Goal: Information Seeking & Learning: Get advice/opinions

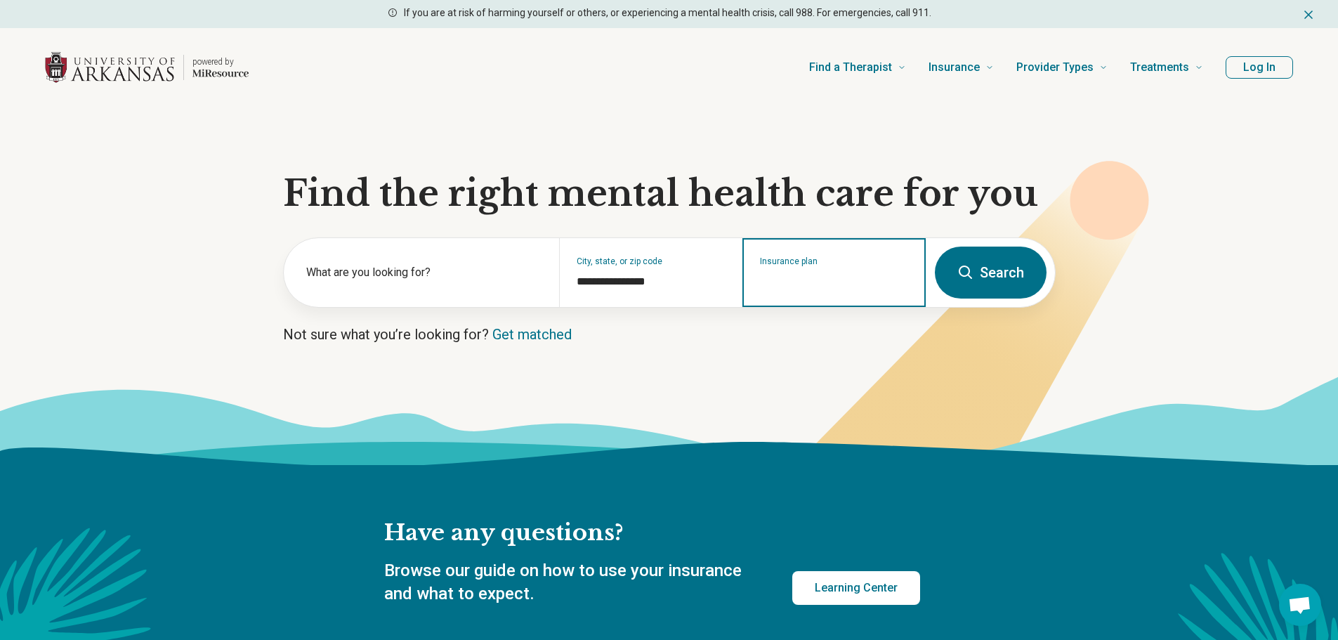
click at [800, 275] on input "Insurance plan" at bounding box center [834, 281] width 149 height 17
type input "*"
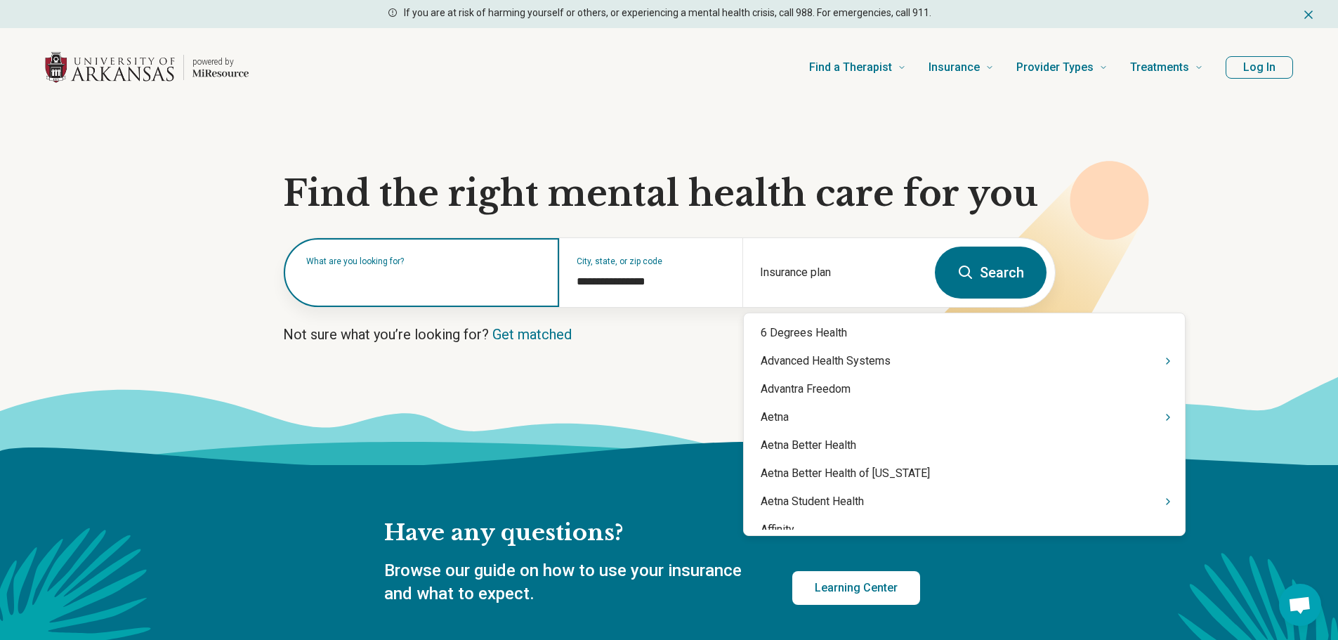
click at [422, 284] on input "text" at bounding box center [424, 279] width 236 height 17
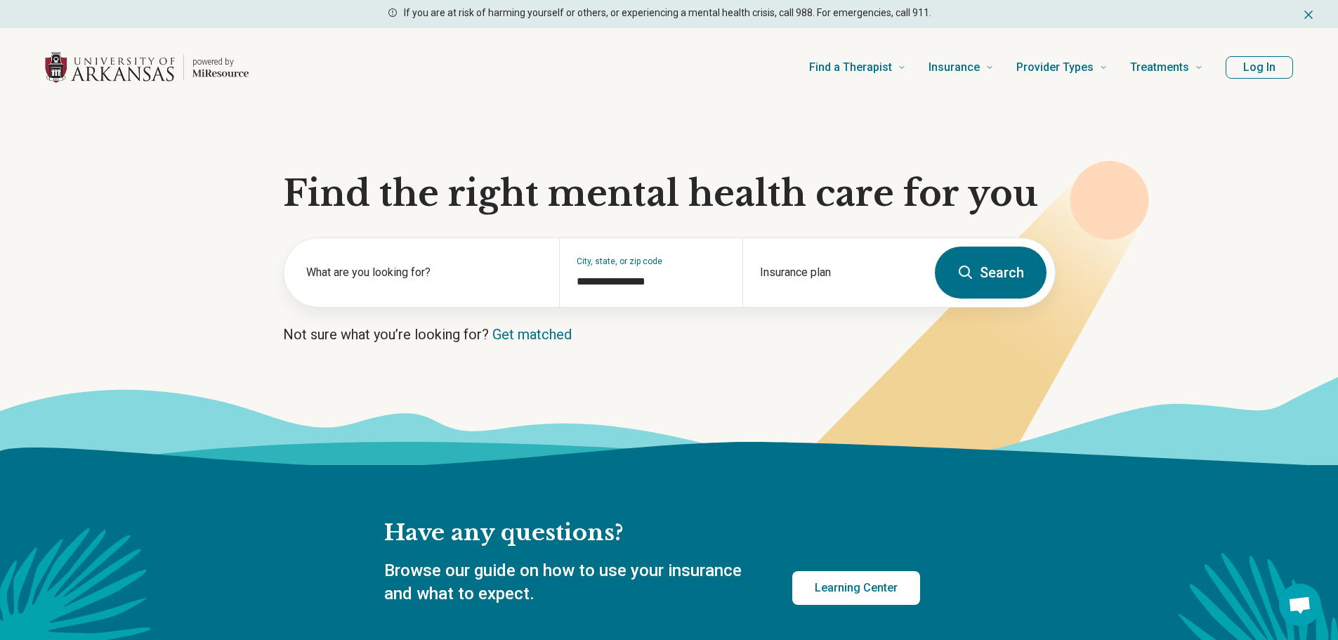
click at [1278, 70] on button "Log In" at bounding box center [1259, 67] width 67 height 22
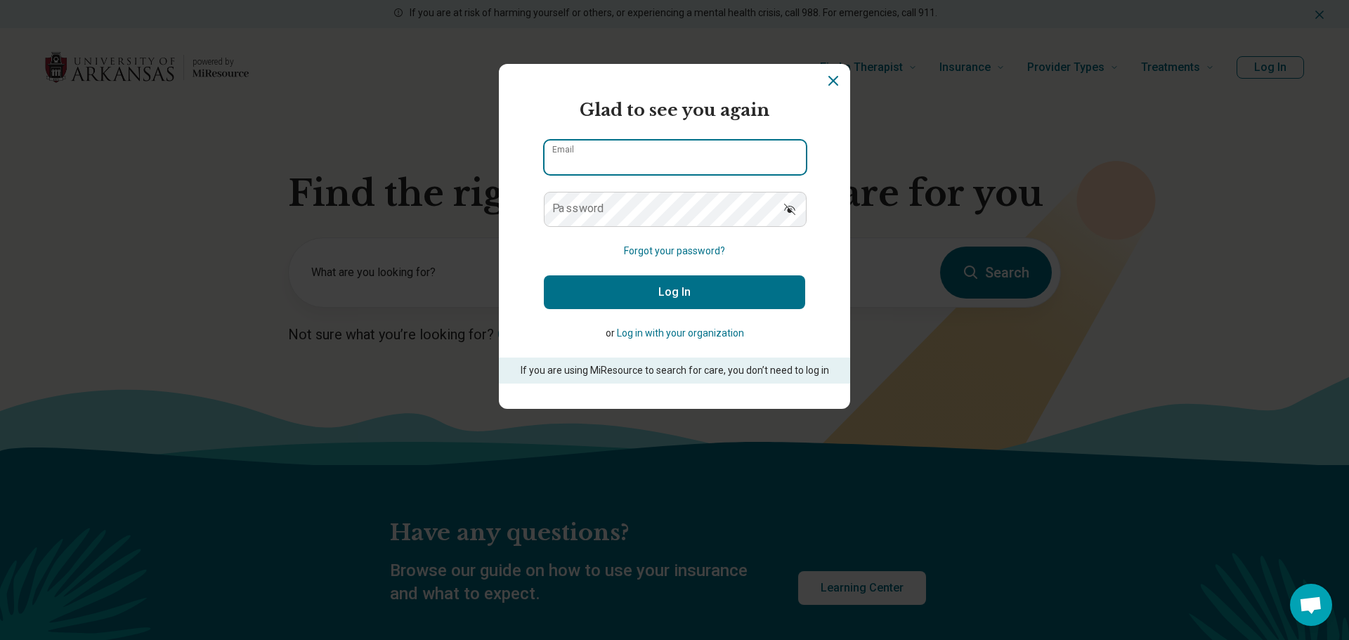
click at [646, 159] on input "Email" at bounding box center [674, 157] width 261 height 34
click at [795, 163] on input "Email" at bounding box center [674, 157] width 261 height 34
click at [785, 155] on input "Email" at bounding box center [674, 157] width 261 height 34
click at [776, 160] on input "Email" at bounding box center [674, 157] width 261 height 34
click at [793, 142] on input "Email" at bounding box center [674, 157] width 261 height 34
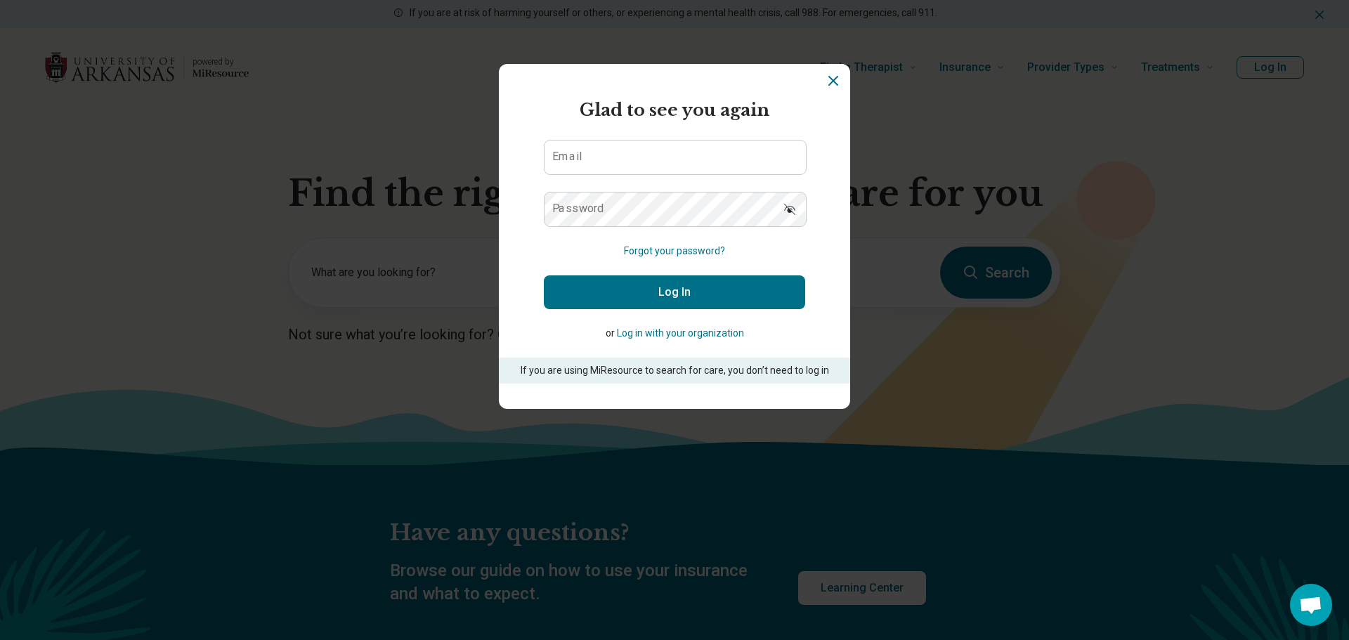
click at [829, 84] on icon "Dismiss" at bounding box center [833, 81] width 8 height 8
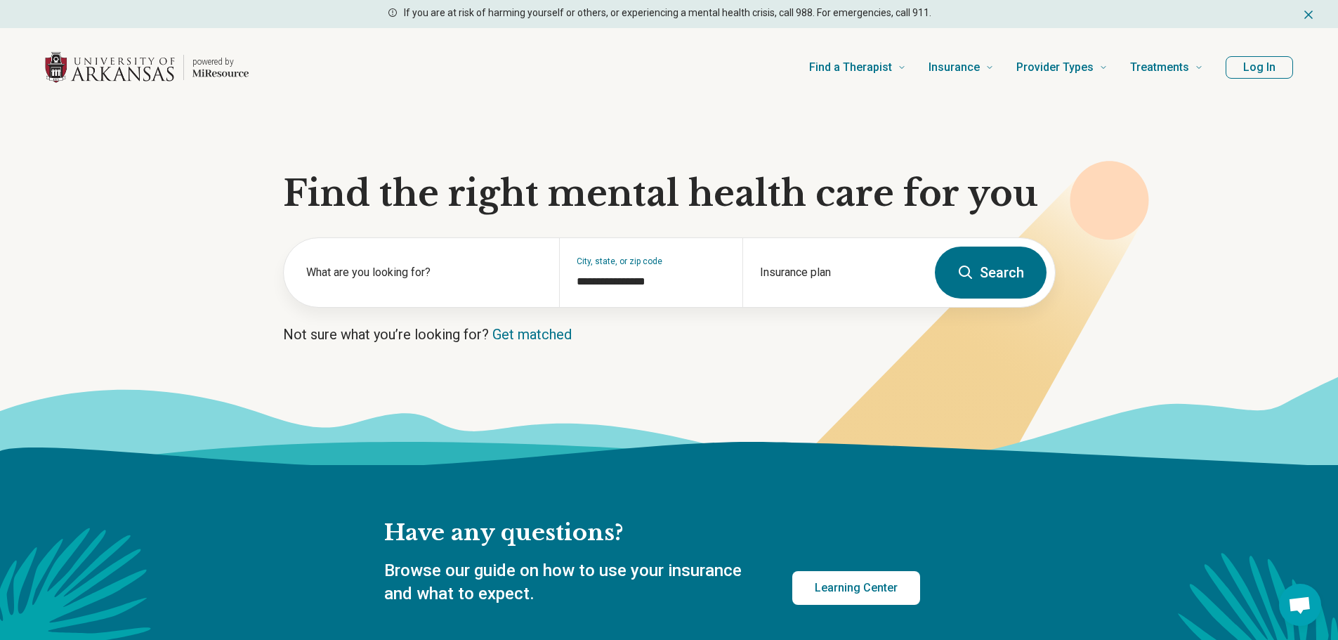
click at [1252, 67] on button "Log In" at bounding box center [1259, 67] width 67 height 22
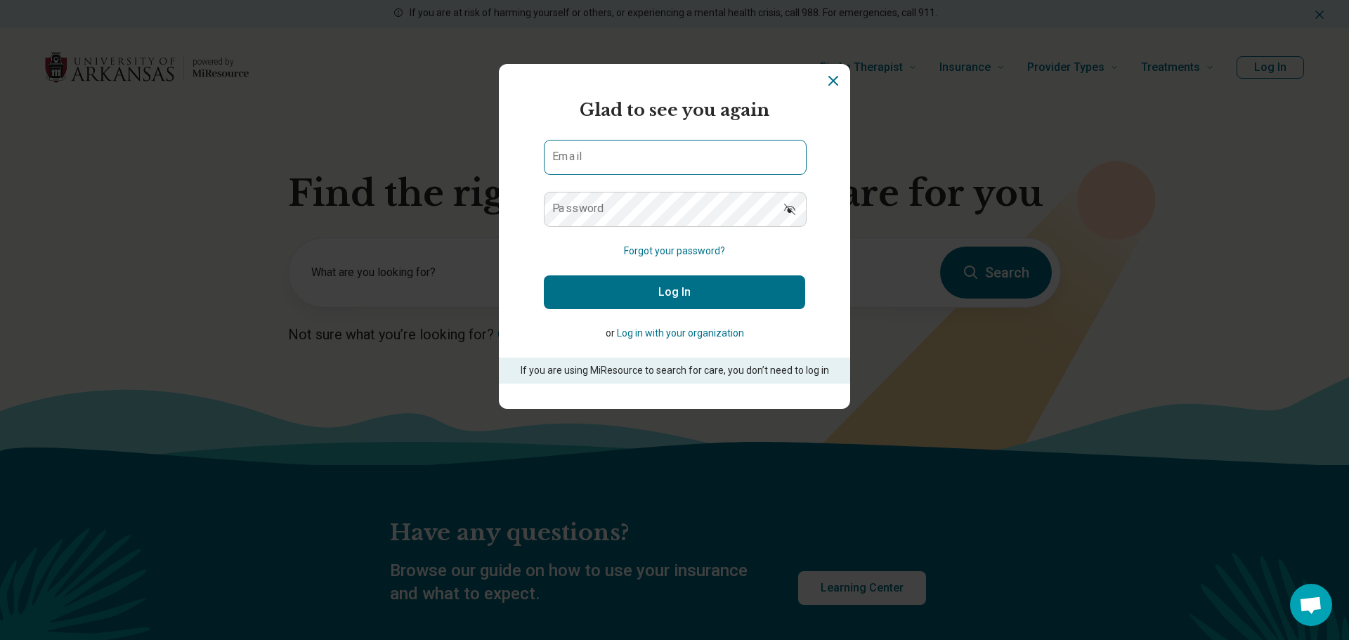
drag, startPoint x: 604, startPoint y: 133, endPoint x: 584, endPoint y: 160, distance: 33.2
click at [604, 134] on form "Glad to see you again Email Password Forgot your password? Log In or Log in wit…" at bounding box center [674, 241] width 261 height 286
click at [584, 160] on input "Email" at bounding box center [674, 157] width 261 height 34
click at [624, 245] on button "Forgot your password?" at bounding box center [674, 251] width 101 height 15
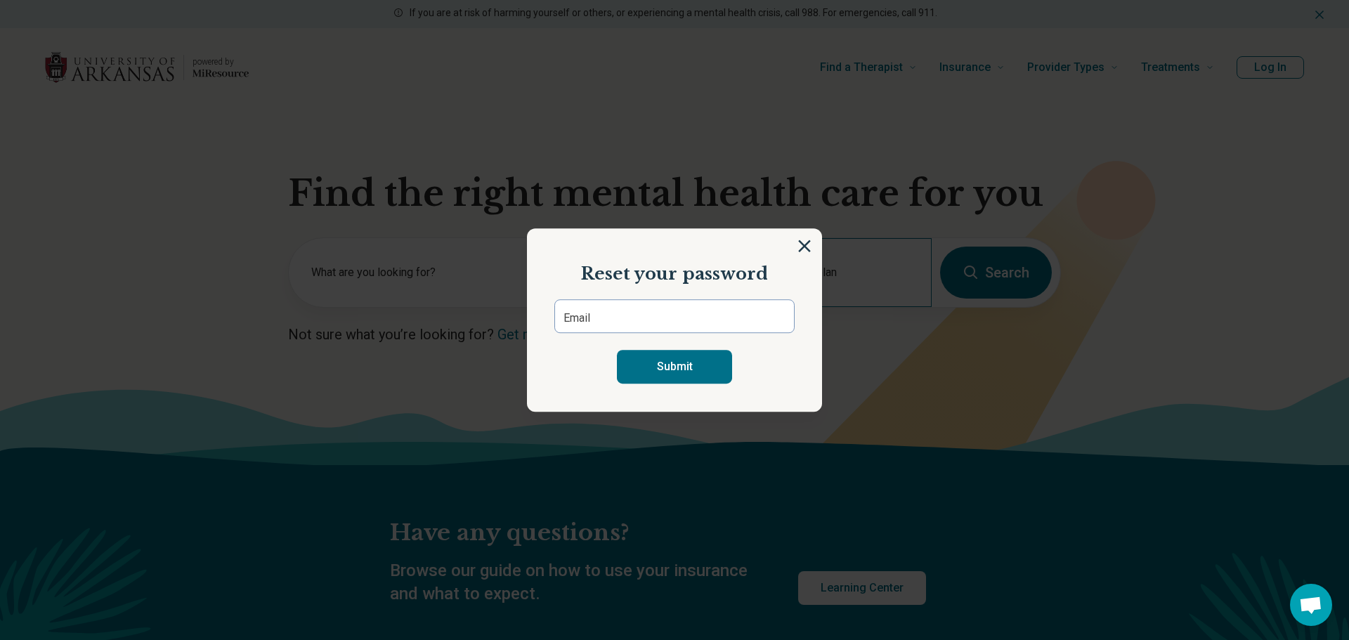
click at [799, 243] on img at bounding box center [804, 246] width 13 height 13
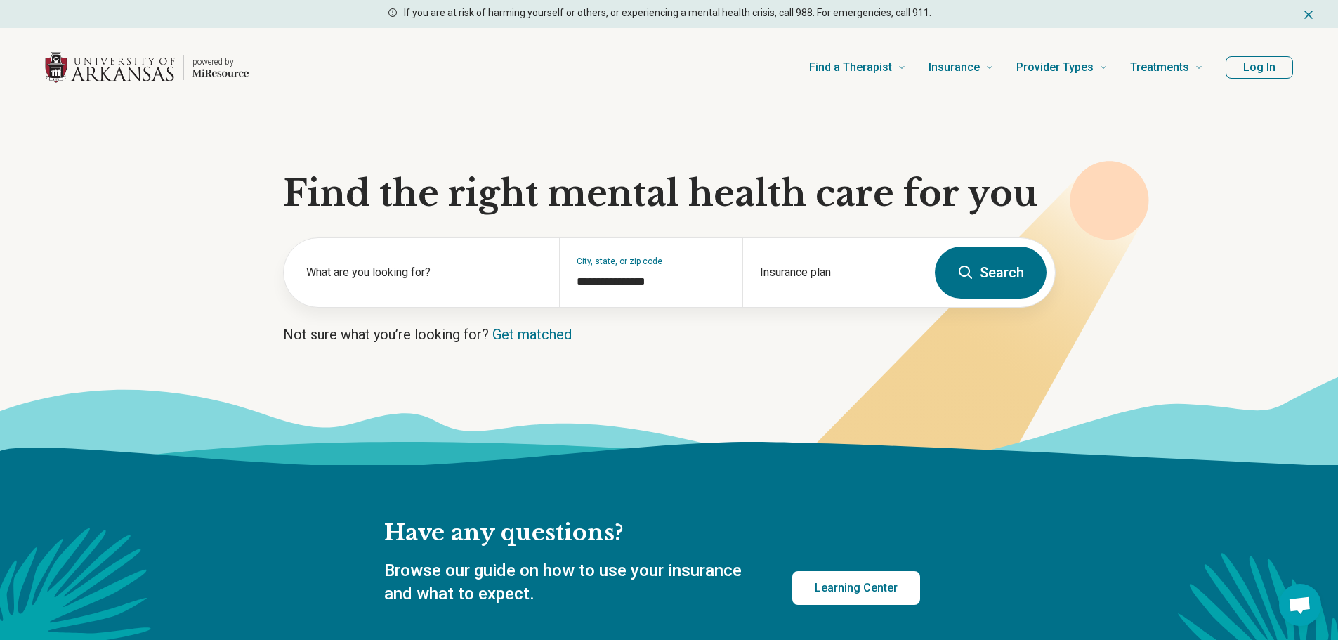
click at [1265, 72] on button "Log In" at bounding box center [1259, 67] width 67 height 22
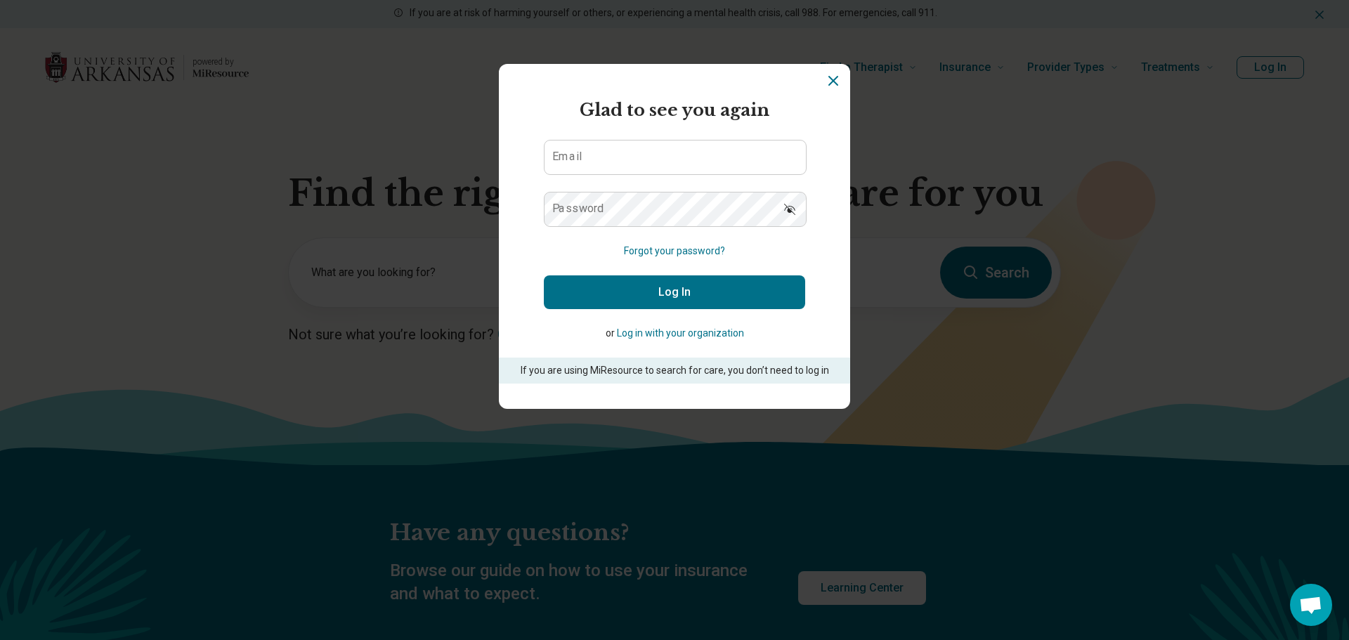
click at [832, 85] on icon "Dismiss" at bounding box center [833, 81] width 8 height 8
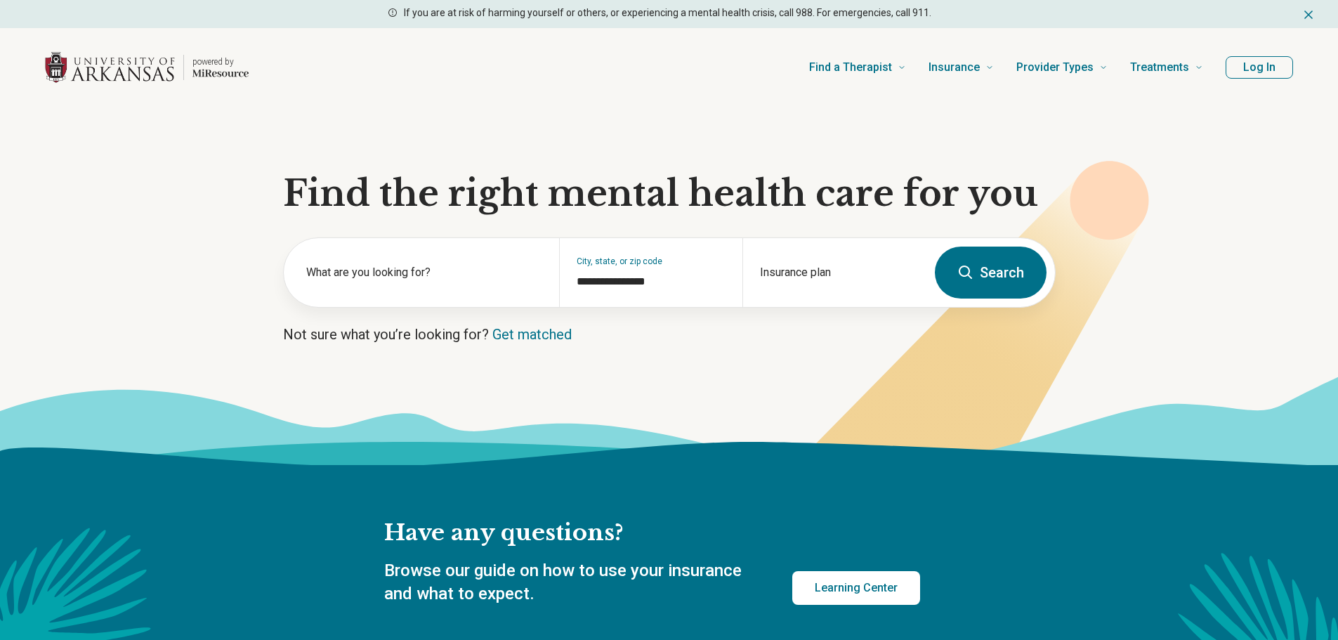
click at [1258, 69] on button "Log In" at bounding box center [1259, 67] width 67 height 22
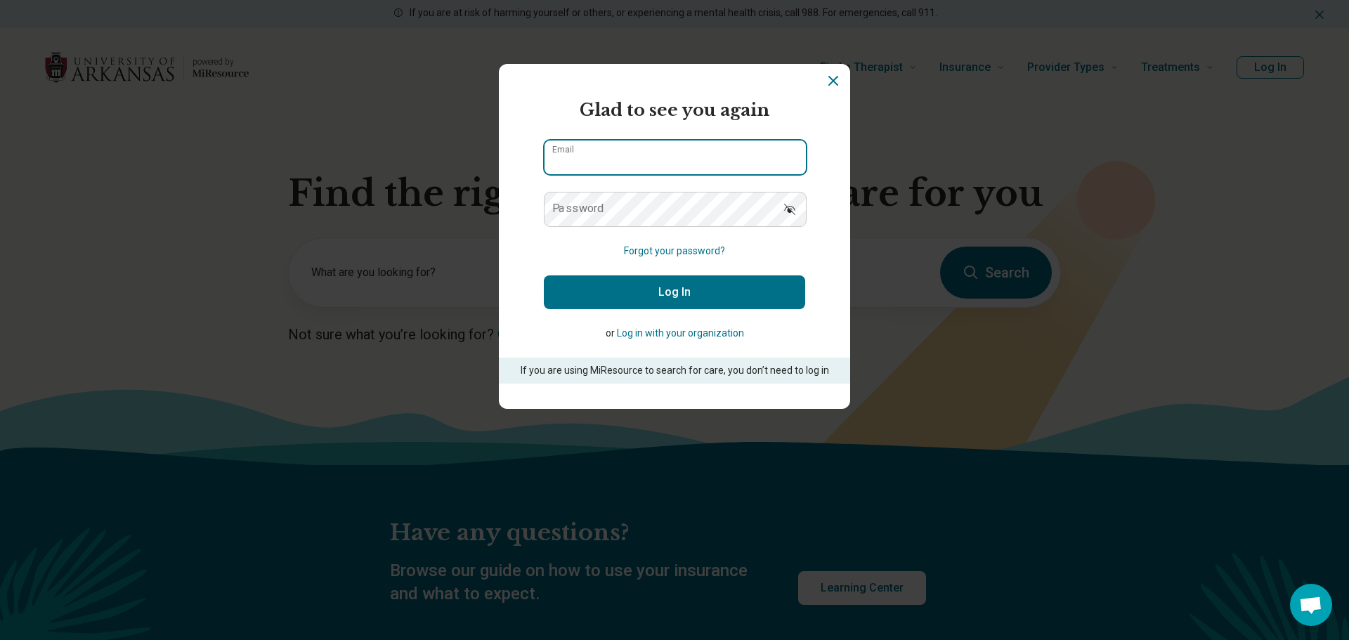
click at [610, 157] on input "Email" at bounding box center [674, 157] width 261 height 34
click at [547, 187] on form "Glad to see you again Email Password Forgot your password? Log In or Log in wit…" at bounding box center [674, 241] width 261 height 286
click at [639, 140] on div "Email" at bounding box center [674, 157] width 261 height 35
click at [635, 162] on input "Email" at bounding box center [674, 157] width 261 height 34
click at [596, 152] on input "Email" at bounding box center [674, 157] width 261 height 34
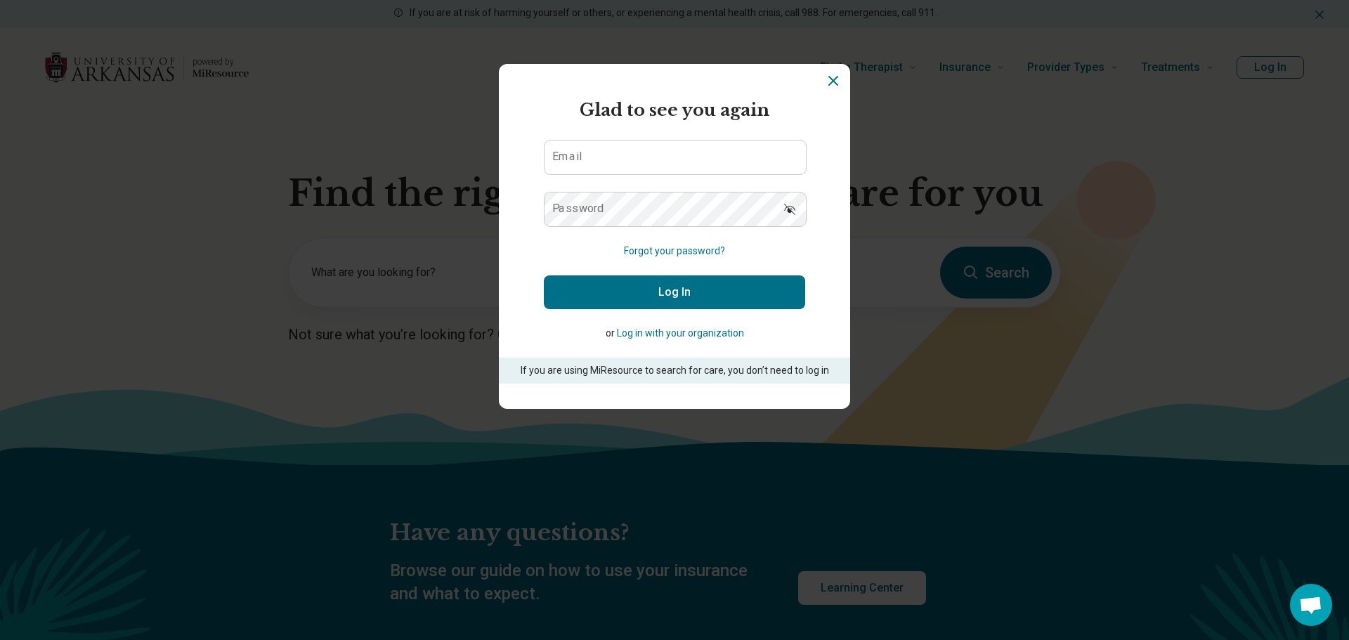
click at [656, 188] on form "Glad to see you again Email Password Forgot your password? Log In or Log in wit…" at bounding box center [674, 241] width 261 height 286
click at [607, 156] on input "Email" at bounding box center [674, 157] width 261 height 34
type input "**********"
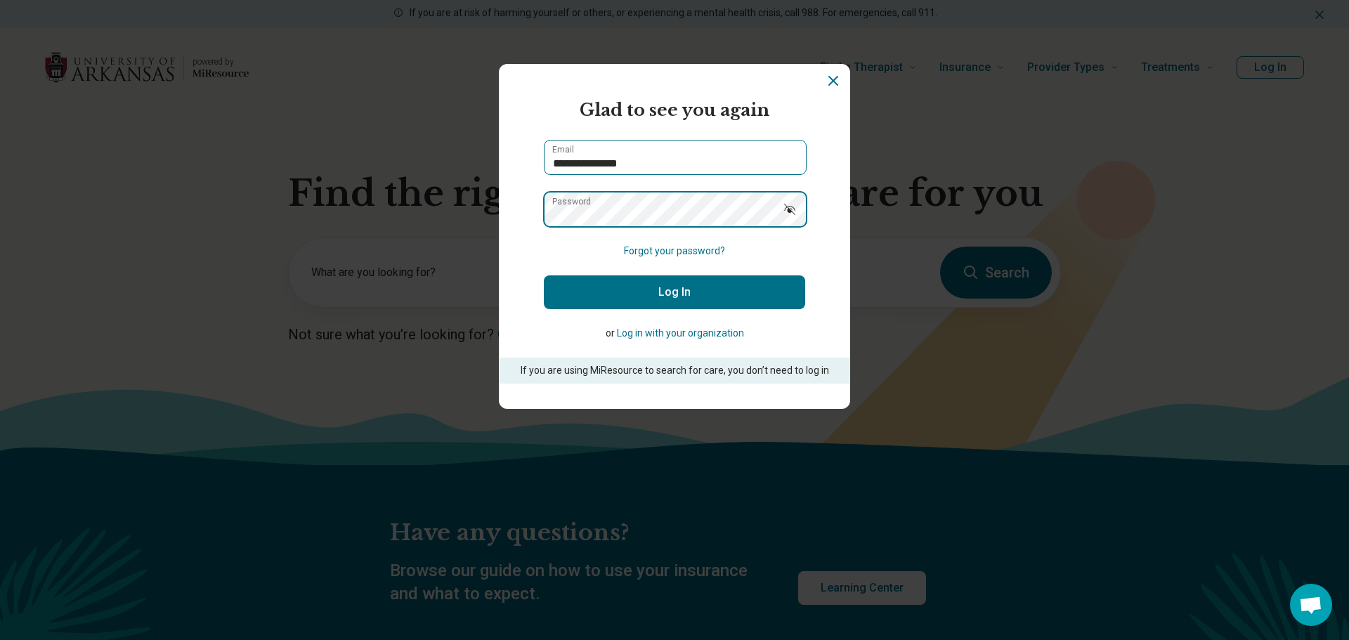
click at [544, 275] on button "Log In" at bounding box center [674, 292] width 261 height 34
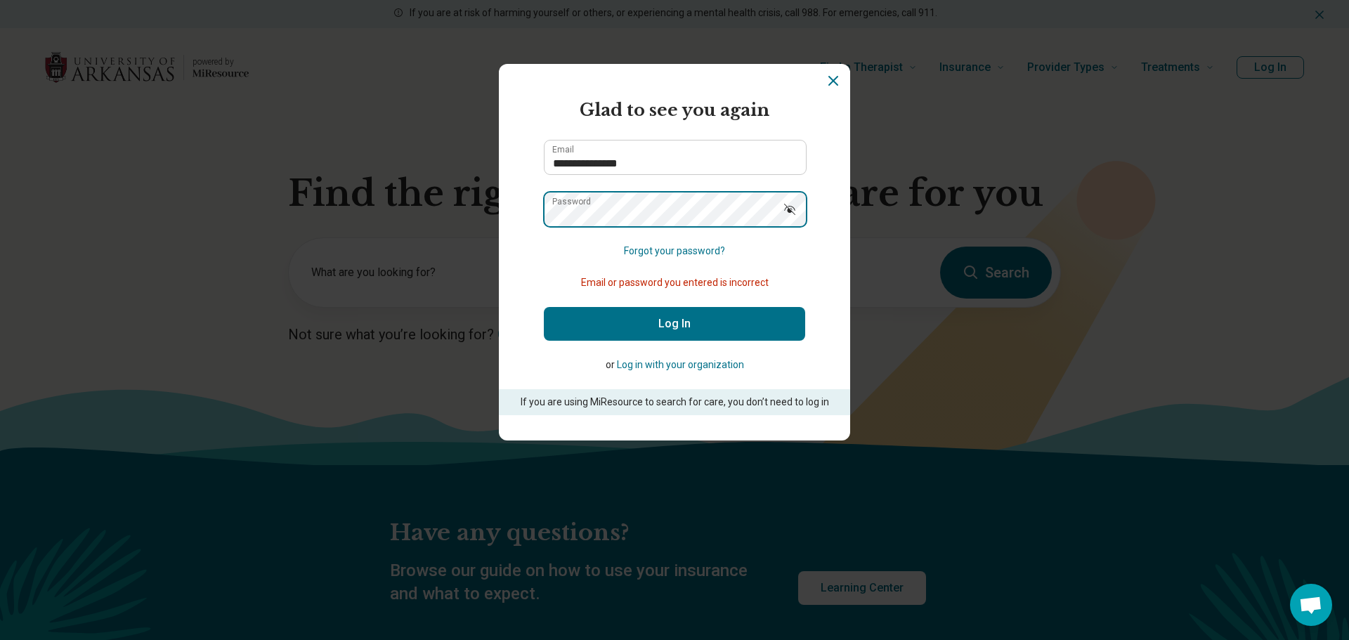
click at [1293, 41] on div "**********" at bounding box center [674, 320] width 1349 height 640
click at [1069, 247] on div "**********" at bounding box center [674, 320] width 1349 height 640
click at [1115, 372] on div "**********" at bounding box center [674, 320] width 1349 height 640
click at [522, 297] on section "**********" at bounding box center [674, 252] width 351 height 377
click at [609, 320] on button "Log In" at bounding box center [674, 324] width 261 height 34
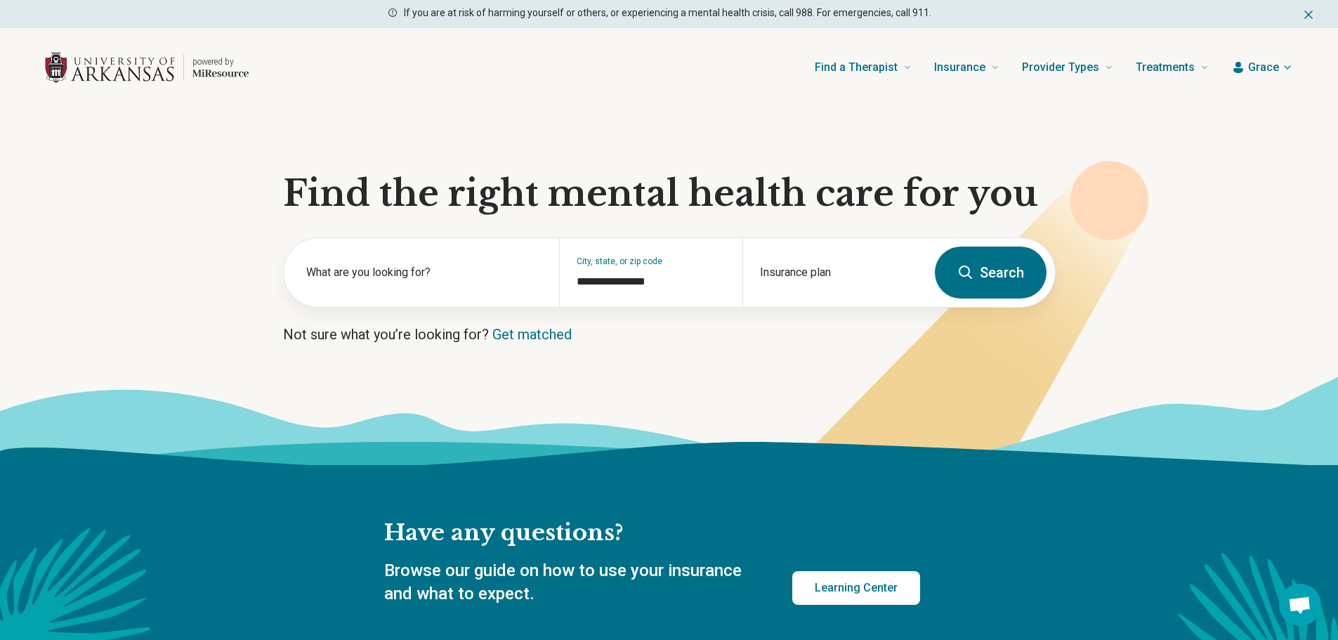
click at [983, 277] on button "Search" at bounding box center [991, 273] width 112 height 52
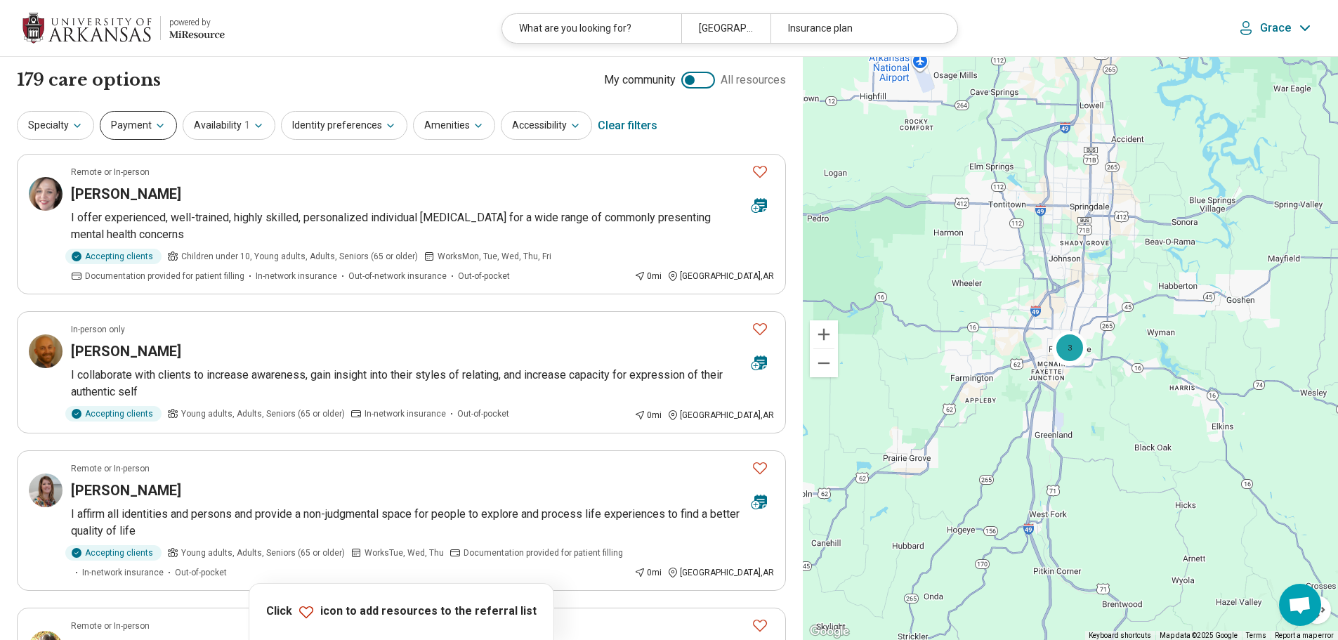
click at [166, 135] on button "Payment" at bounding box center [138, 125] width 77 height 29
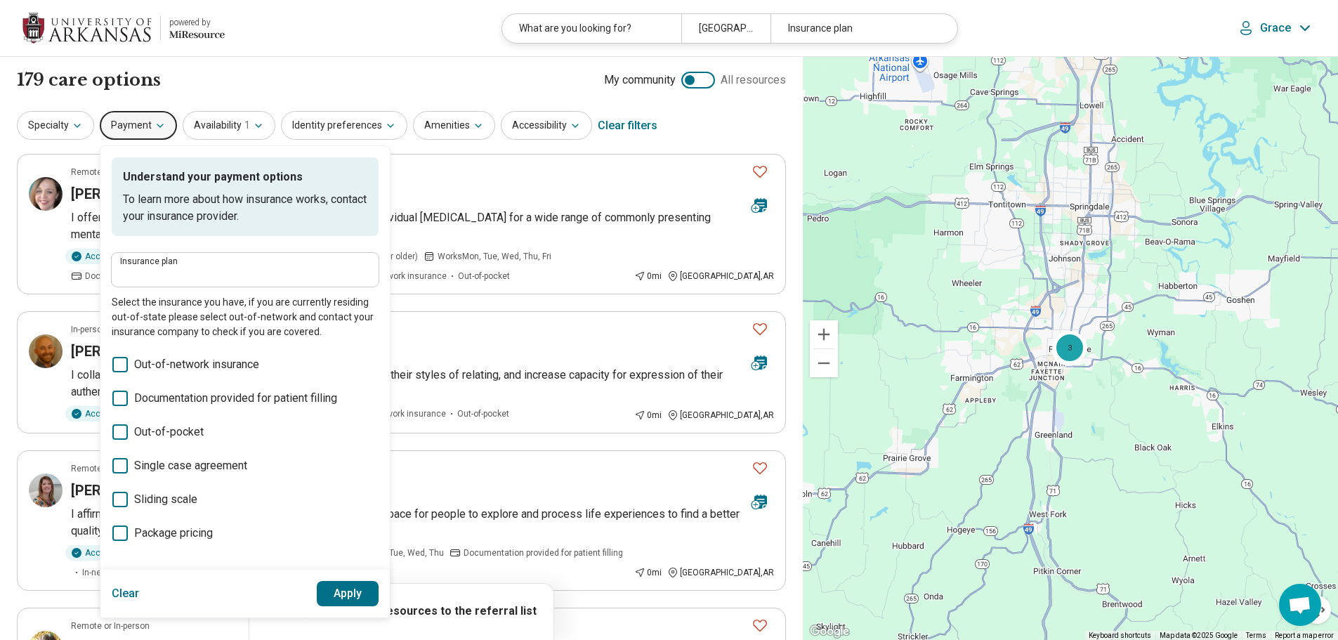
click at [112, 499] on icon at bounding box center [119, 499] width 15 height 15
click at [348, 600] on button "Apply" at bounding box center [348, 593] width 63 height 25
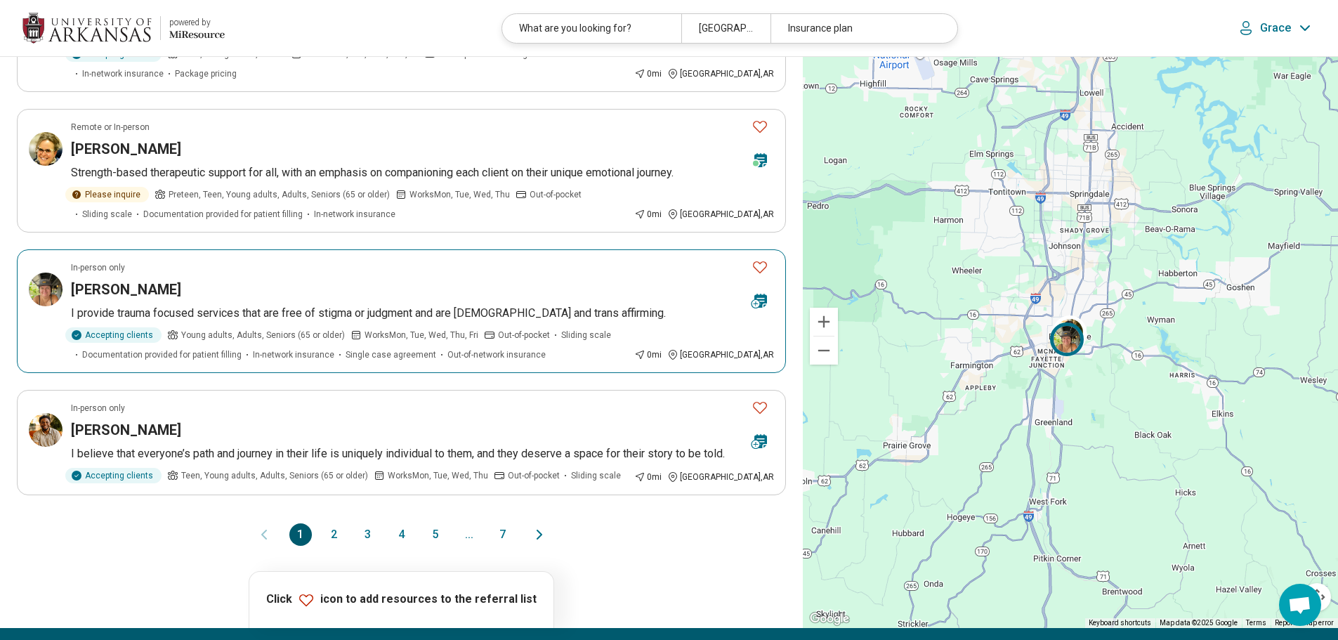
scroll to position [1194, 0]
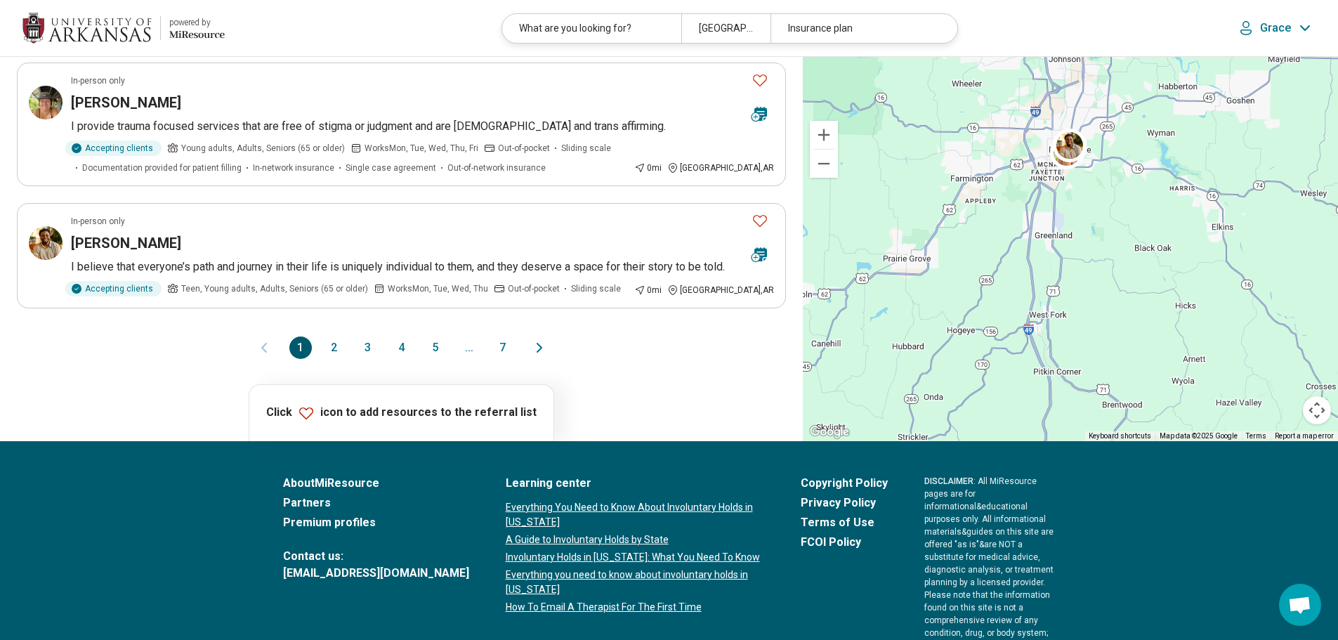
click at [338, 359] on button "2" at bounding box center [334, 347] width 22 height 22
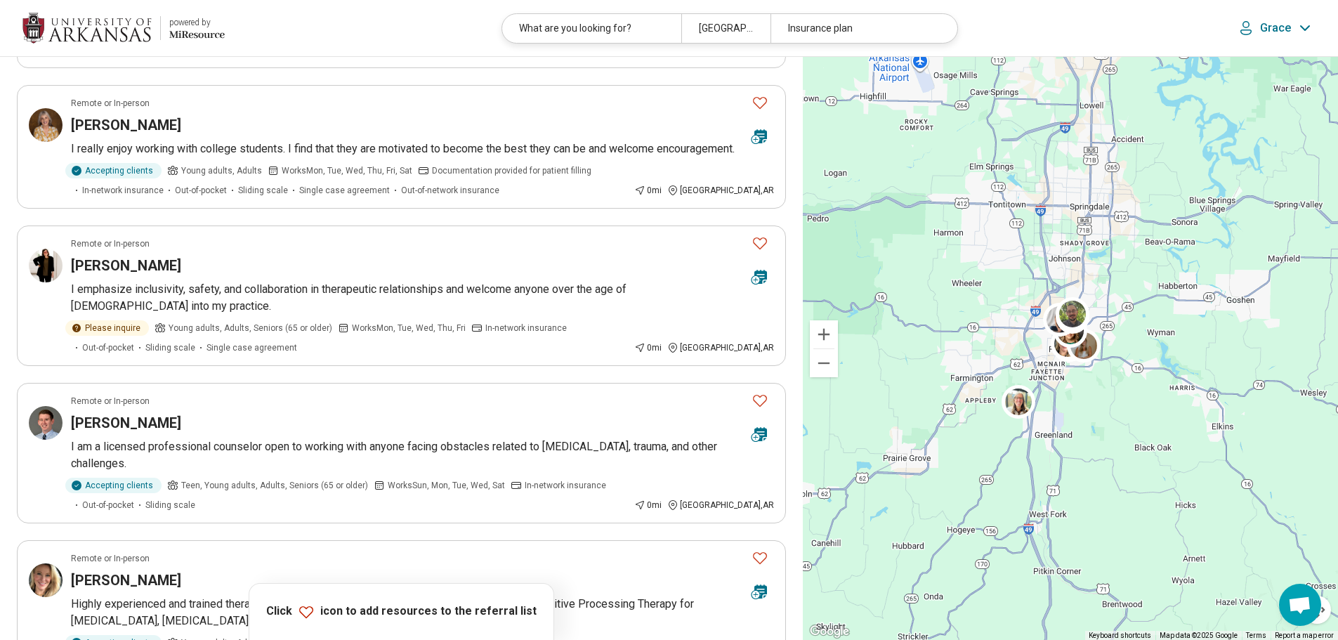
scroll to position [0, 0]
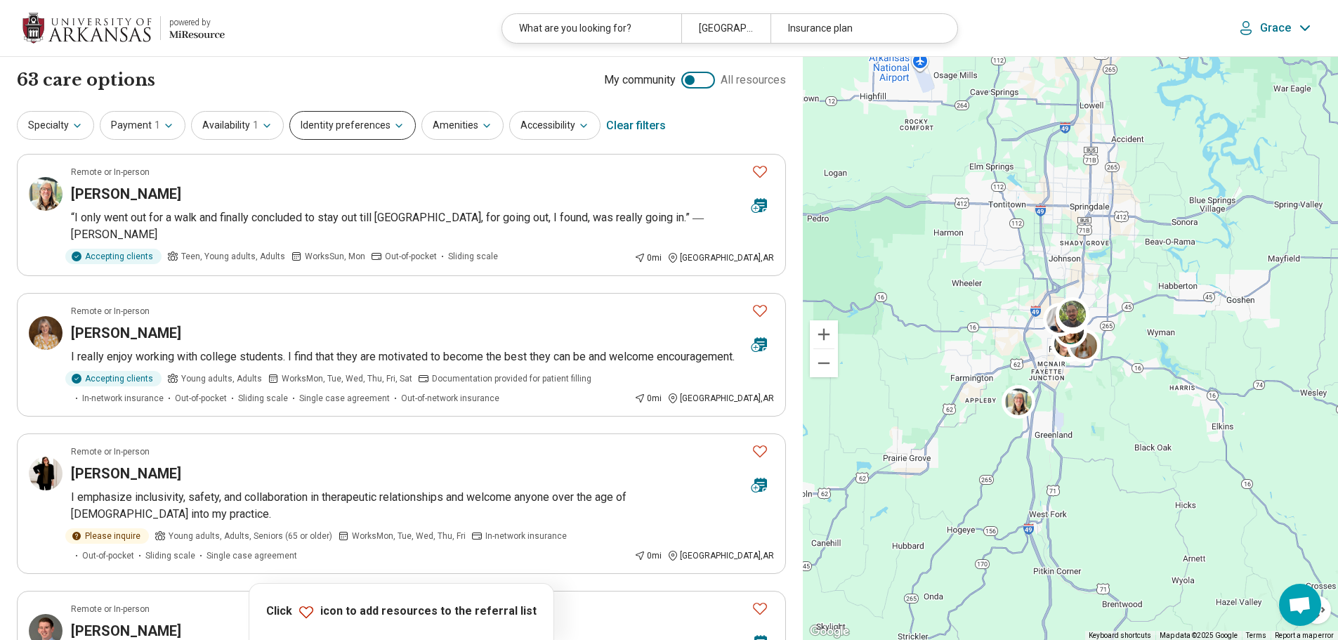
click at [377, 128] on button "Identity preferences" at bounding box center [352, 125] width 126 height 29
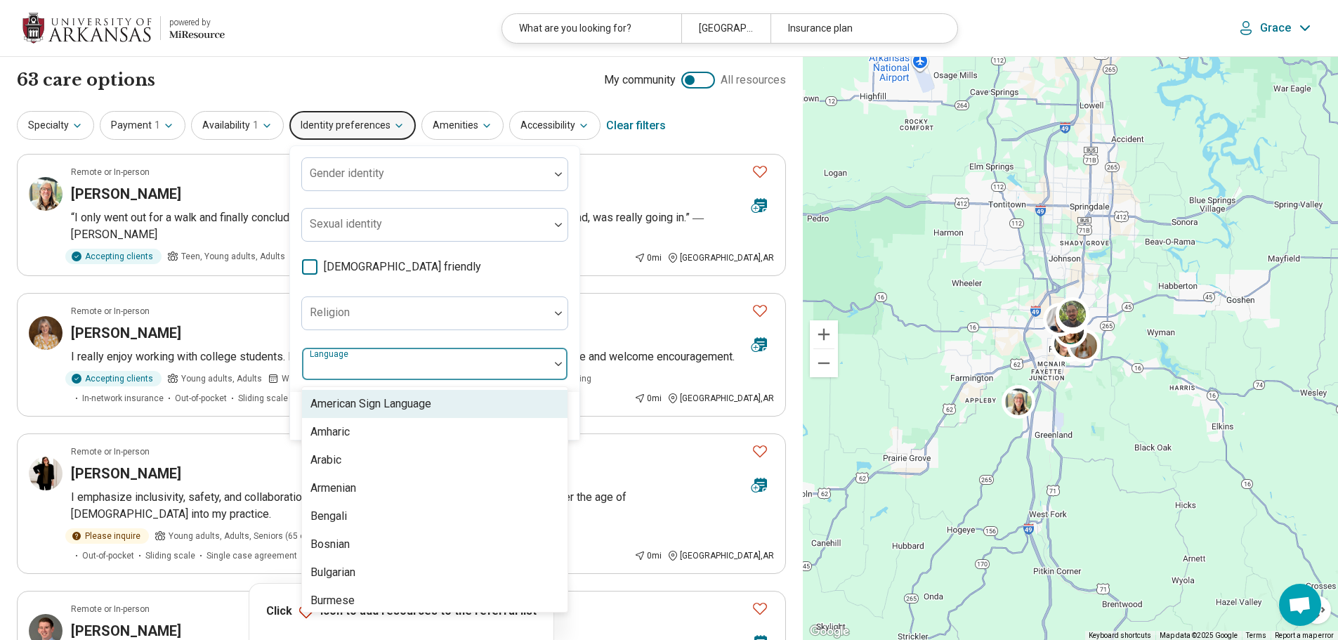
click at [385, 353] on div at bounding box center [425, 363] width 247 height 31
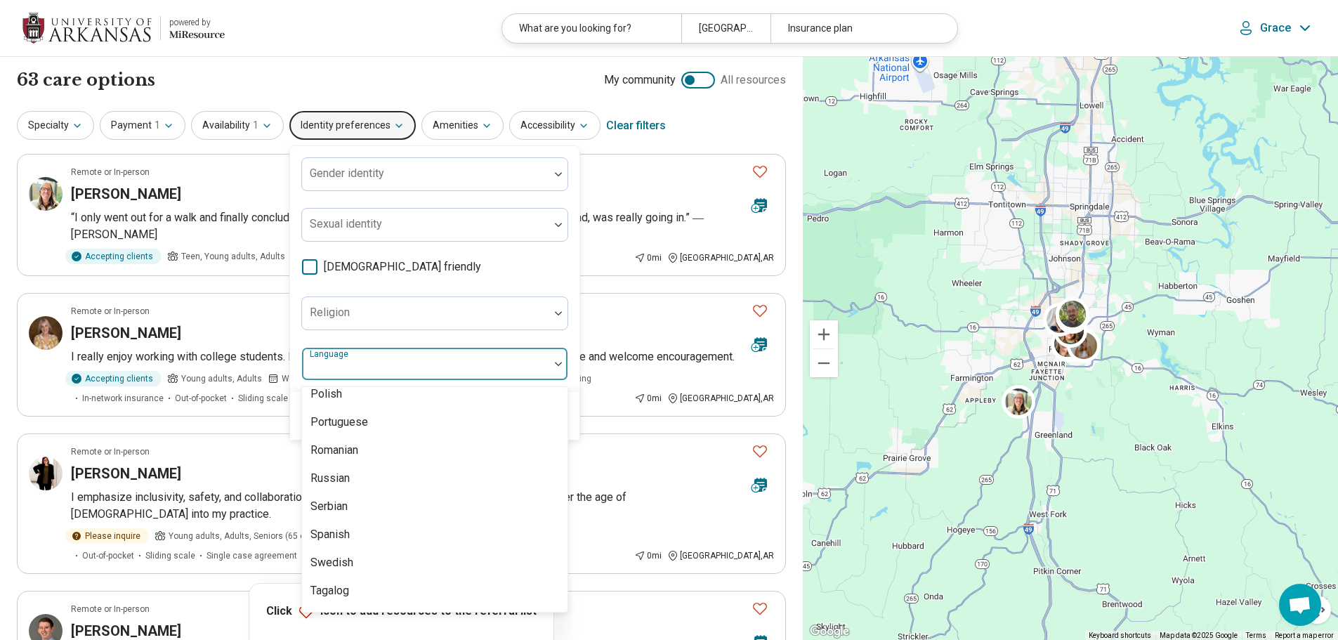
scroll to position [1194, 0]
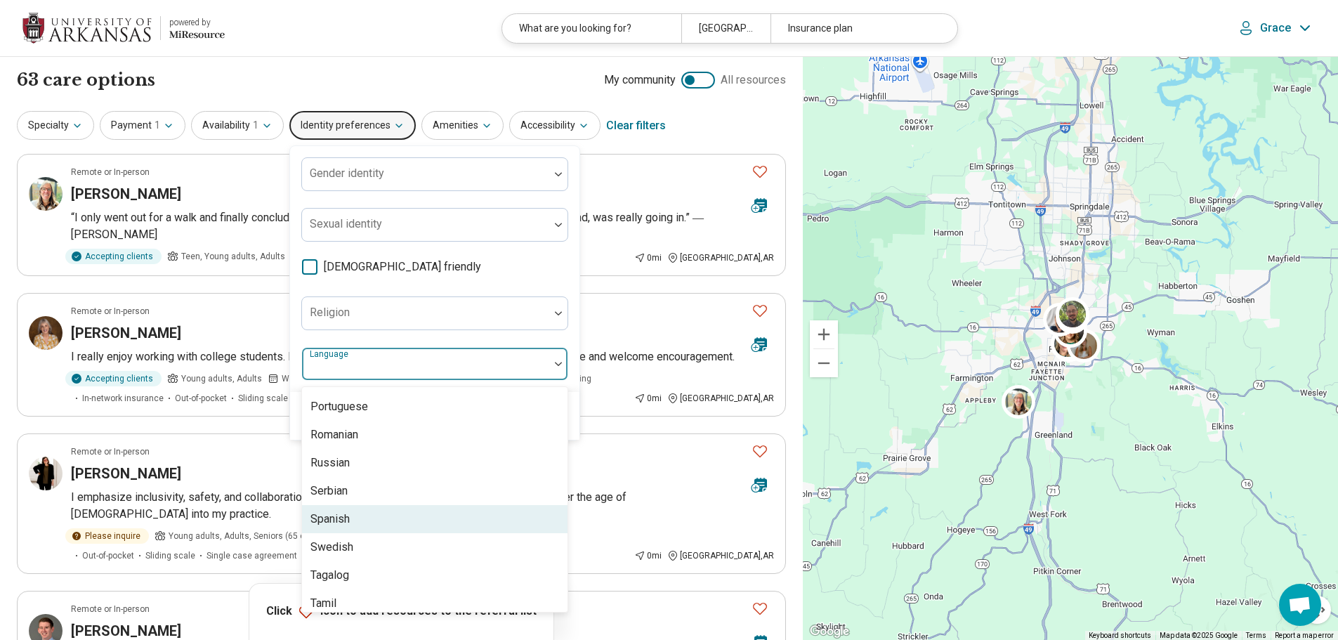
click at [380, 525] on div "Spanish" at bounding box center [435, 519] width 266 height 28
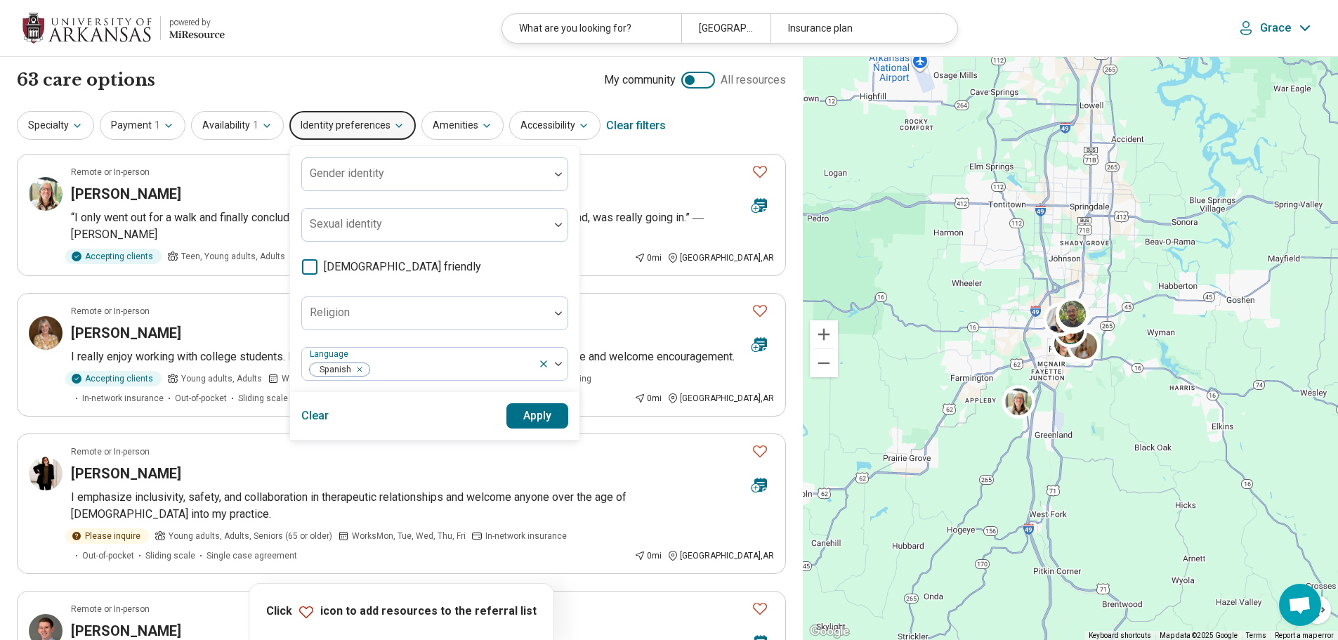
click at [551, 339] on div "Gender identity Sexual identity LGBTQIA+ friendly Religion Language Spanish" at bounding box center [434, 268] width 267 height 223
click at [544, 413] on button "Apply" at bounding box center [537, 415] width 63 height 25
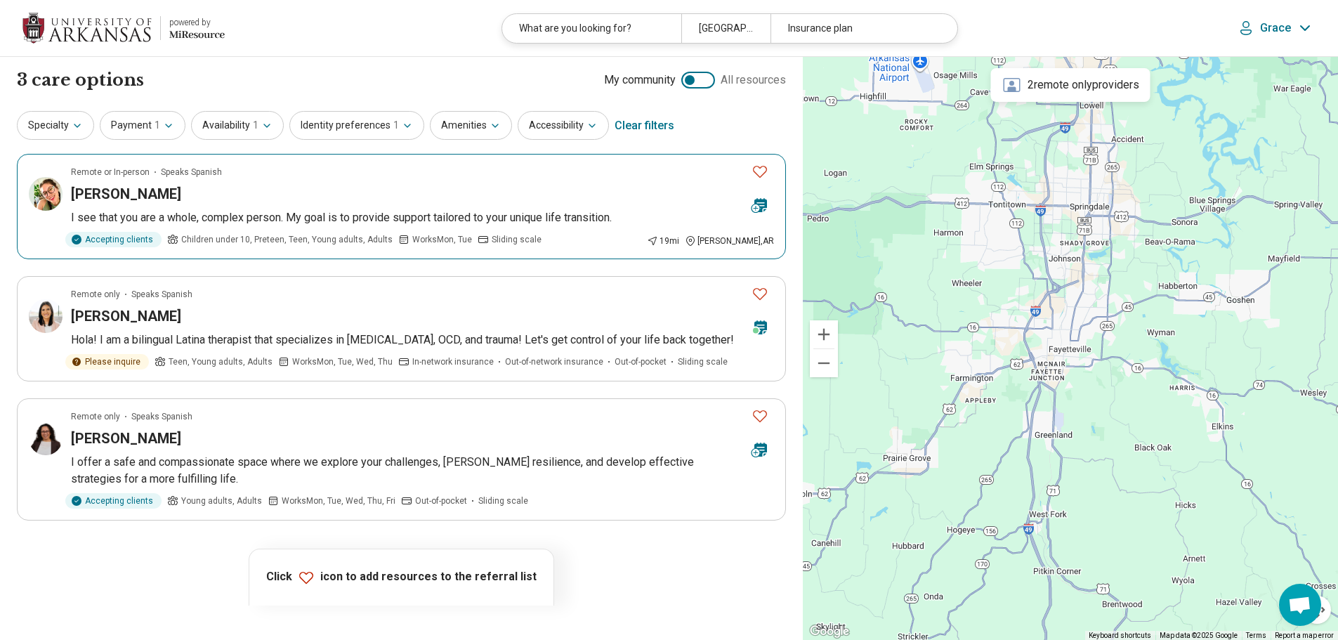
click at [120, 202] on h3 "[PERSON_NAME]" at bounding box center [126, 194] width 110 height 20
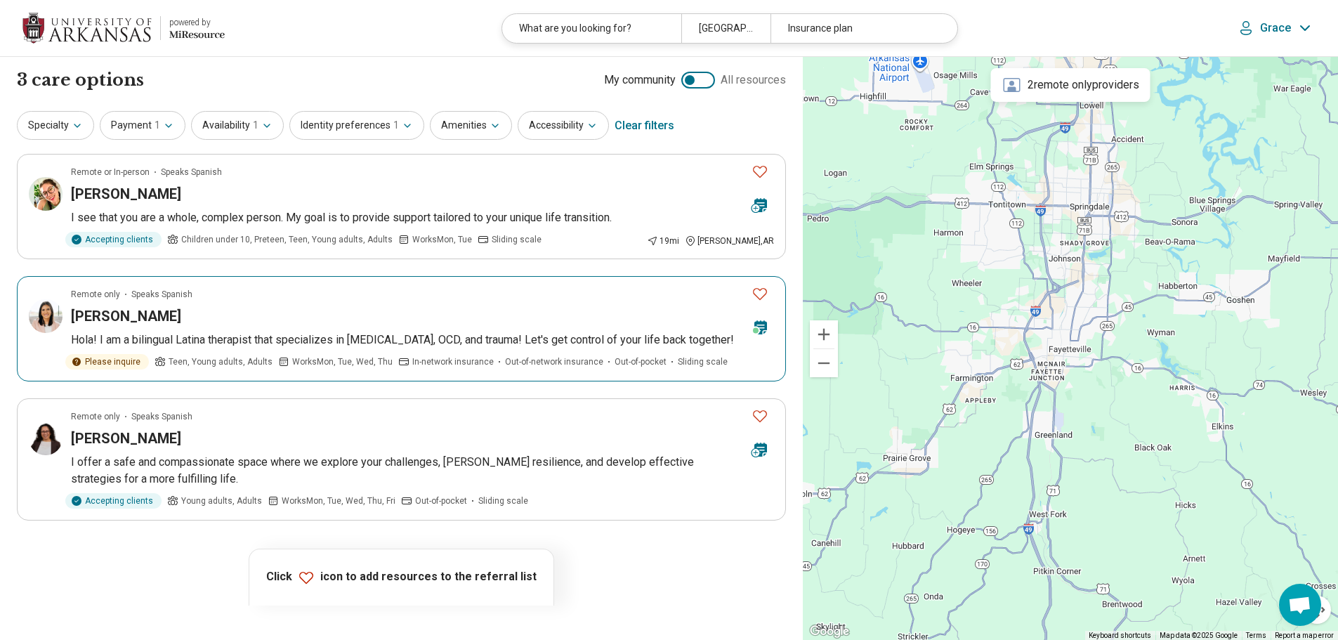
click at [200, 309] on div "Diana Beltran" at bounding box center [405, 316] width 669 height 20
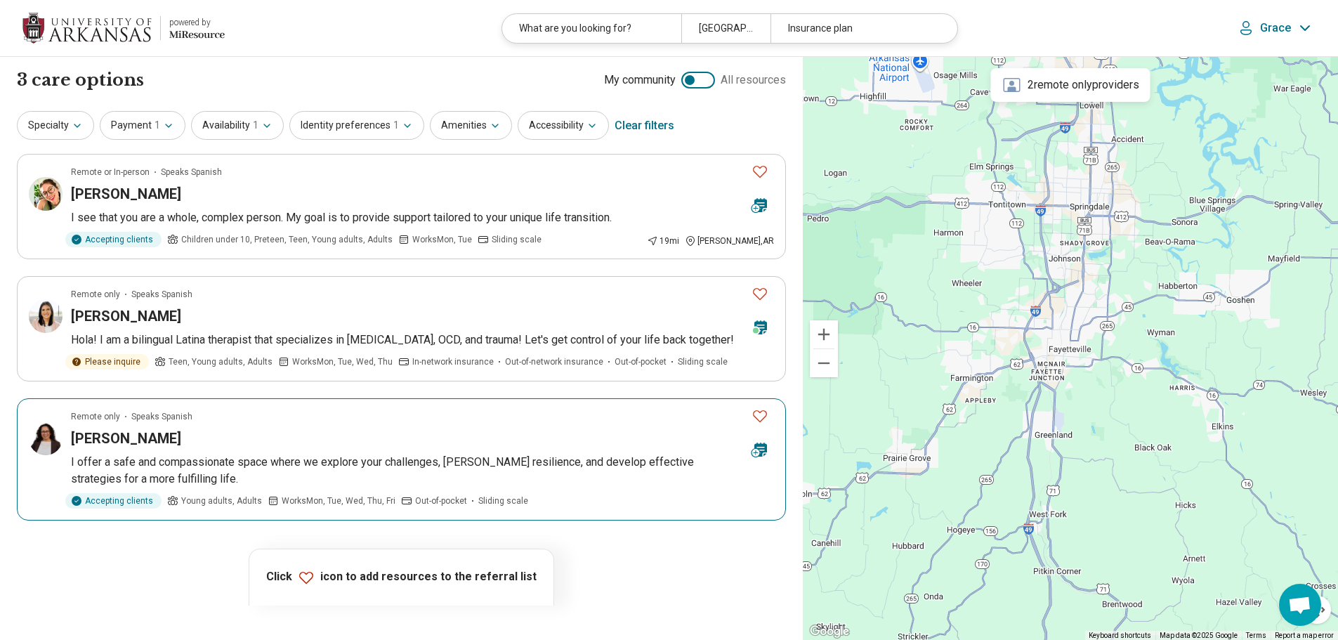
drag, startPoint x: 764, startPoint y: 434, endPoint x: 582, endPoint y: 477, distance: 186.2
click at [582, 477] on article "Remote only Speaks Spanish Erika Gamboa I offer a safe and compassionate space …" at bounding box center [401, 459] width 769 height 122
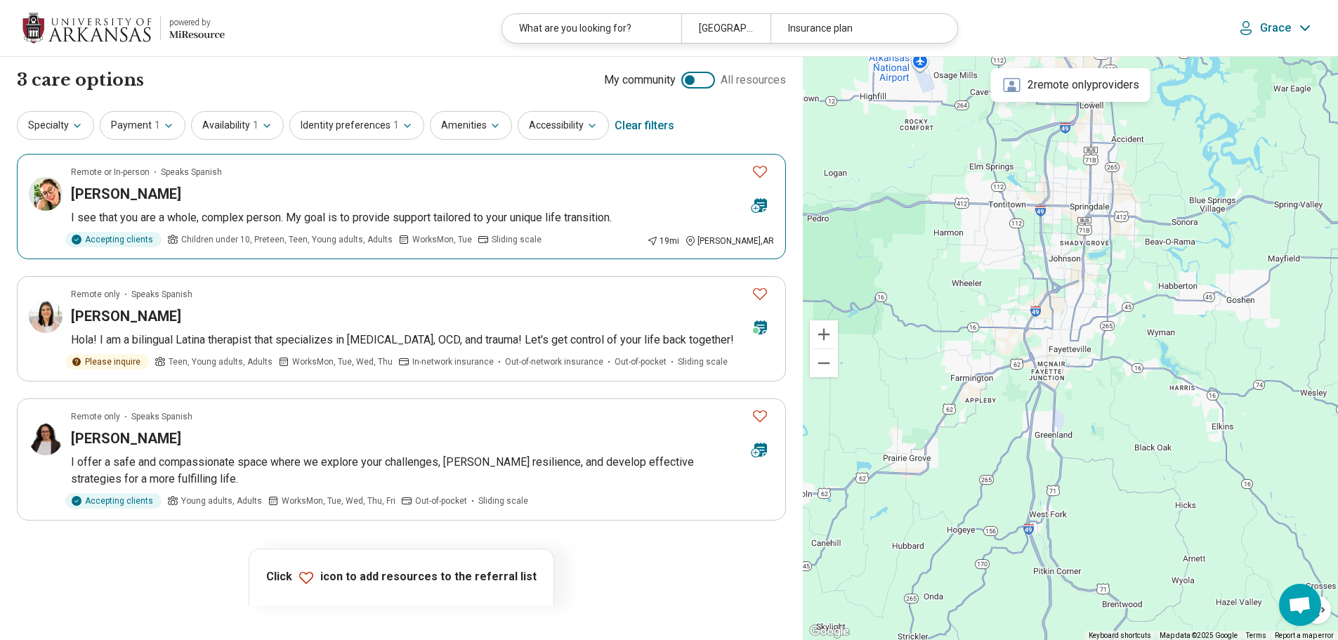
click at [759, 176] on icon "Favorite" at bounding box center [760, 171] width 17 height 17
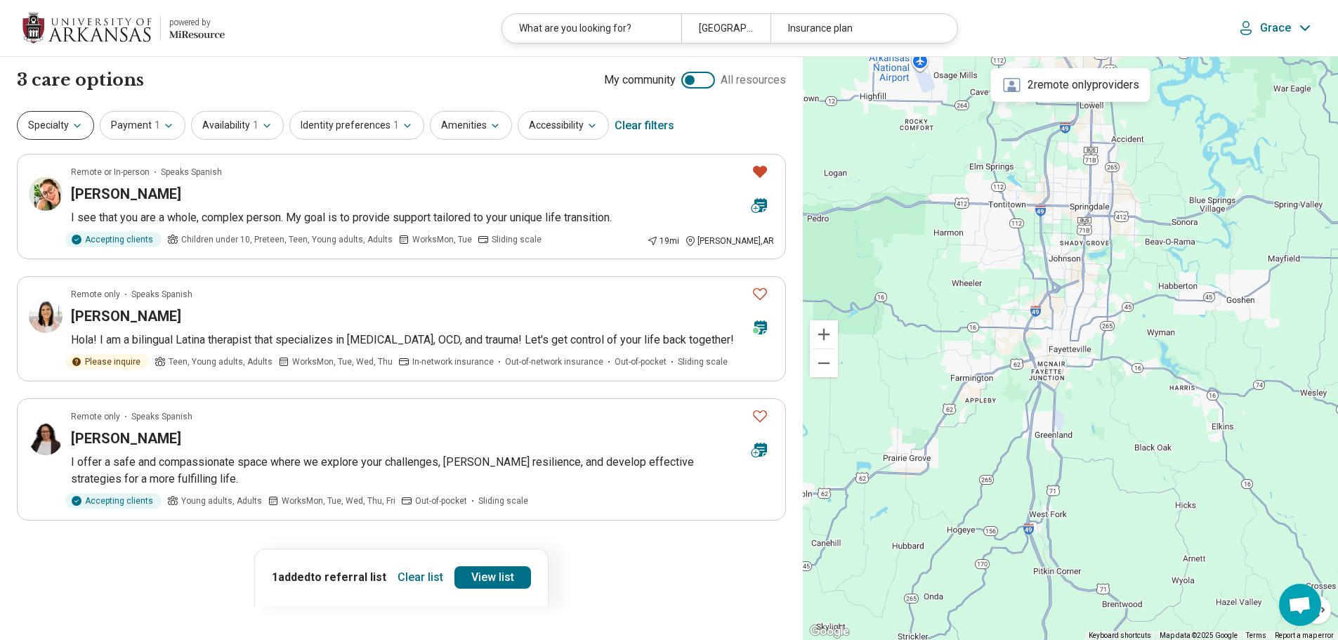
click at [74, 129] on icon "button" at bounding box center [77, 125] width 11 height 11
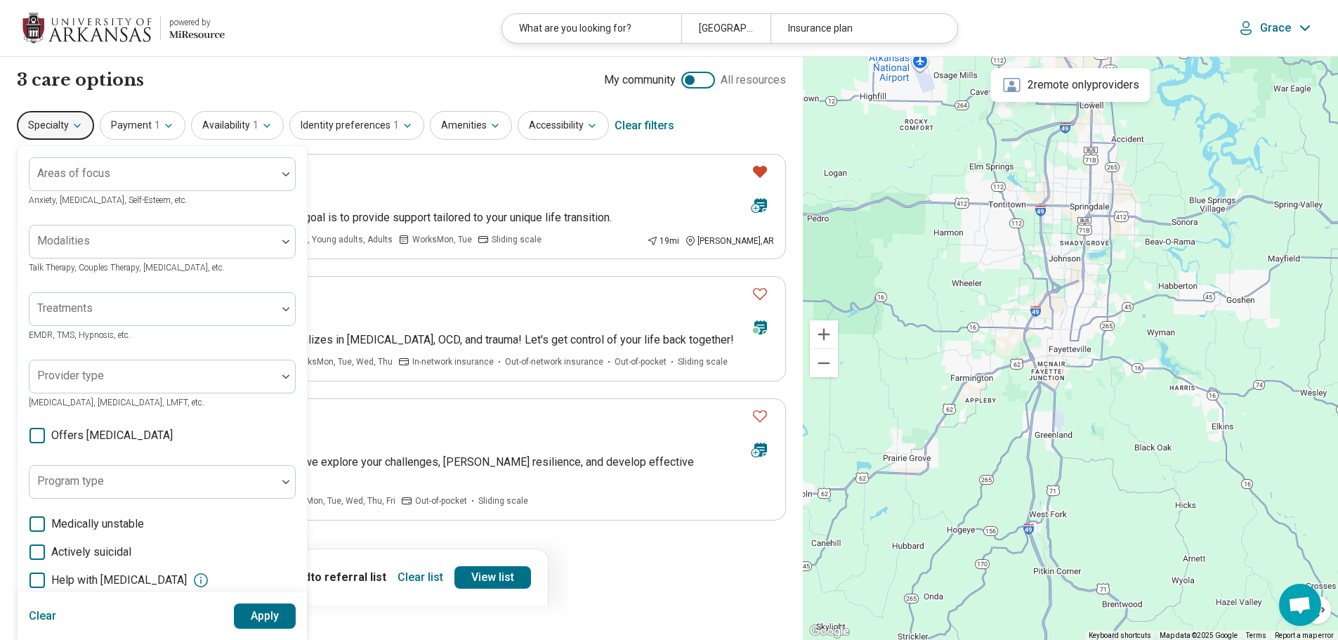
click at [74, 129] on icon "button" at bounding box center [77, 125] width 11 height 11
click at [277, 123] on button "Availability 1" at bounding box center [237, 125] width 93 height 29
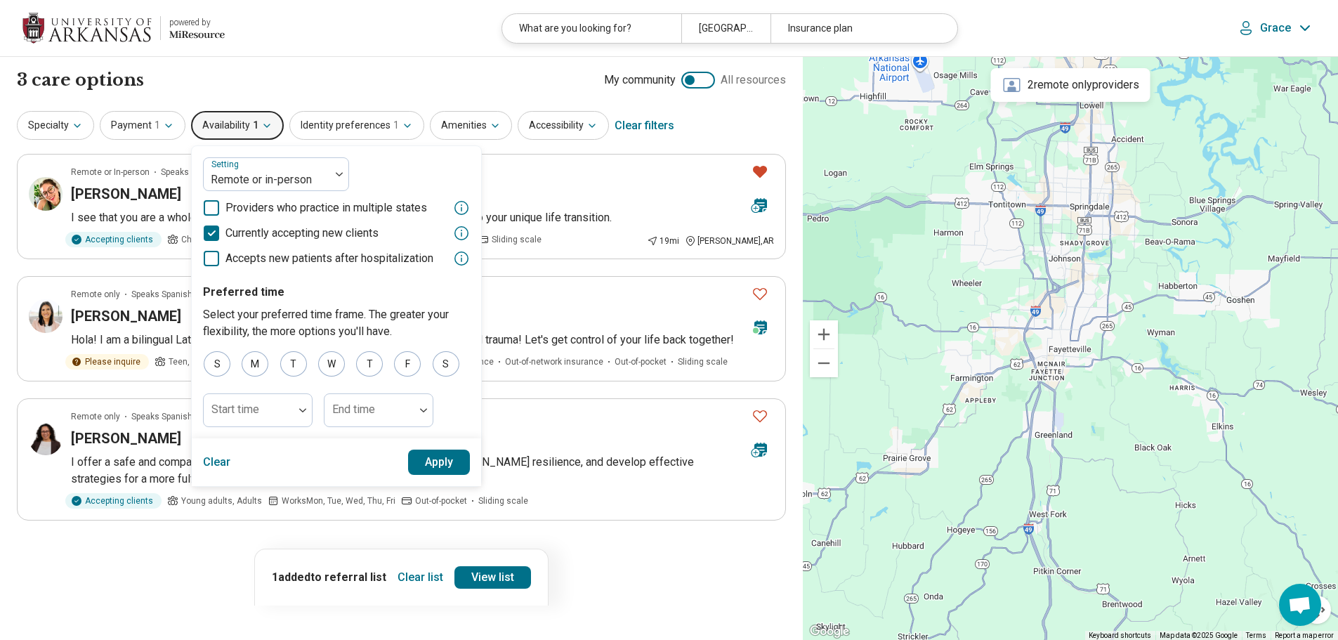
click at [277, 123] on button "Availability 1" at bounding box center [237, 125] width 93 height 29
click at [317, 78] on div "3 care options 3 provider s My community All resources" at bounding box center [401, 80] width 769 height 24
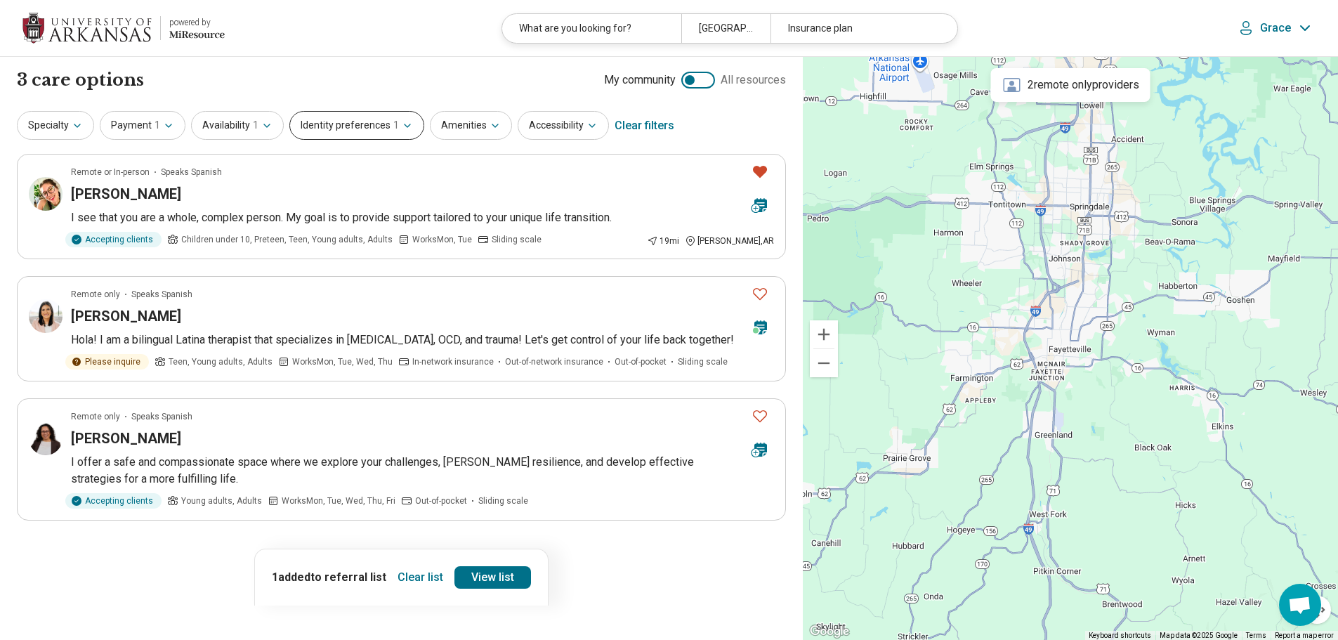
click at [412, 132] on button "Identity preferences 1" at bounding box center [356, 125] width 135 height 29
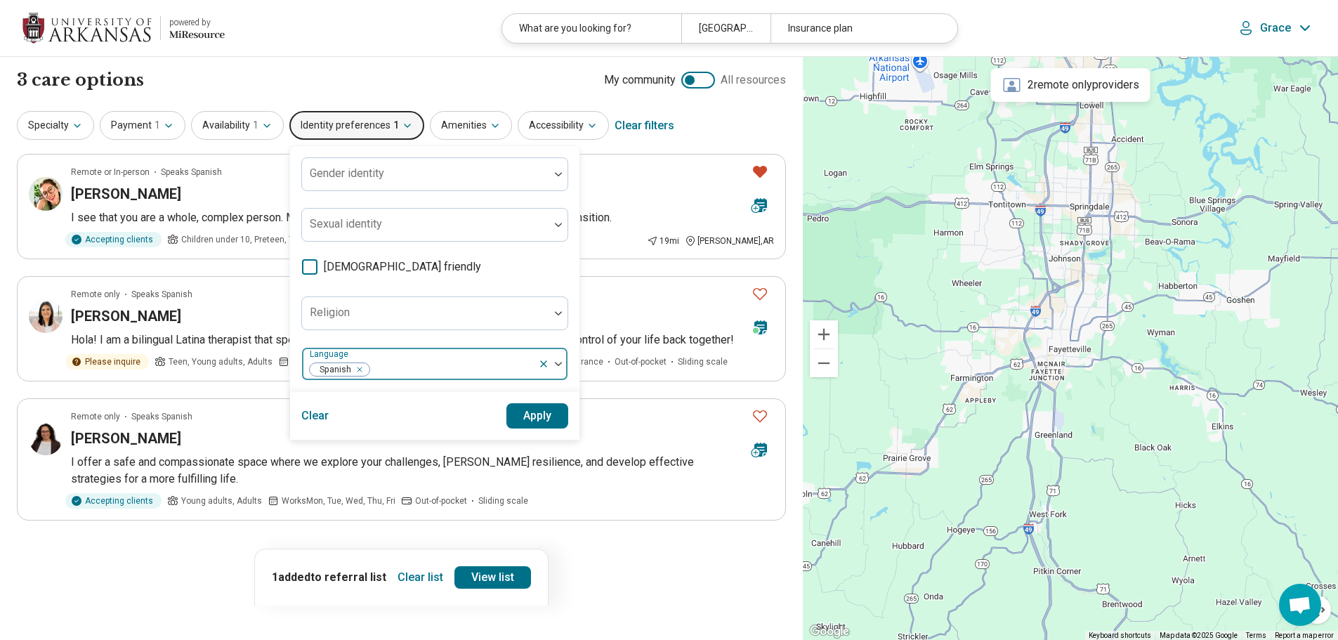
click at [538, 366] on icon at bounding box center [543, 363] width 11 height 11
click at [64, 127] on button "Specialty" at bounding box center [55, 125] width 77 height 29
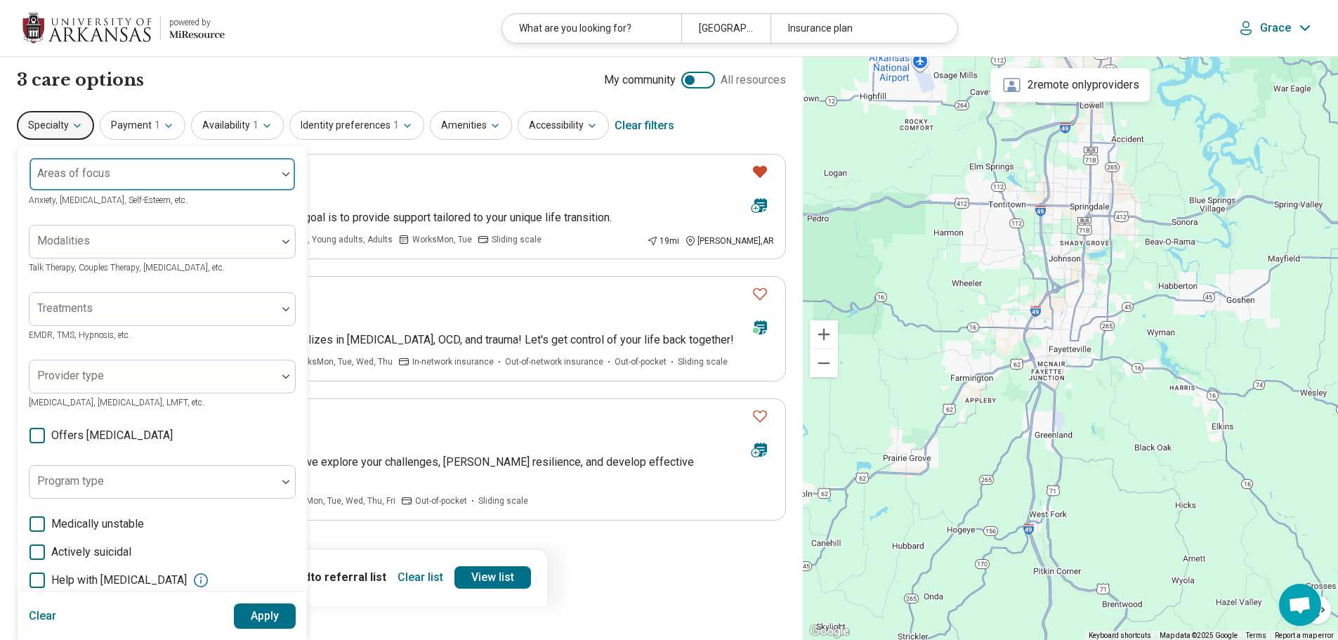
click at [73, 174] on div "Areas of focus" at bounding box center [162, 174] width 267 height 34
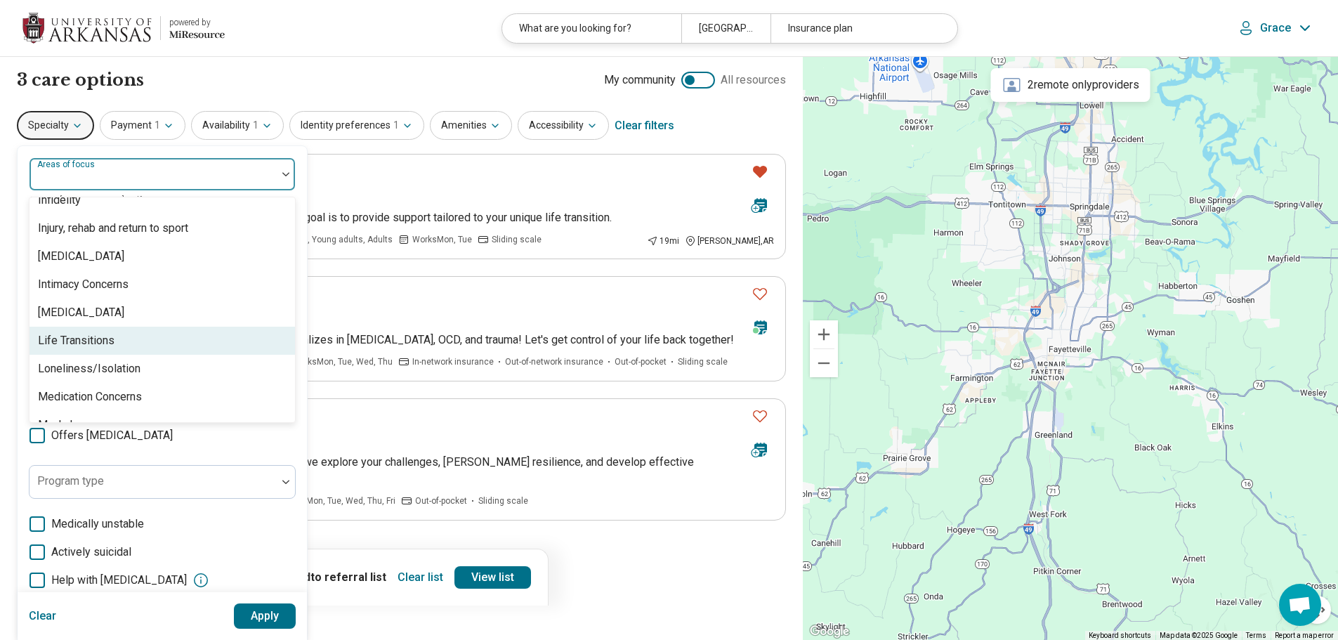
scroll to position [1264, 0]
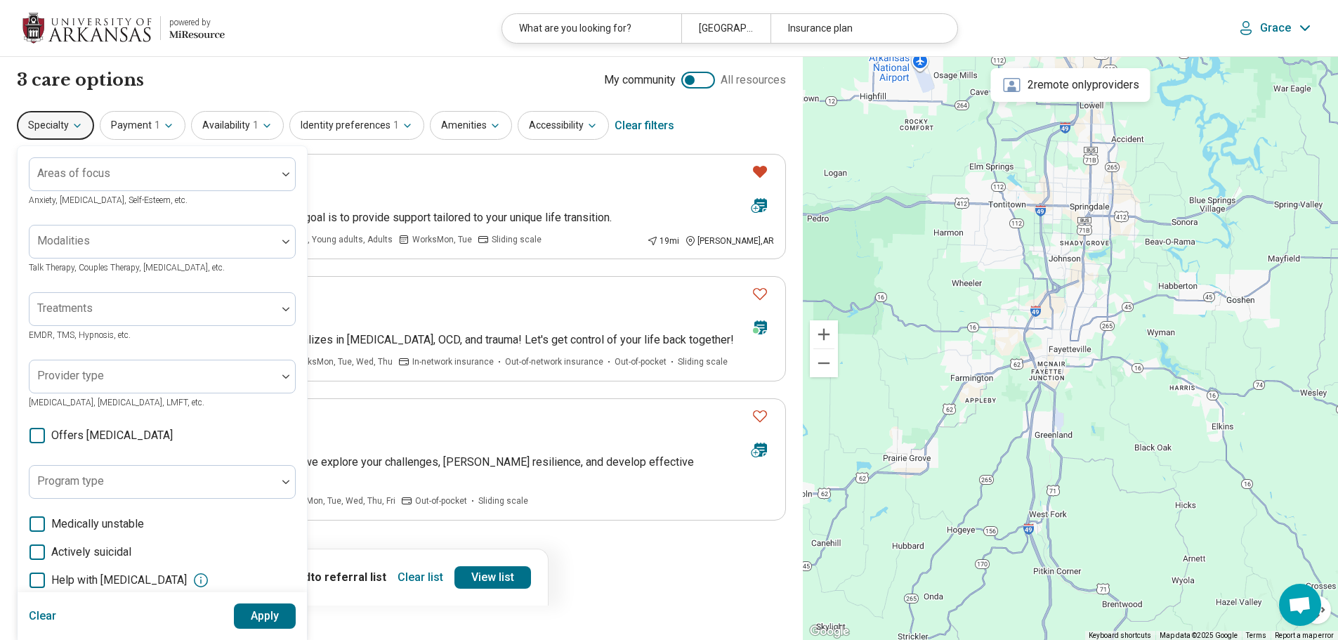
click at [53, 123] on button "Specialty" at bounding box center [55, 125] width 77 height 29
click at [120, 242] on div at bounding box center [153, 247] width 236 height 20
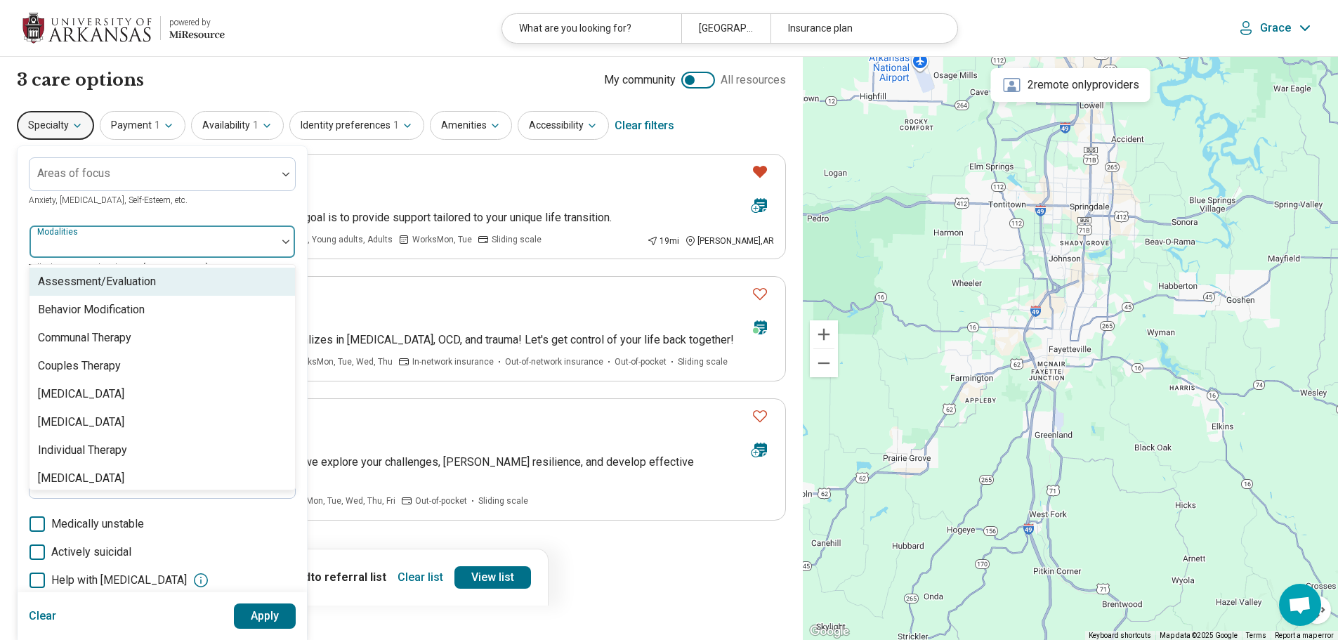
click at [120, 242] on div at bounding box center [153, 247] width 236 height 20
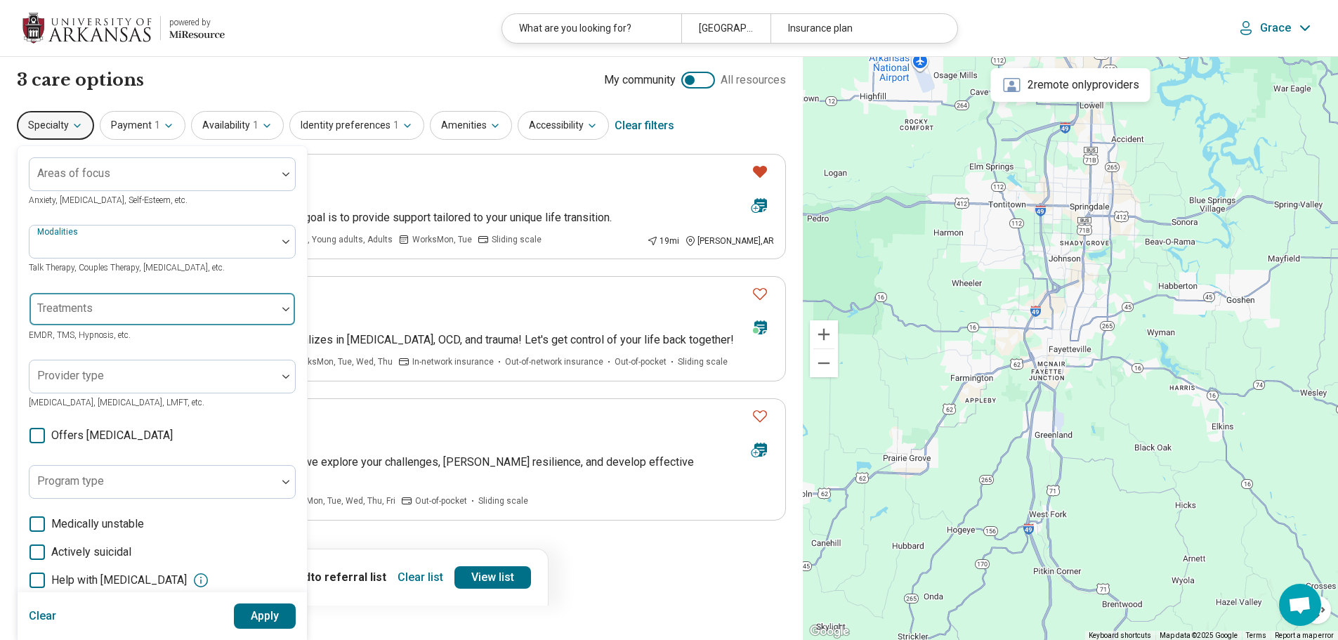
click at [103, 306] on div at bounding box center [153, 315] width 236 height 20
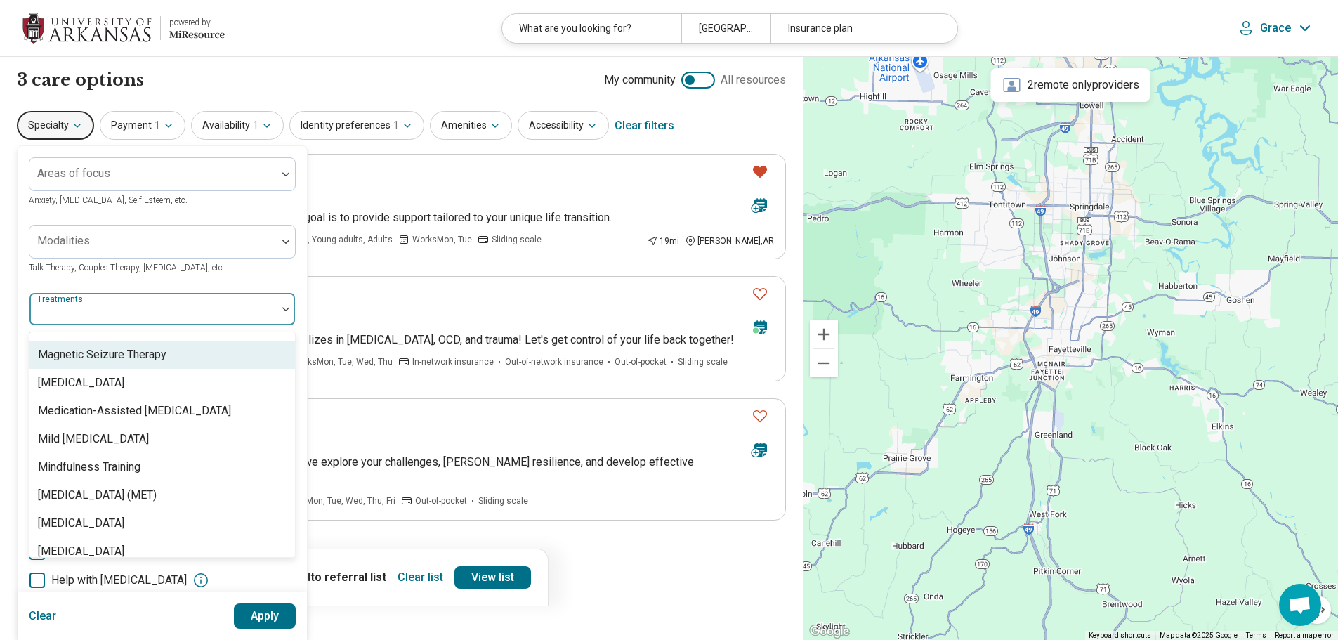
scroll to position [1897, 0]
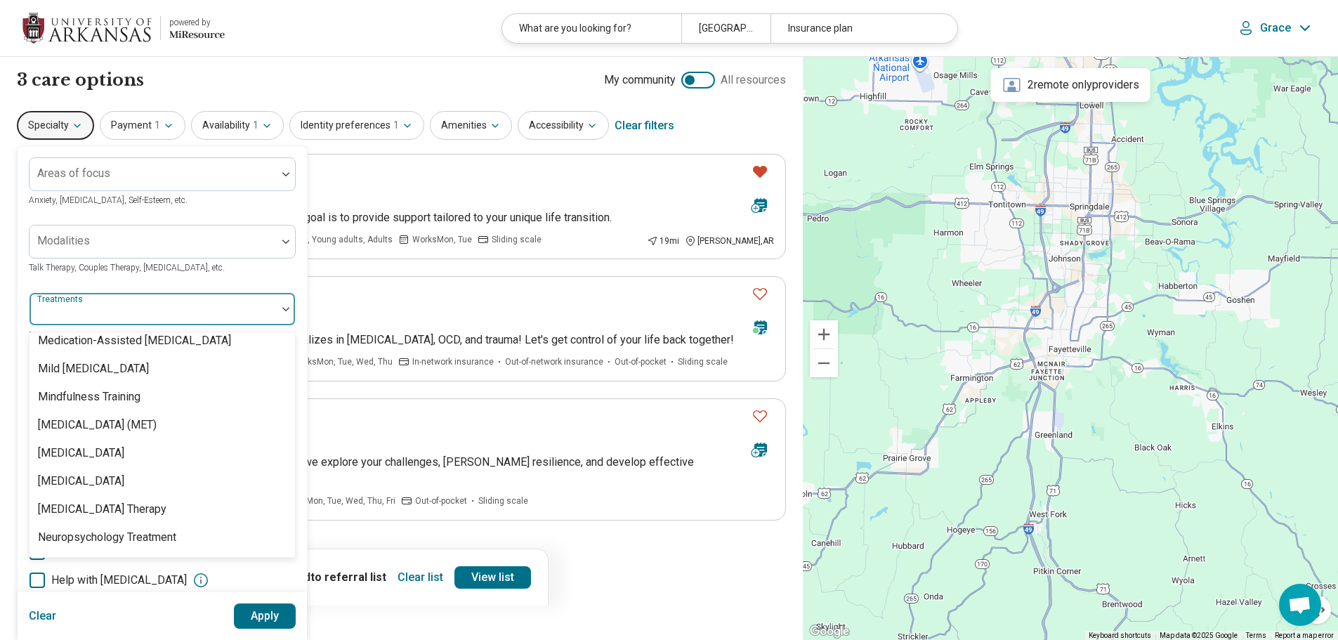
click at [709, 128] on div "Specialty Areas of focus Anxiety, Depression, Self-Esteem, etc. Modalities Talk…" at bounding box center [401, 126] width 769 height 34
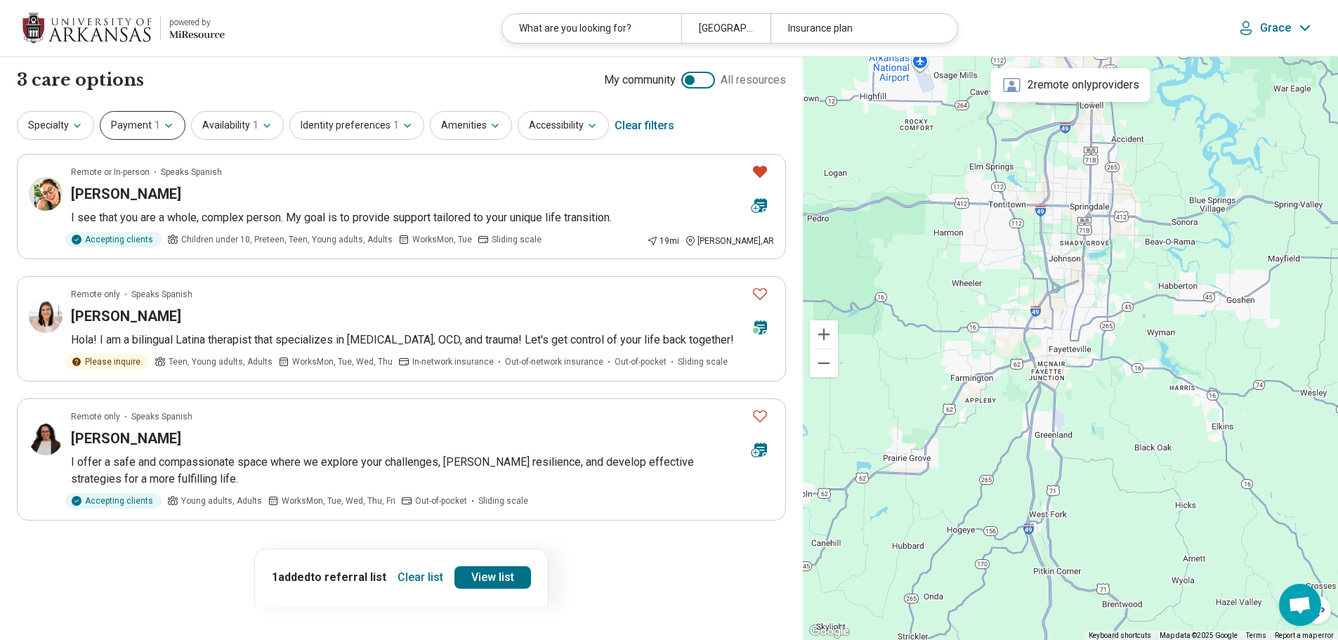
click at [127, 125] on button "Payment 1" at bounding box center [143, 125] width 86 height 29
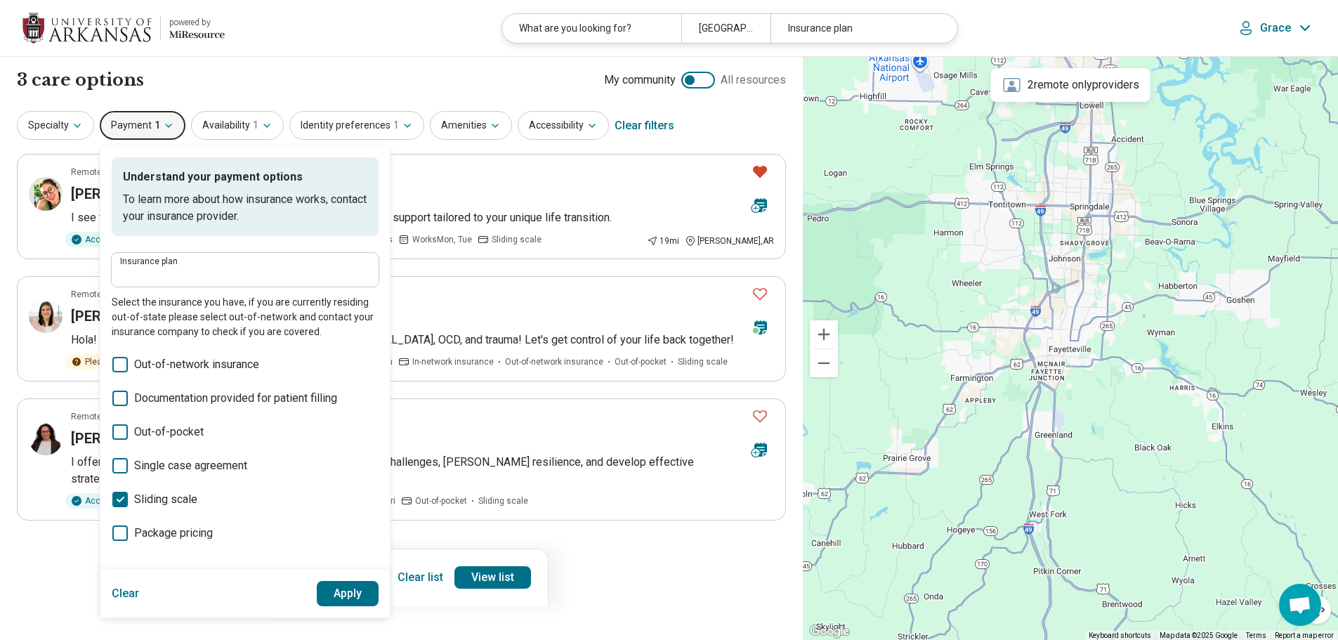
click at [735, 129] on div "Specialty Payment 1 Understand your payment options To learn more about how ins…" at bounding box center [401, 126] width 769 height 34
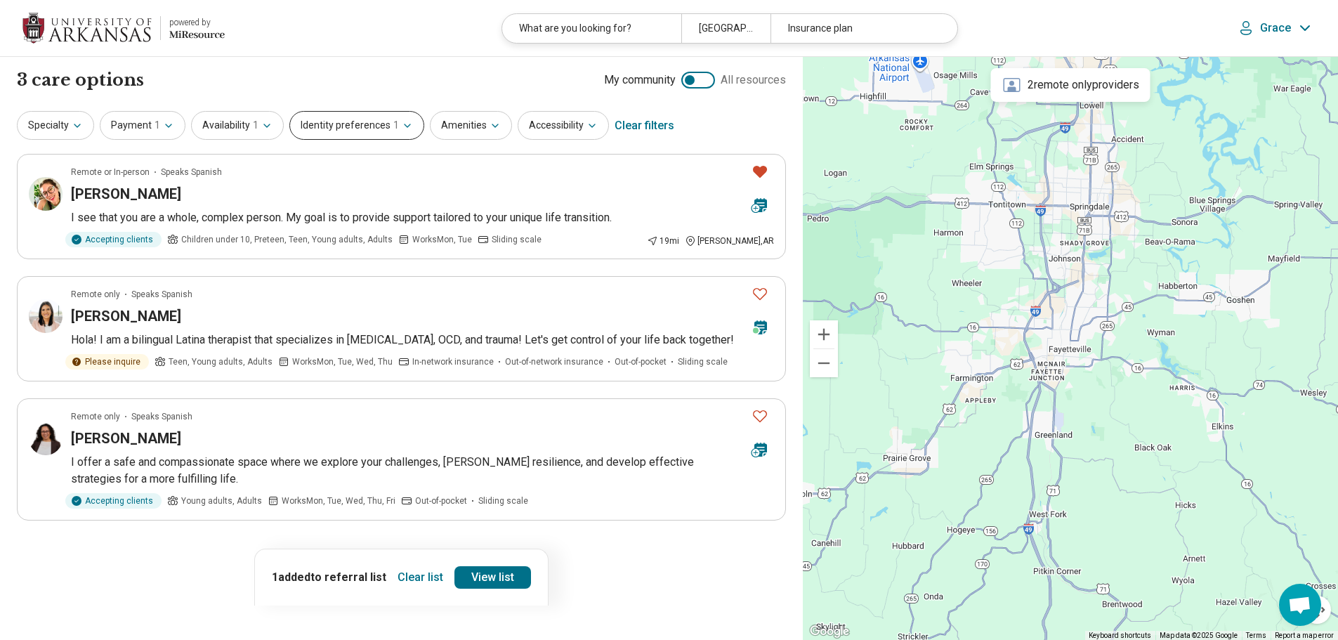
click at [346, 116] on button "Identity preferences 1" at bounding box center [356, 125] width 135 height 29
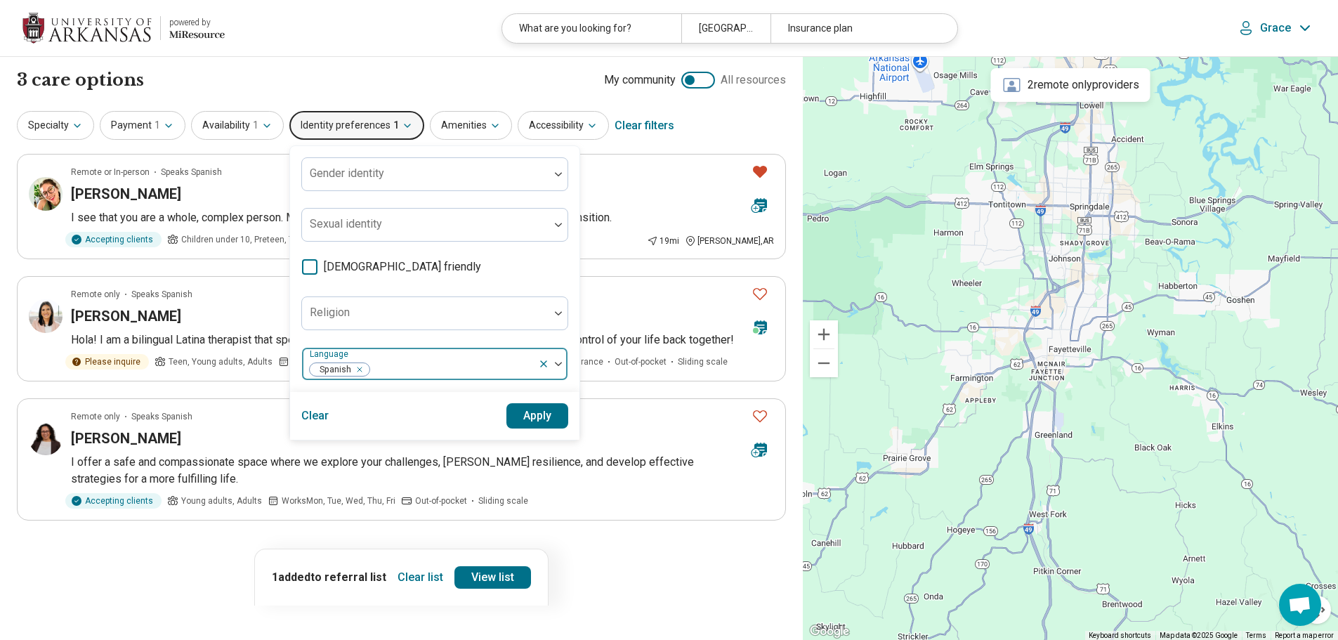
click at [539, 373] on div at bounding box center [553, 364] width 30 height 32
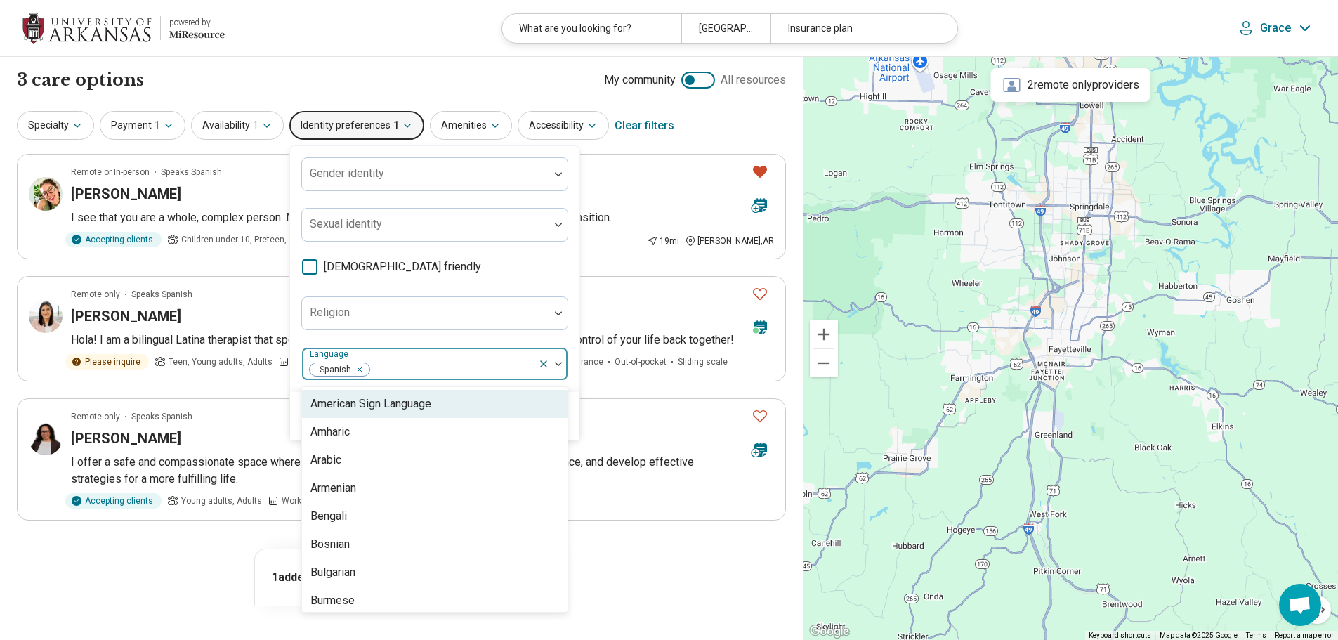
click at [544, 365] on icon at bounding box center [543, 363] width 11 height 11
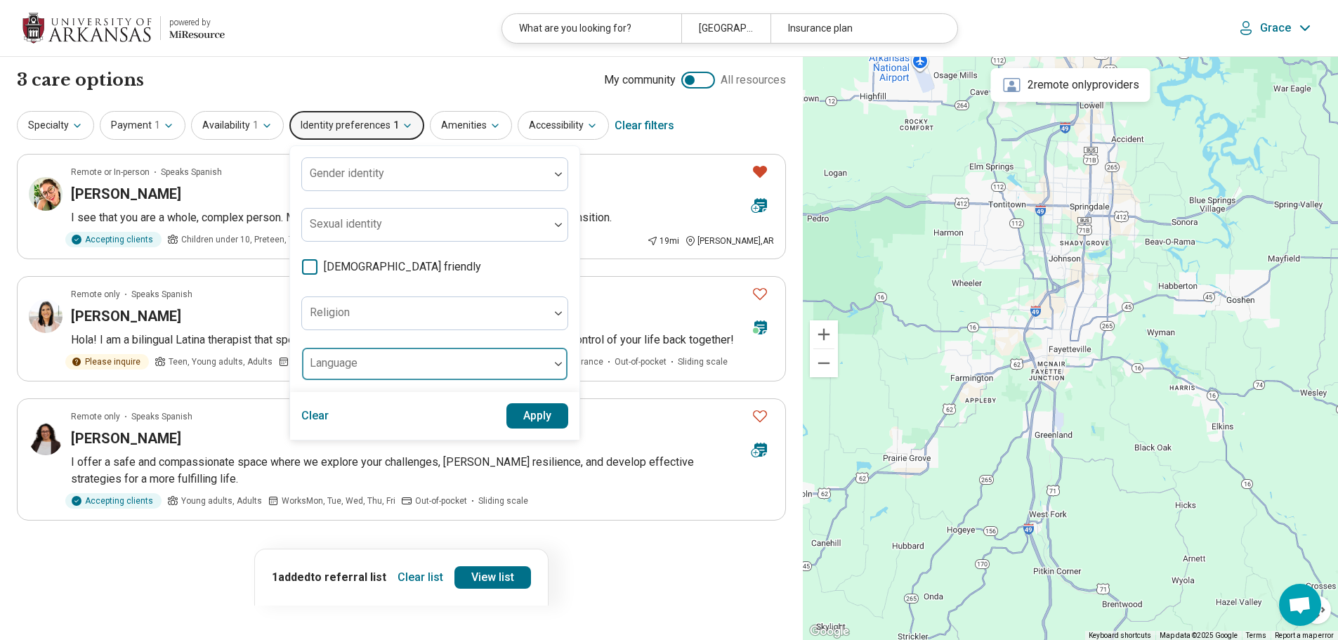
click at [537, 414] on button "Apply" at bounding box center [537, 415] width 63 height 25
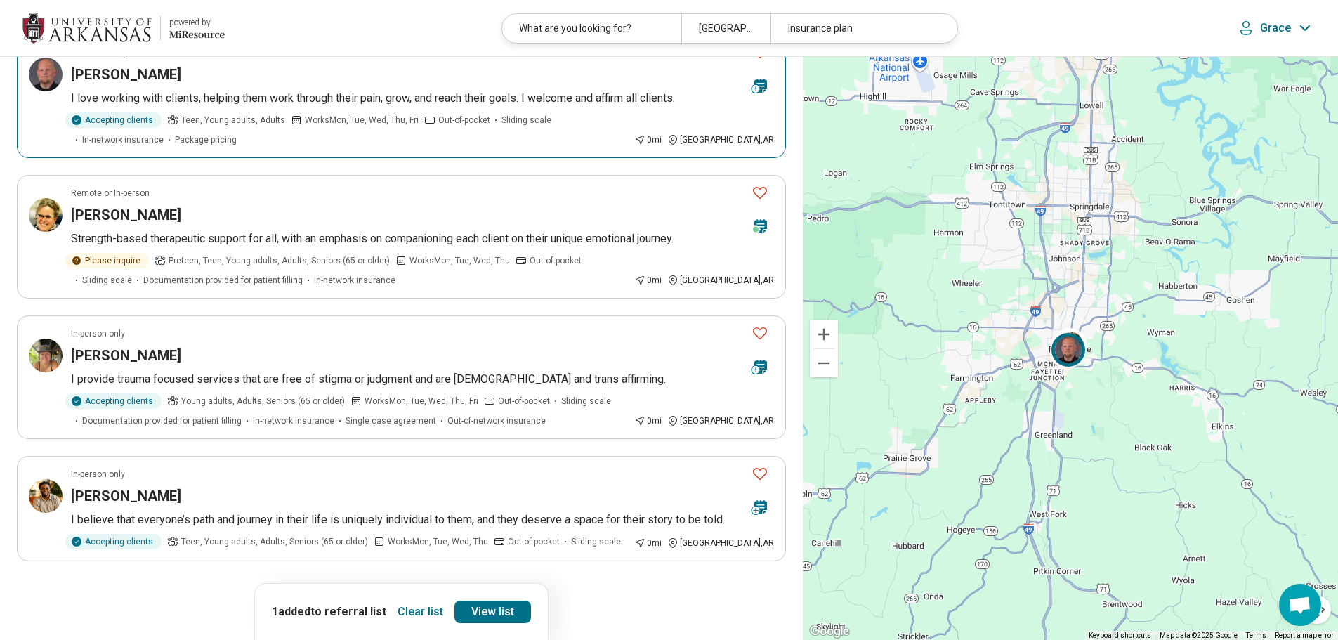
scroll to position [983, 0]
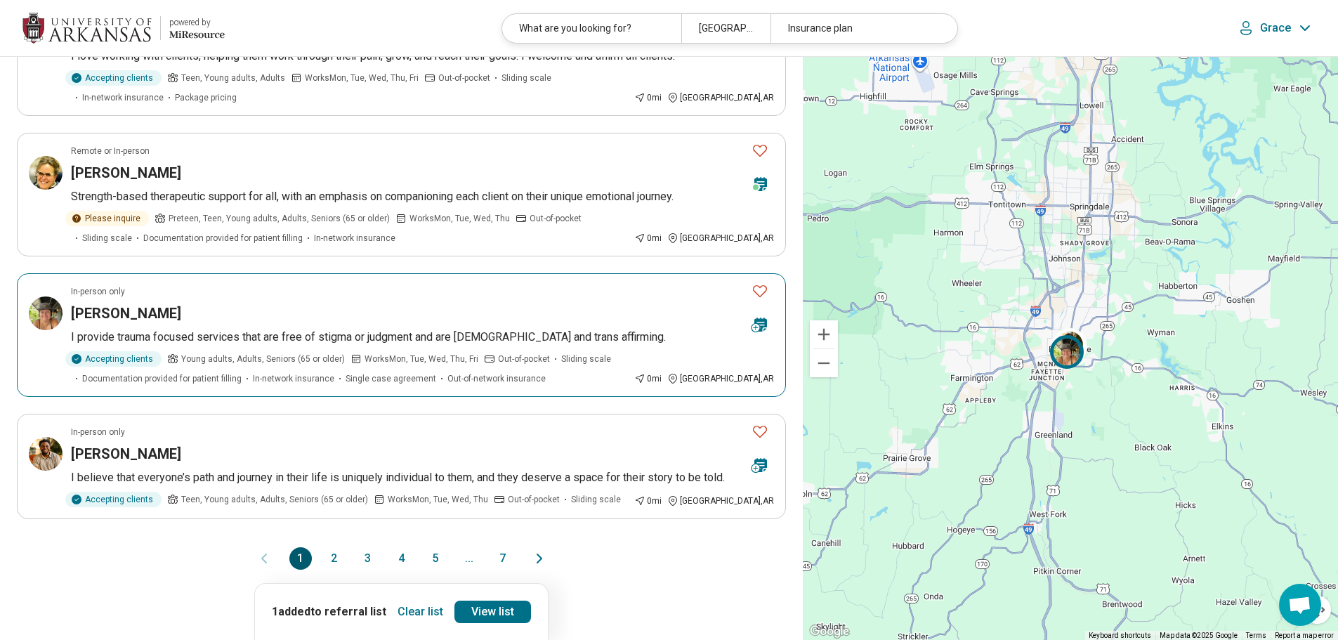
click at [759, 299] on icon "Favorite" at bounding box center [760, 290] width 17 height 17
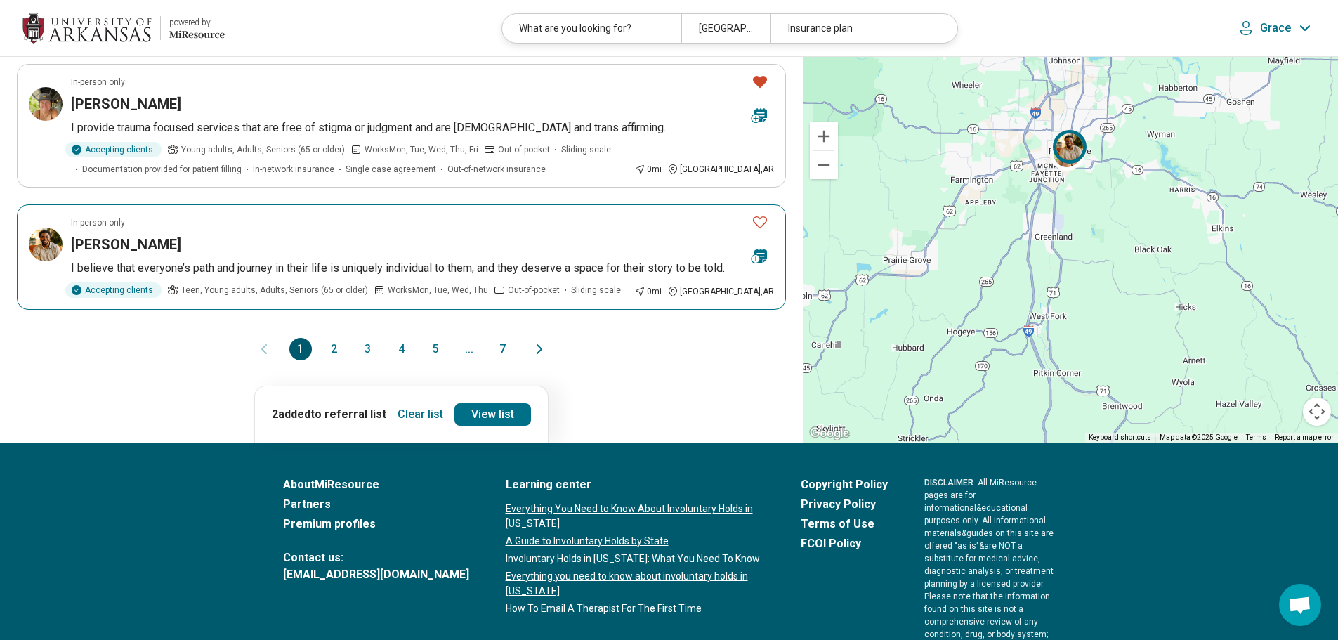
scroll to position [1194, 0]
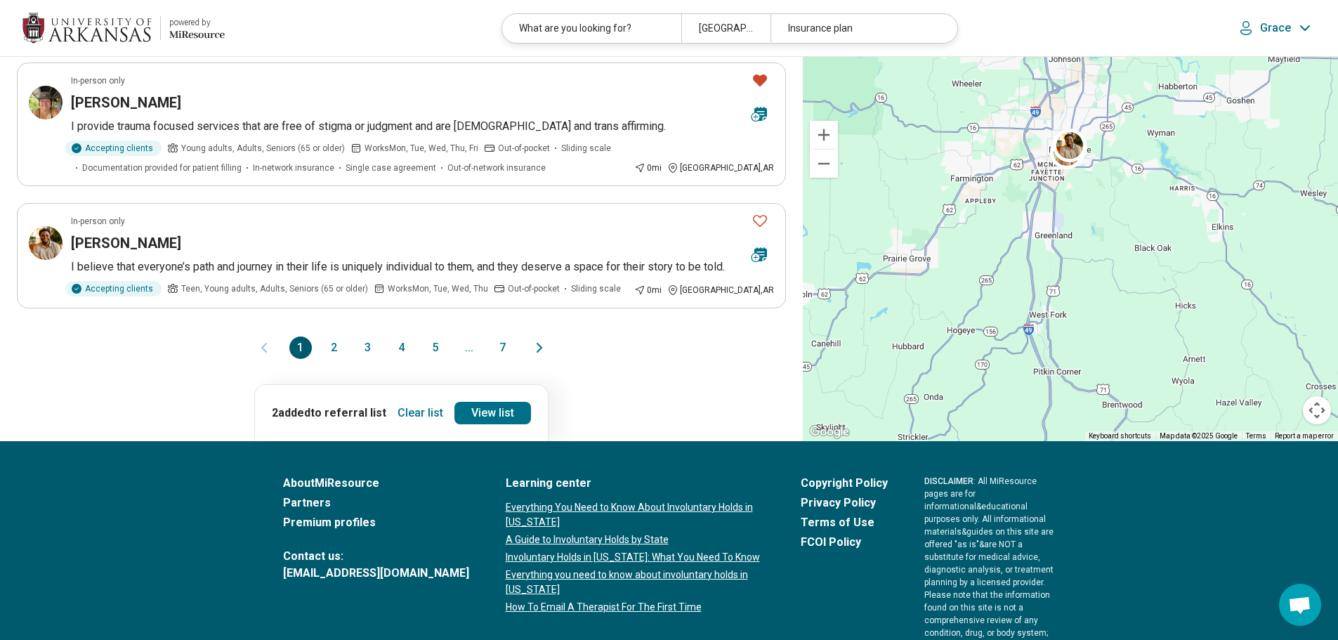
click at [339, 359] on button "2" at bounding box center [334, 347] width 22 height 22
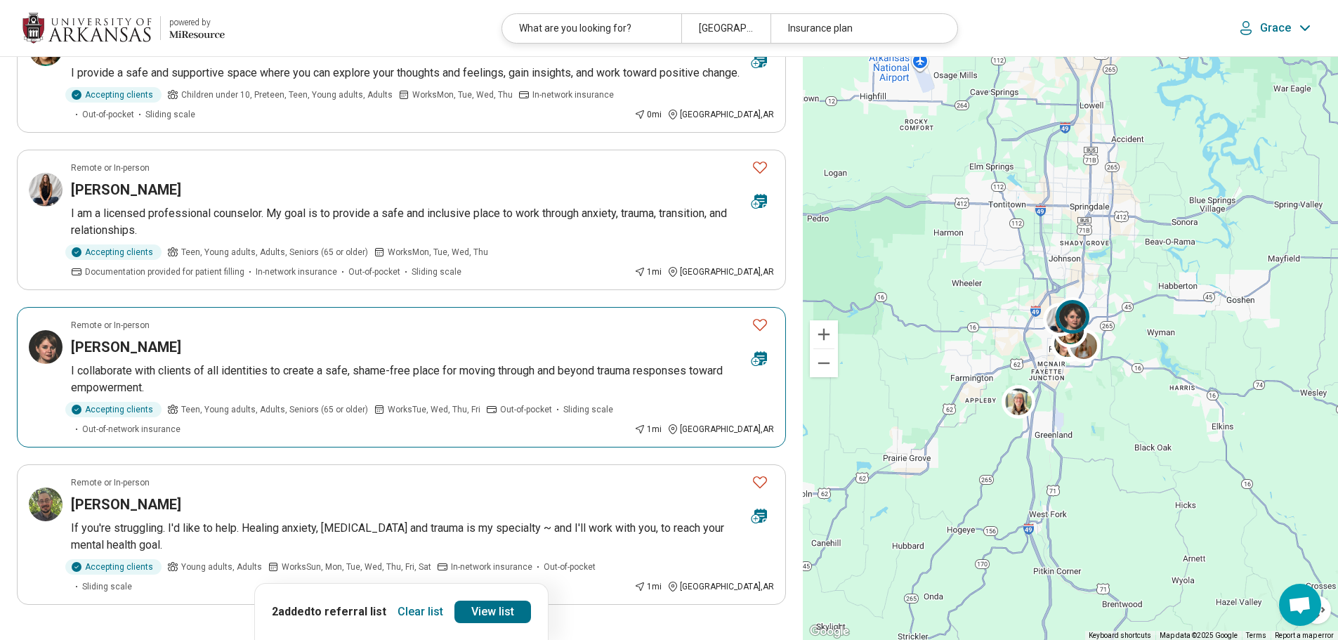
scroll to position [1124, 0]
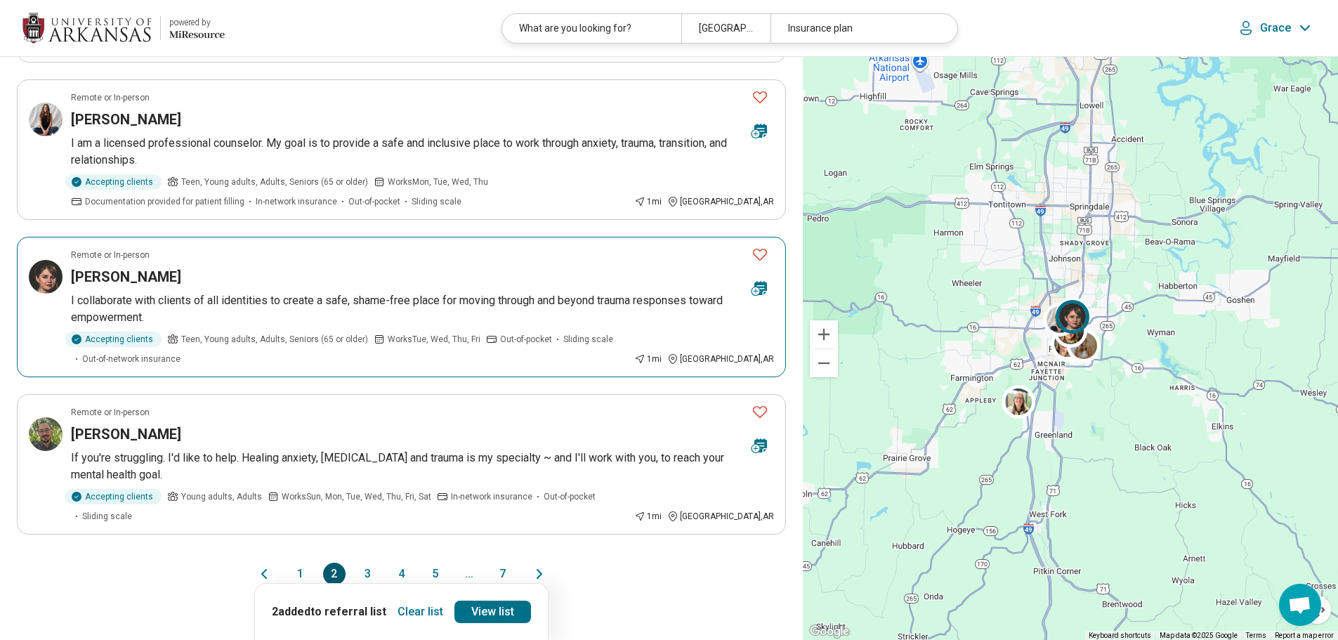
click at [753, 255] on icon "Favorite" at bounding box center [760, 254] width 17 height 17
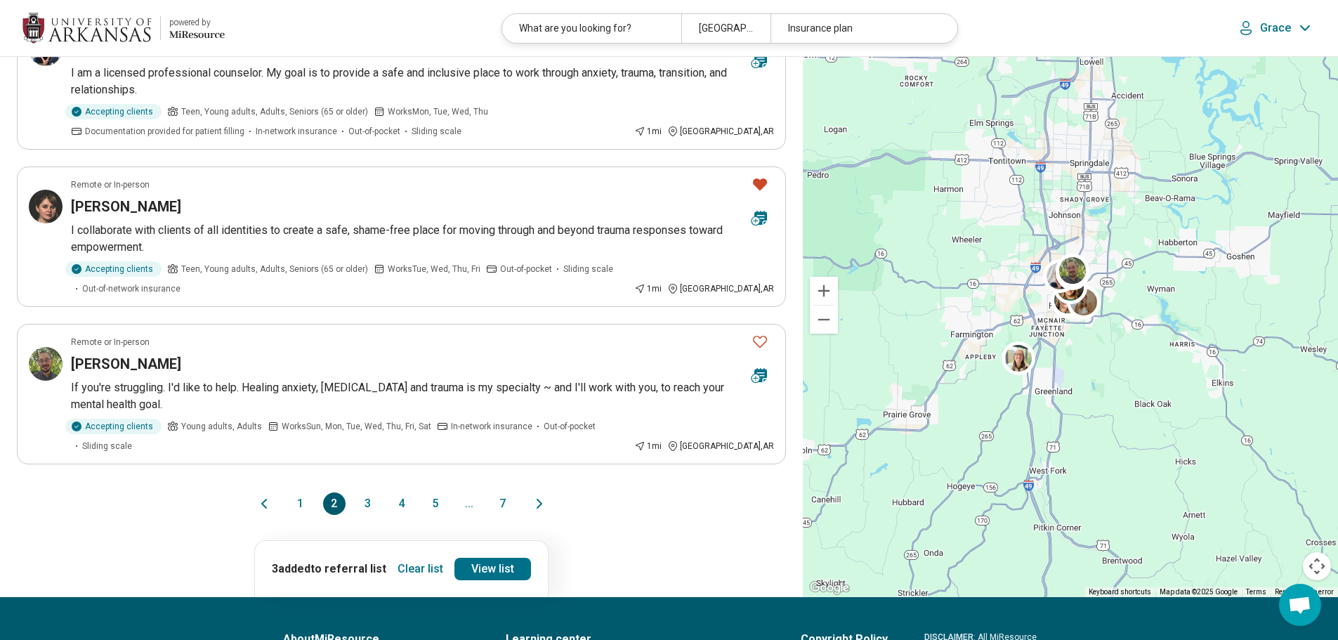
click at [367, 492] on button "3" at bounding box center [368, 503] width 22 height 22
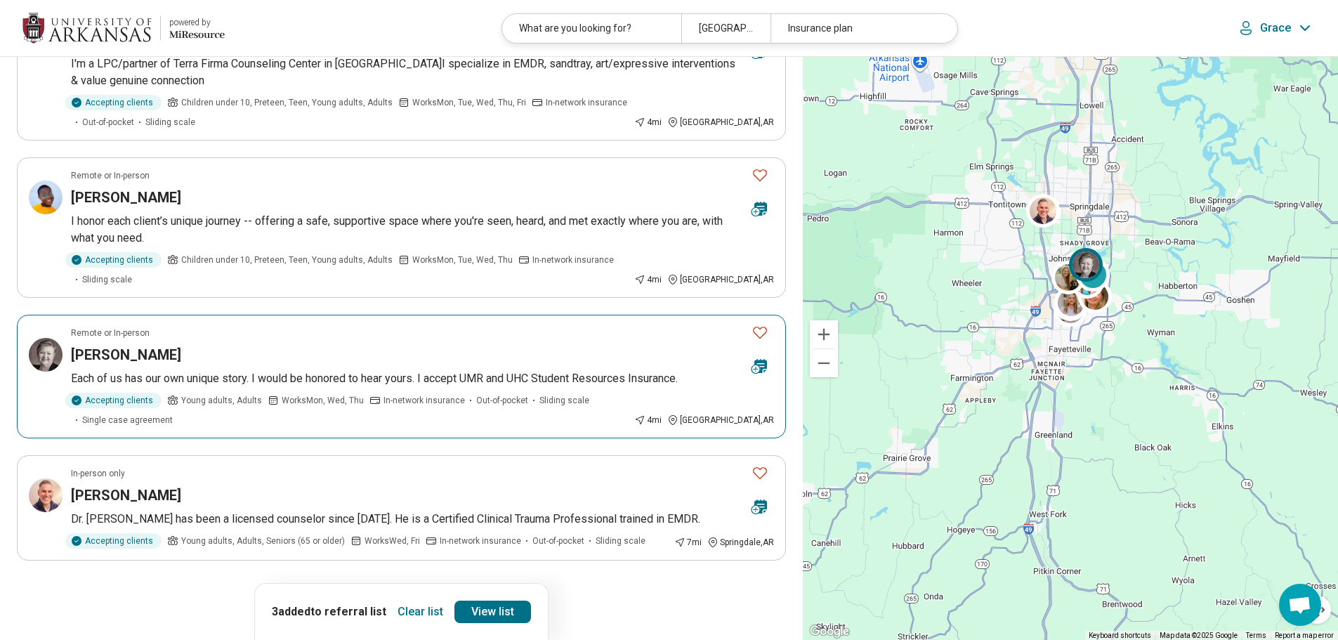
scroll to position [983, 0]
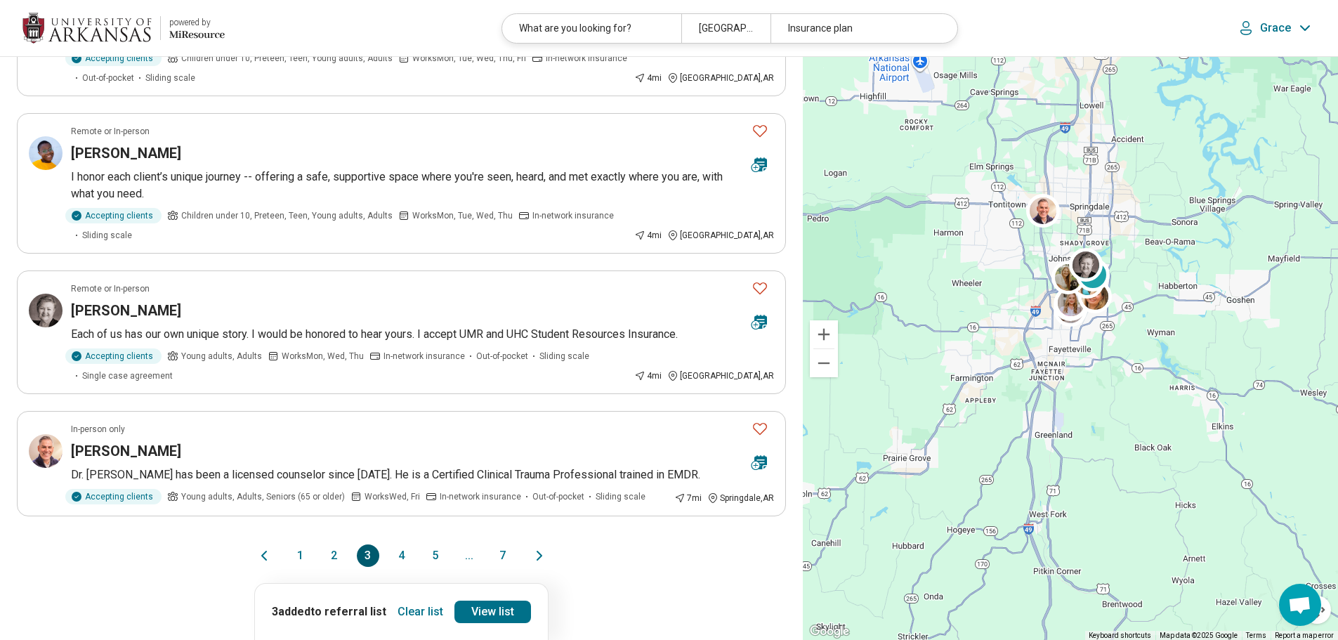
click at [402, 547] on button "4" at bounding box center [402, 555] width 22 height 22
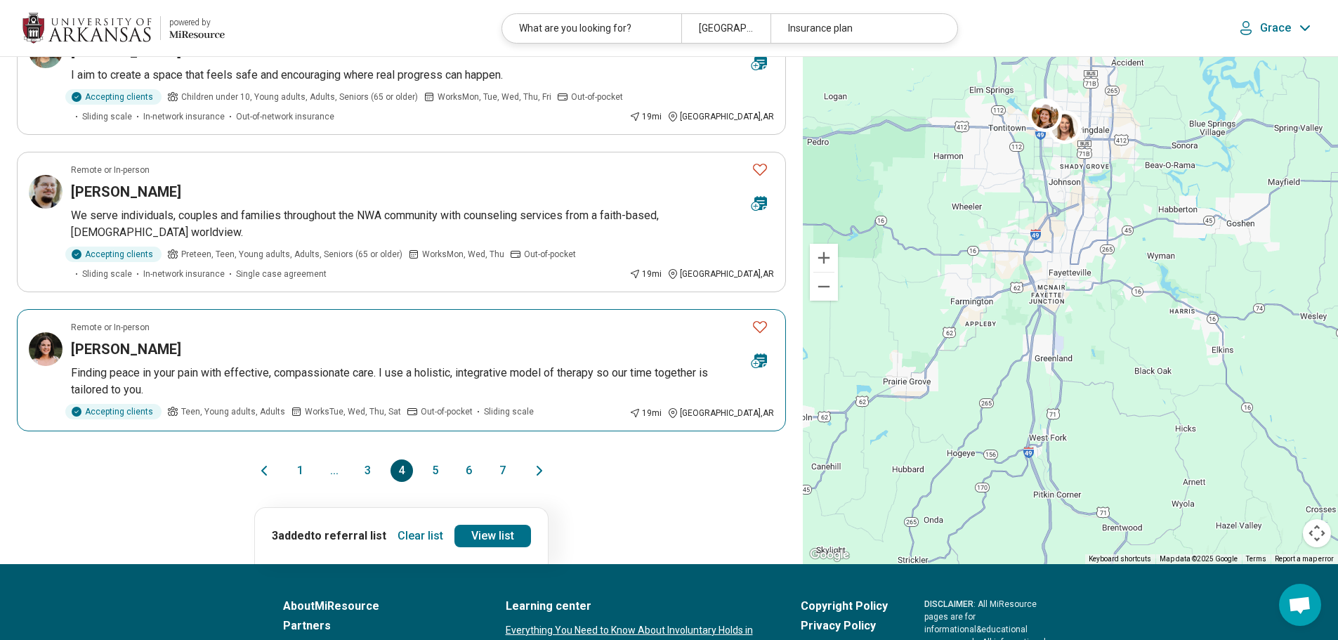
scroll to position [1124, 0]
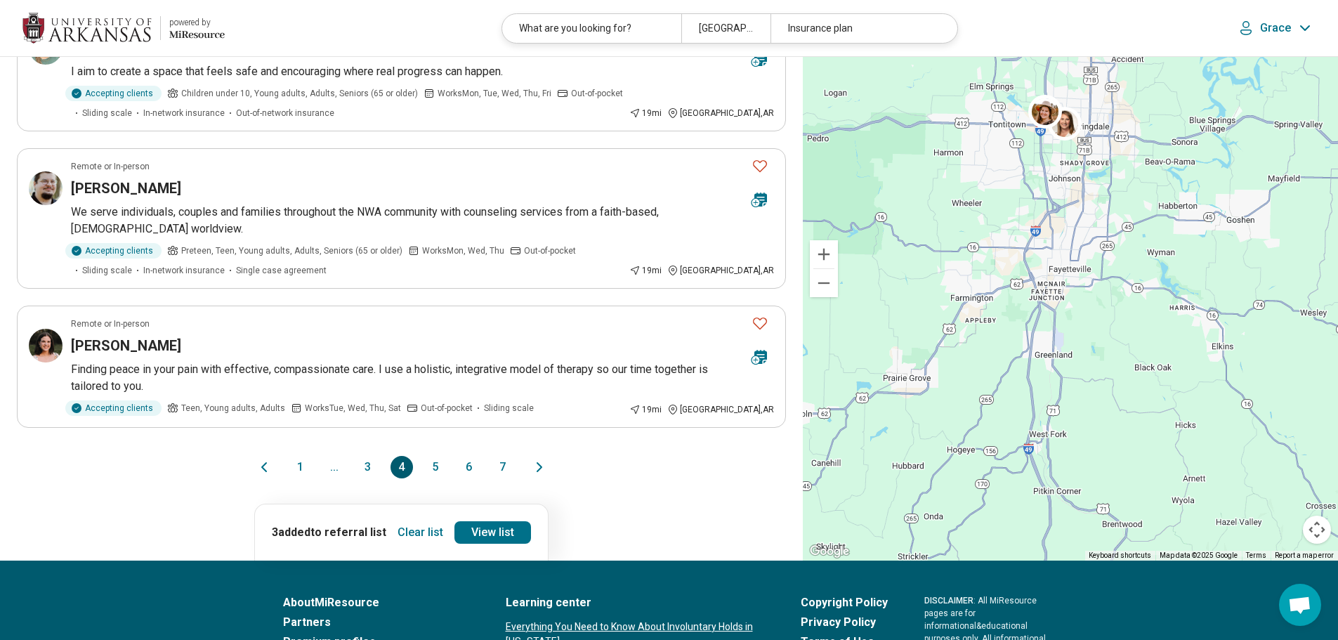
click at [435, 466] on button "5" at bounding box center [435, 467] width 22 height 22
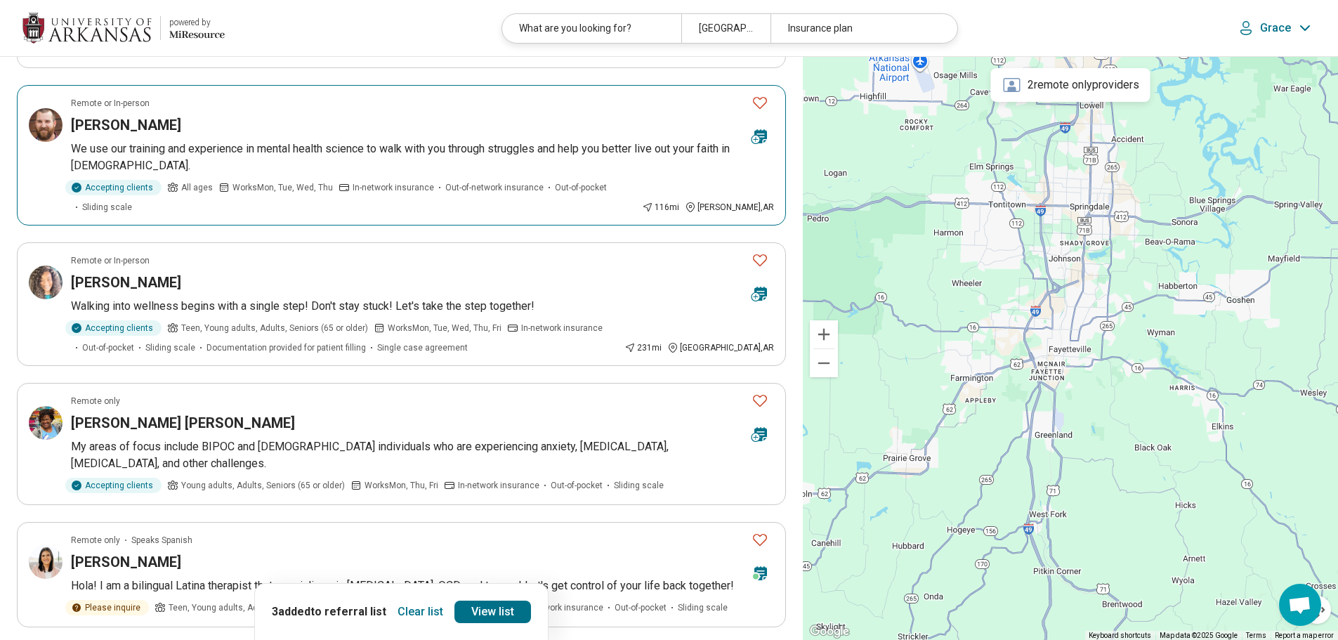
scroll to position [983, 0]
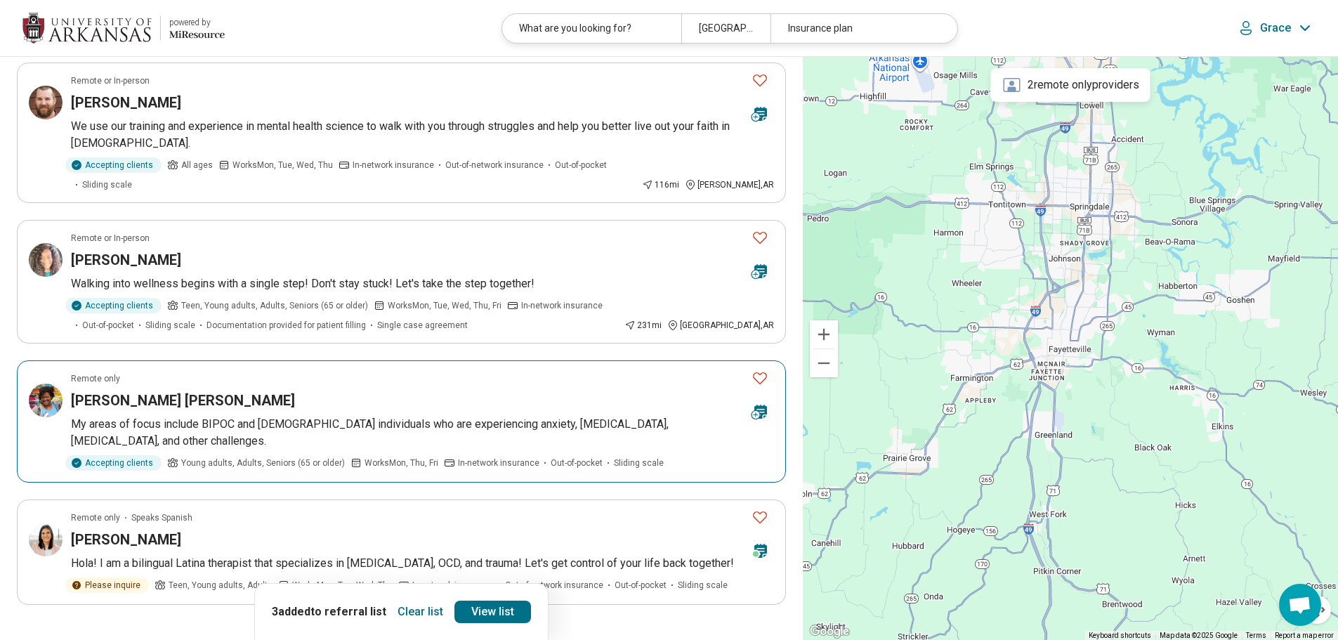
click at [764, 369] on icon "Favorite" at bounding box center [760, 377] width 17 height 17
click at [374, 555] on p "Hola! I am a bilingual Latina therapist that specializes in anxiety disorders, …" at bounding box center [422, 563] width 703 height 17
click at [492, 617] on link "View list" at bounding box center [492, 612] width 77 height 22
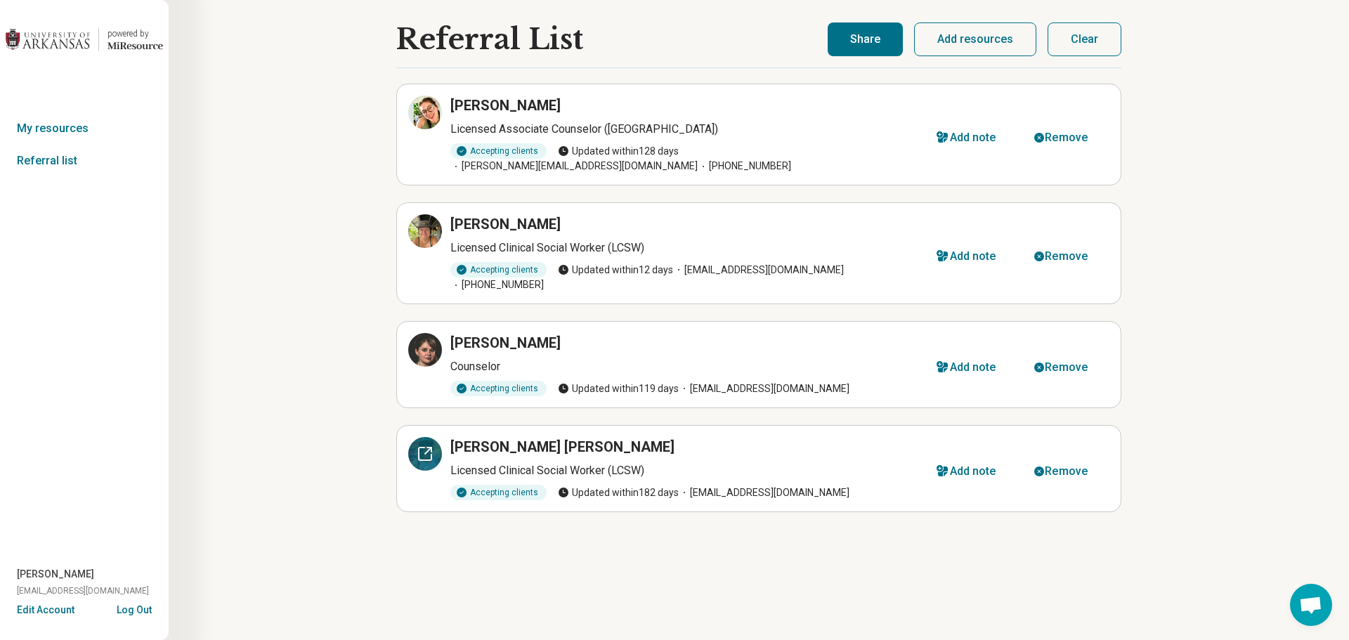
click at [420, 445] on icon at bounding box center [425, 453] width 17 height 17
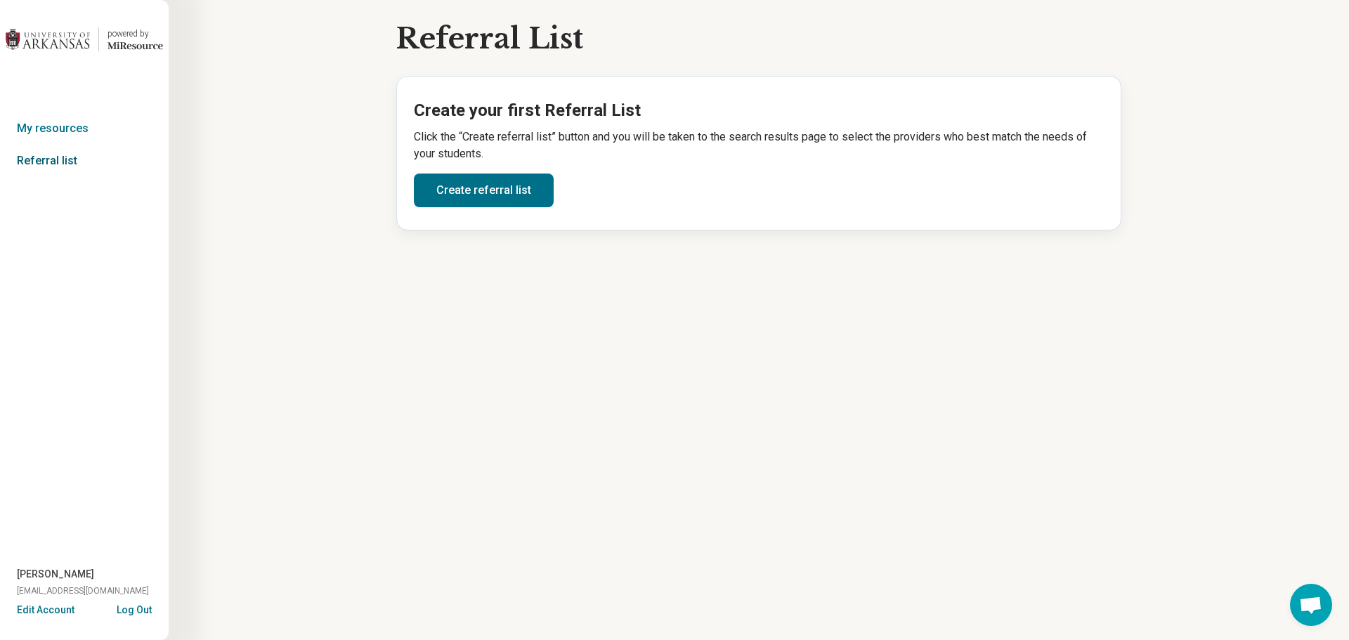
click at [59, 160] on link "Referral list" at bounding box center [84, 161] width 169 height 32
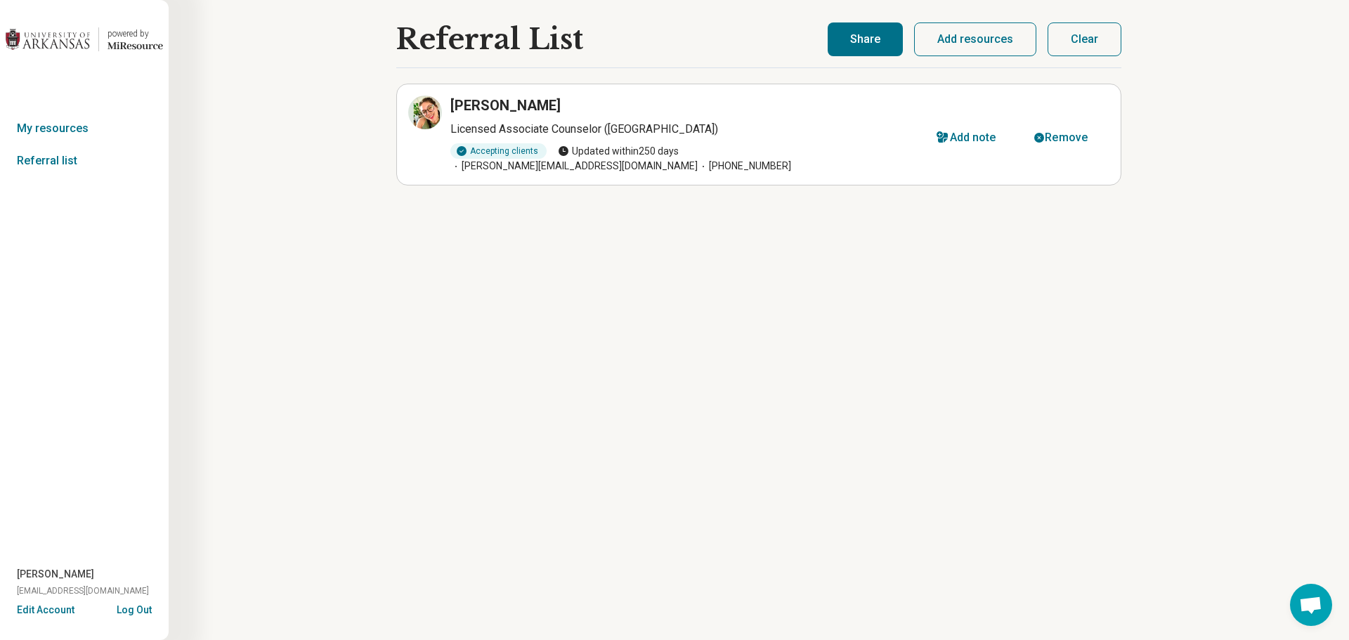
click at [974, 39] on button "Add resources" at bounding box center [975, 39] width 122 height 34
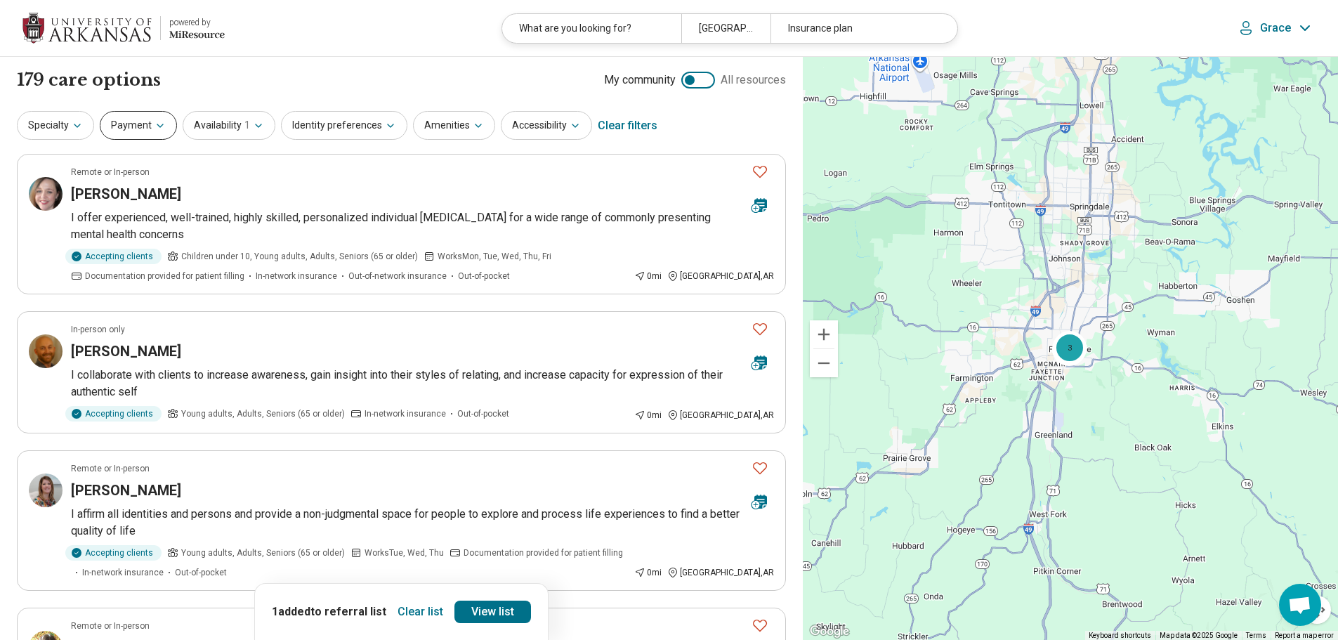
click at [145, 123] on button "Payment" at bounding box center [138, 125] width 77 height 29
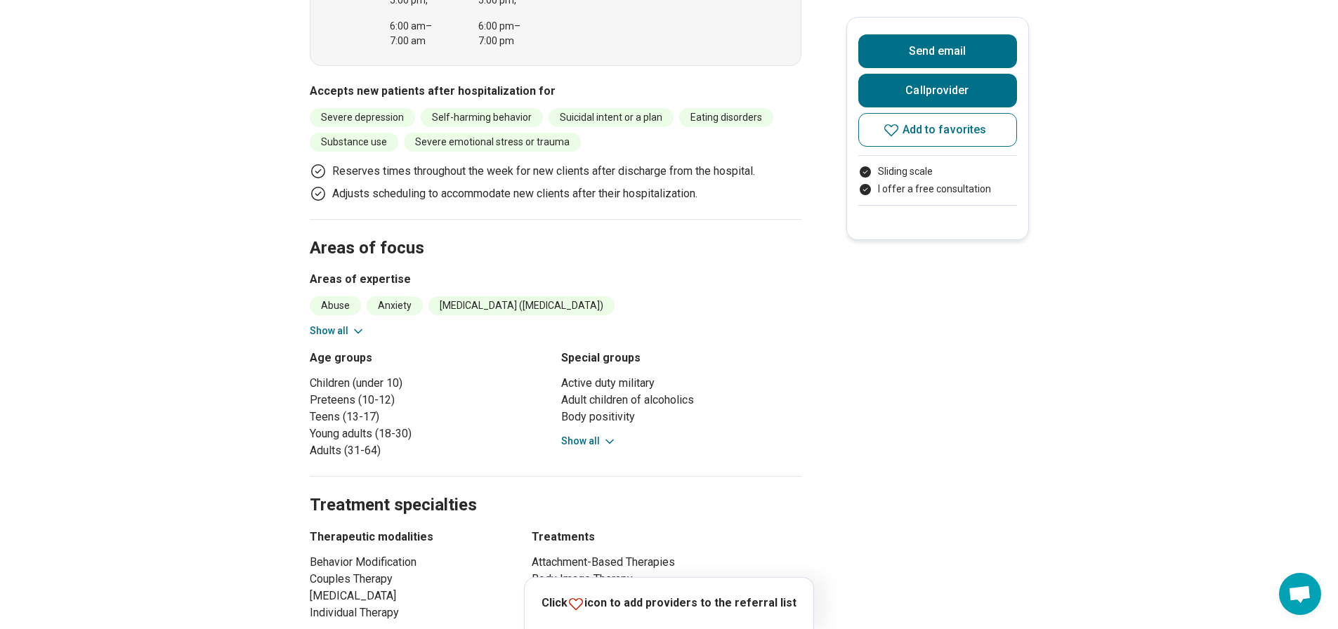
scroll to position [492, 0]
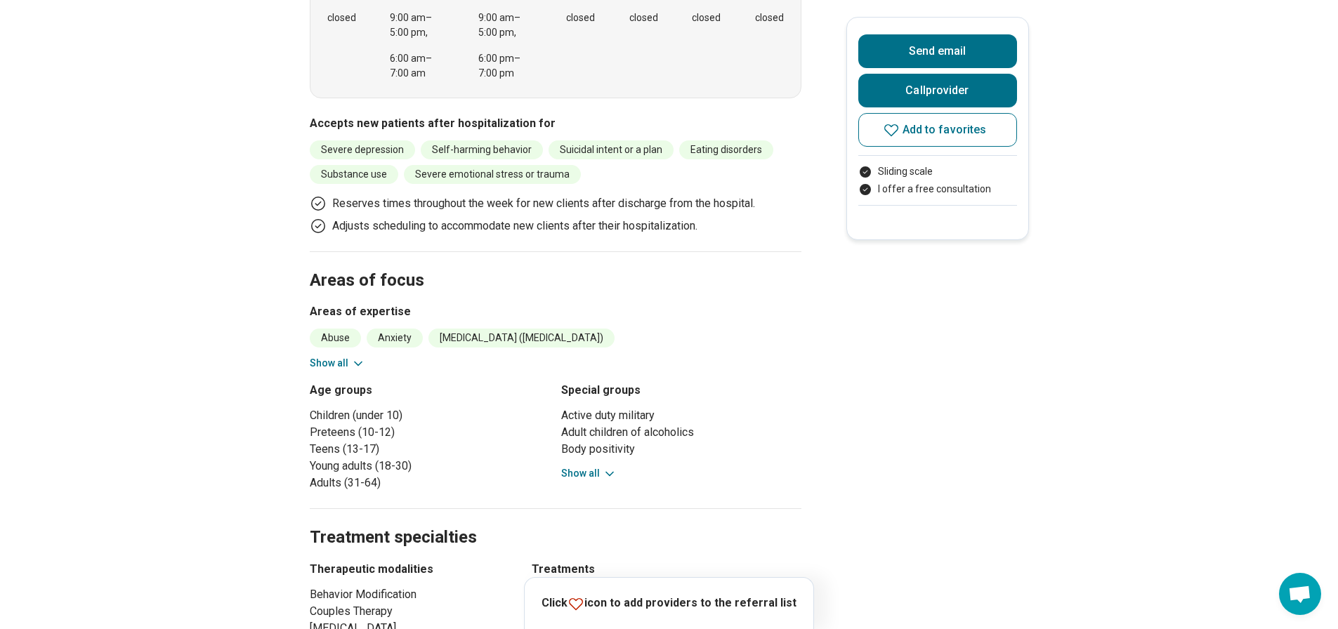
click at [580, 461] on div "Active duty military Adult children of alcoholics Body positivity Clients from …" at bounding box center [681, 444] width 240 height 74
click at [578, 481] on button "Show all" at bounding box center [588, 473] width 55 height 15
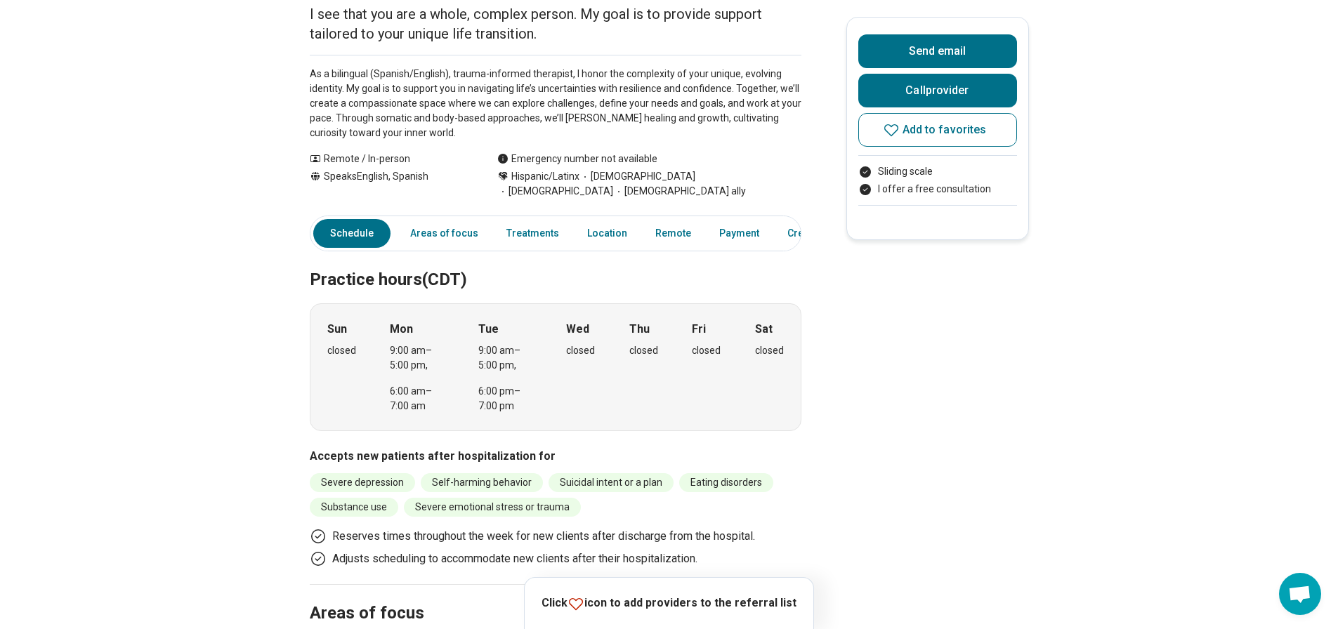
scroll to position [0, 0]
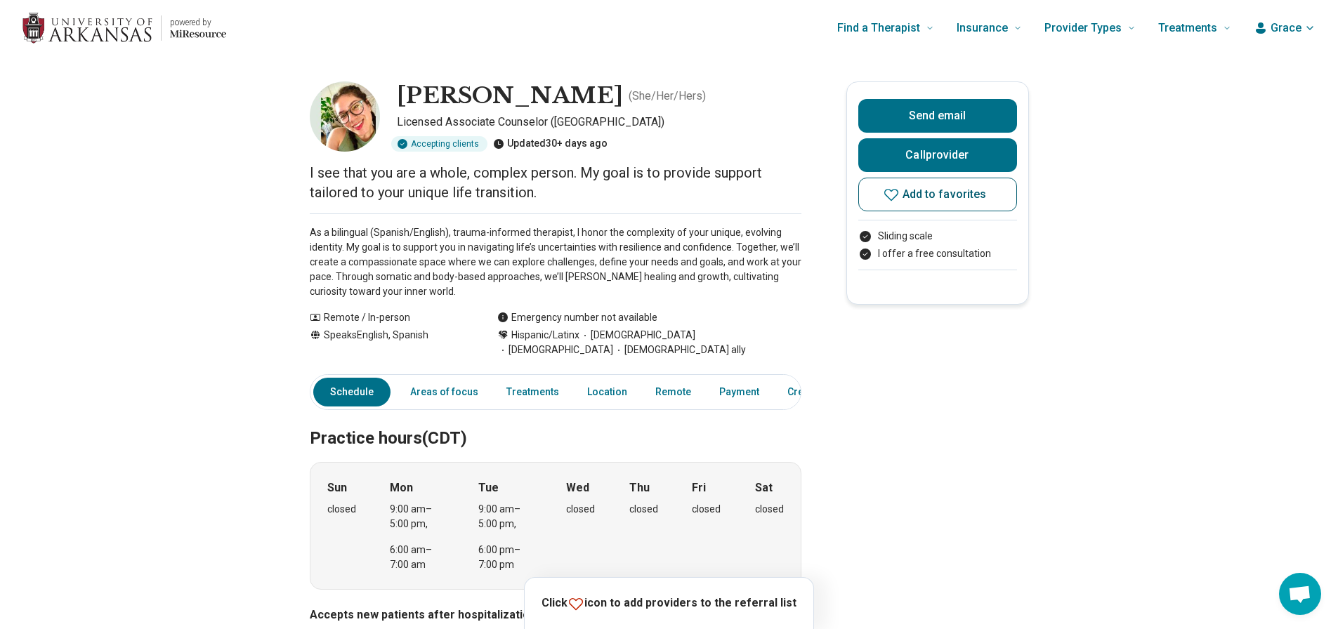
click at [934, 191] on span "Add to favorites" at bounding box center [945, 194] width 84 height 11
click at [772, 604] on link "View list" at bounding box center [766, 601] width 77 height 22
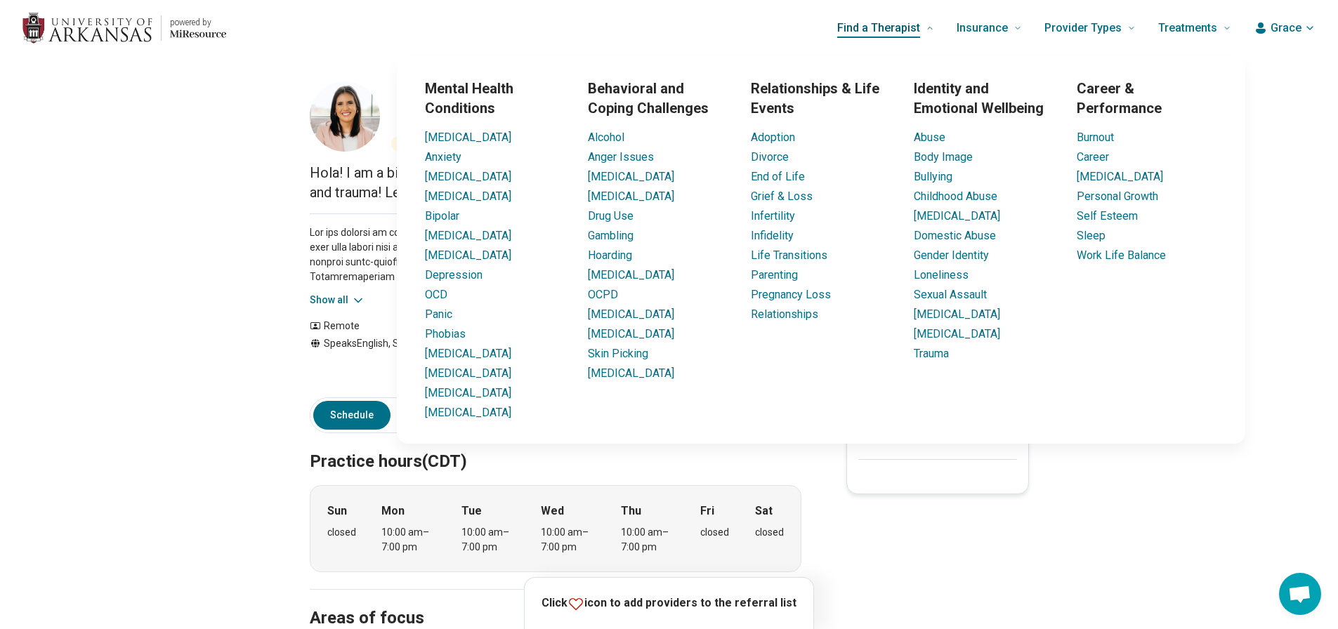
click at [877, 32] on span "Find a Therapist" at bounding box center [878, 28] width 83 height 20
click at [881, 26] on span "Find a Therapist" at bounding box center [878, 28] width 83 height 20
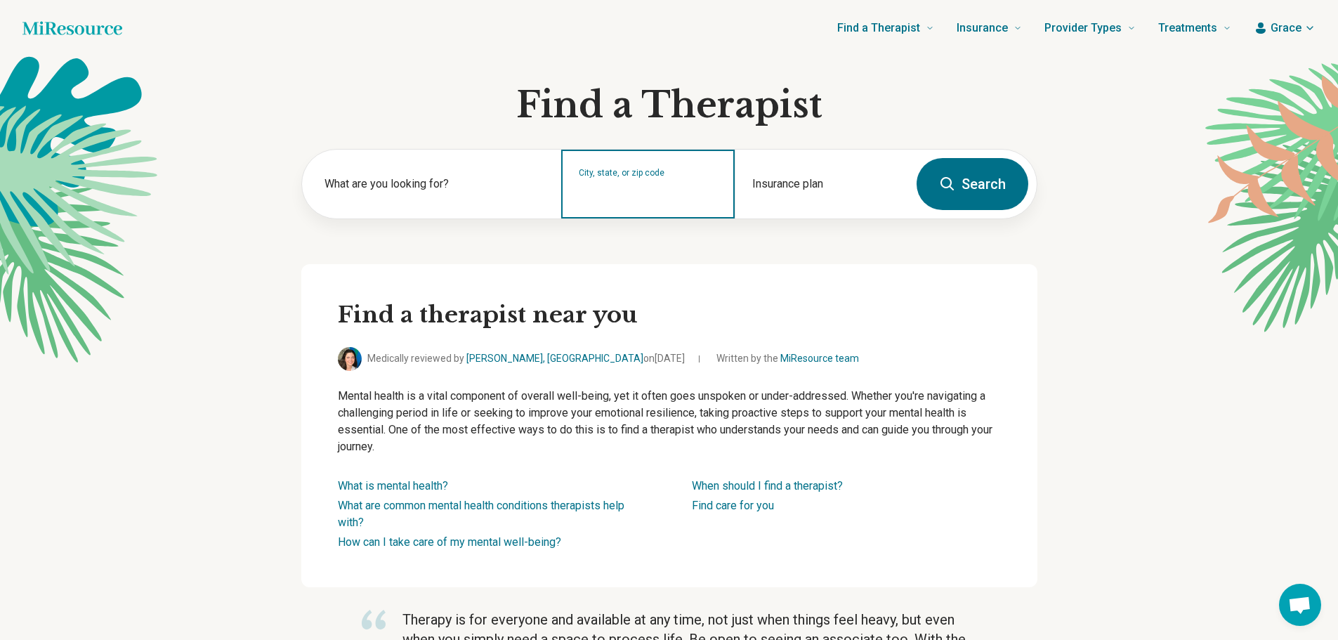
click at [650, 197] on input "City, state, or zip code" at bounding box center [648, 193] width 139 height 17
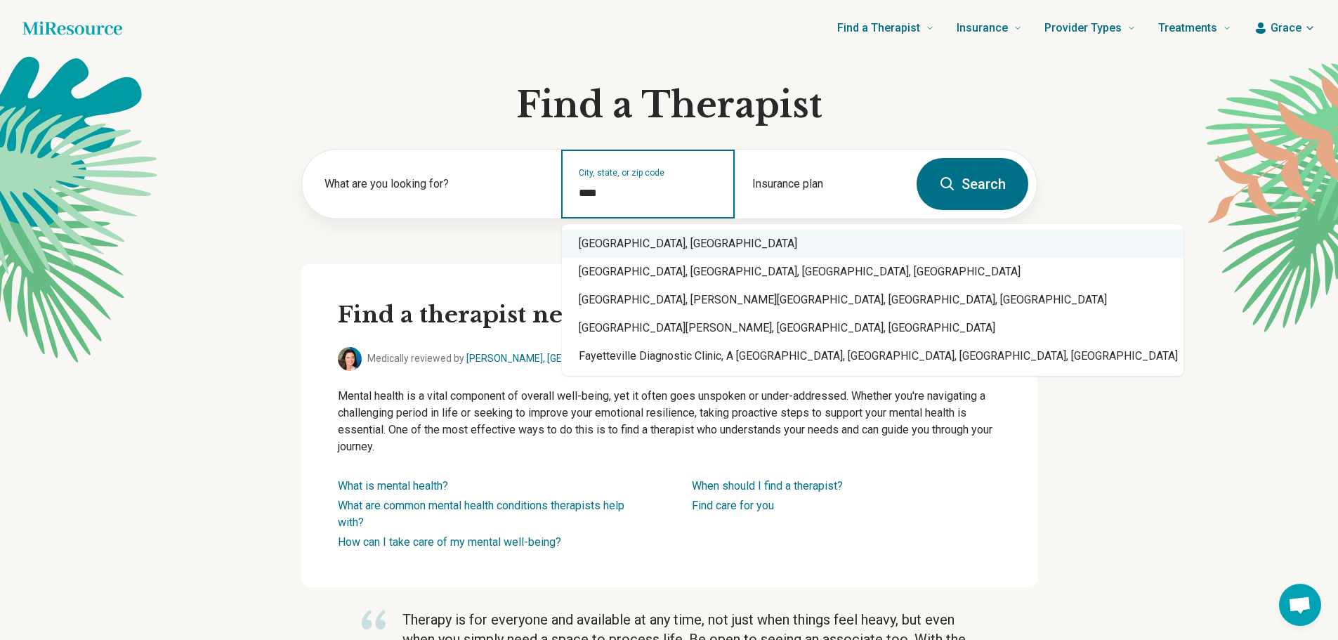
click at [596, 242] on div "[GEOGRAPHIC_DATA], [GEOGRAPHIC_DATA]" at bounding box center [873, 244] width 622 height 28
type input "**********"
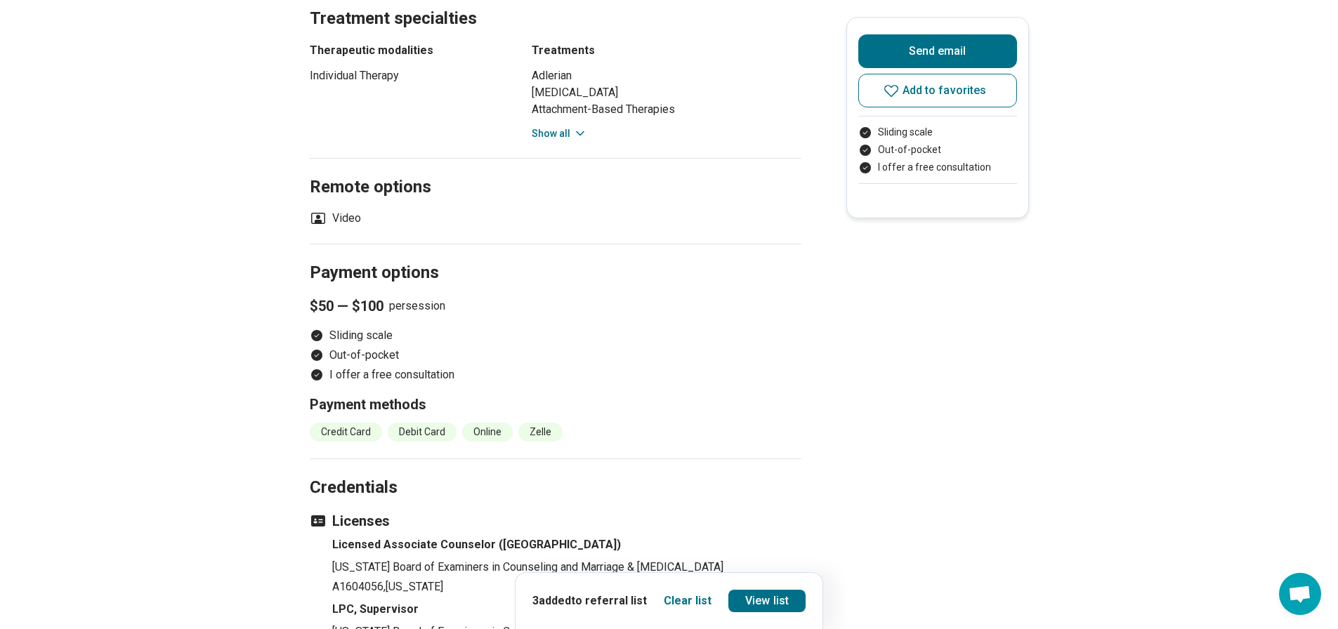
scroll to position [492, 0]
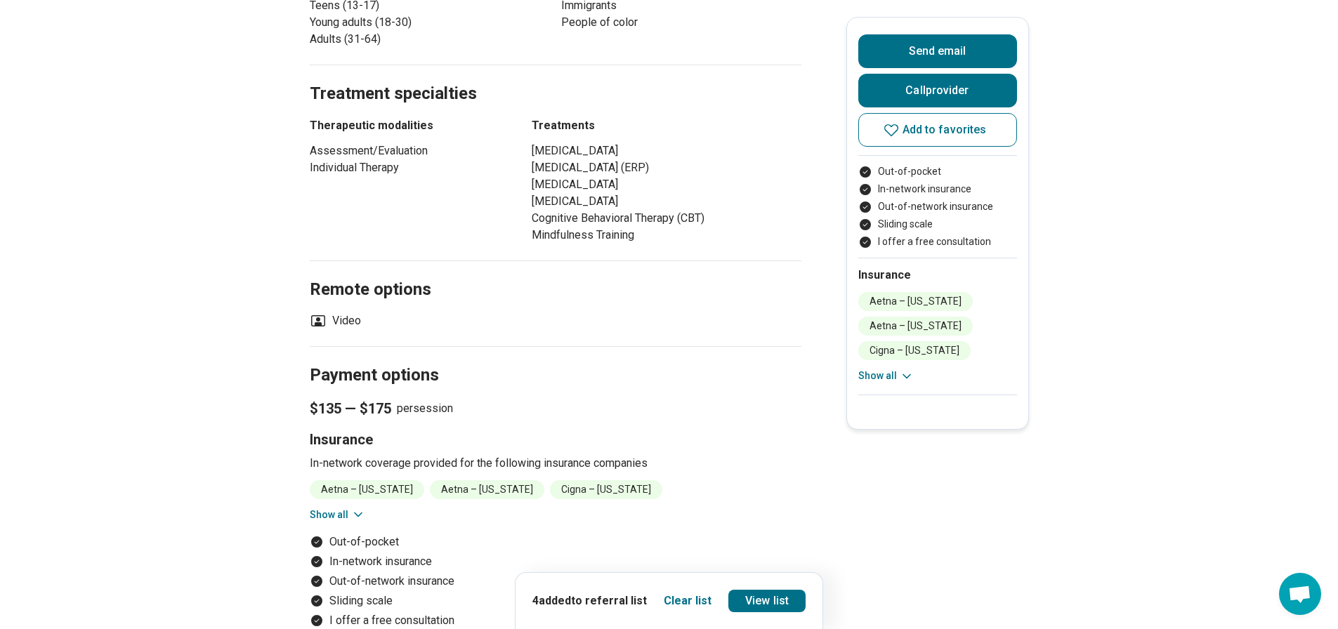
scroll to position [773, 0]
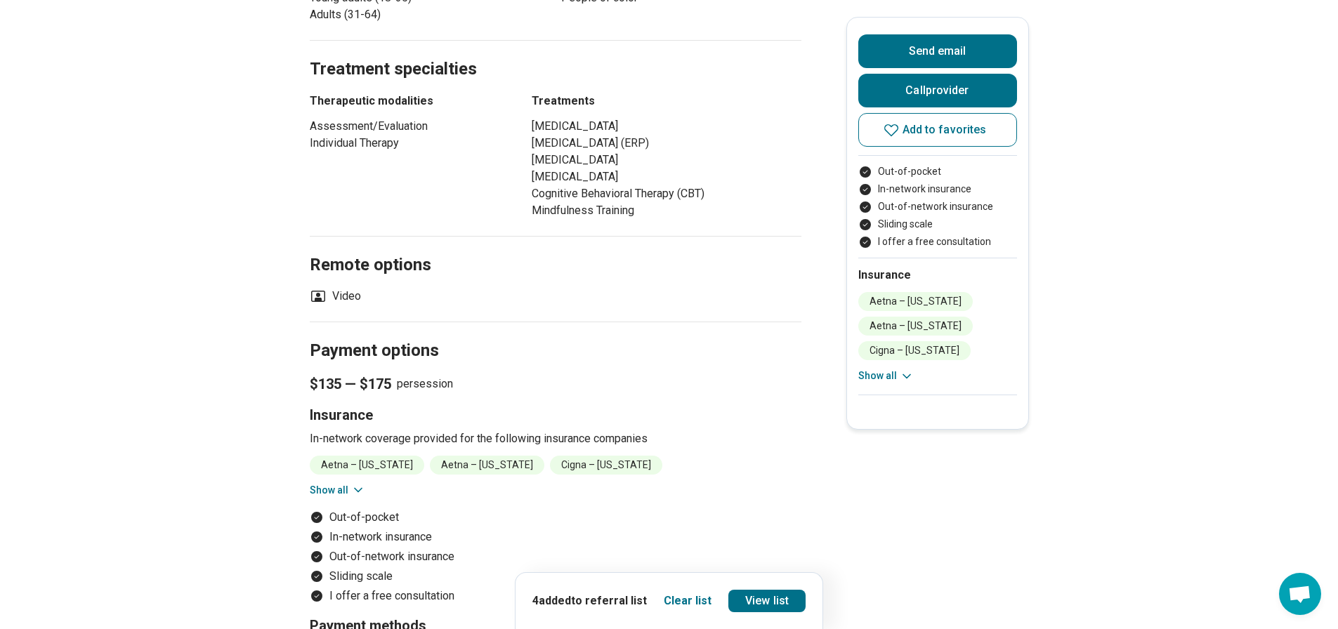
click at [344, 483] on button "Show all" at bounding box center [337, 490] width 55 height 15
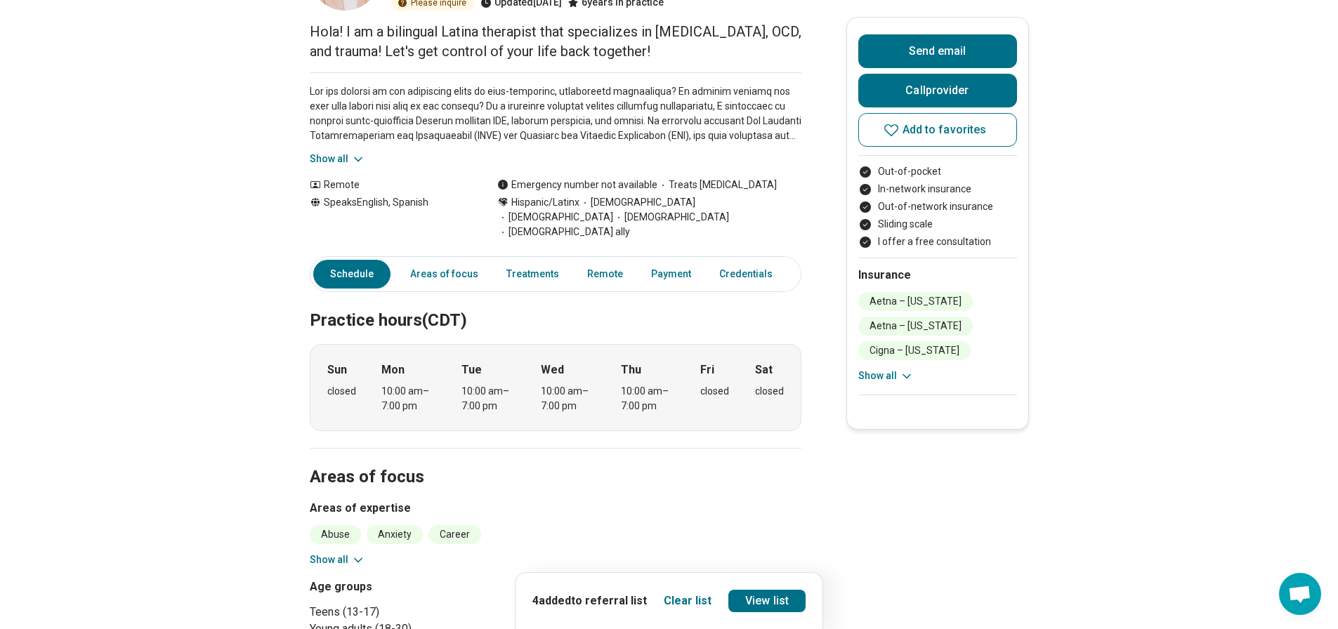
scroll to position [0, 0]
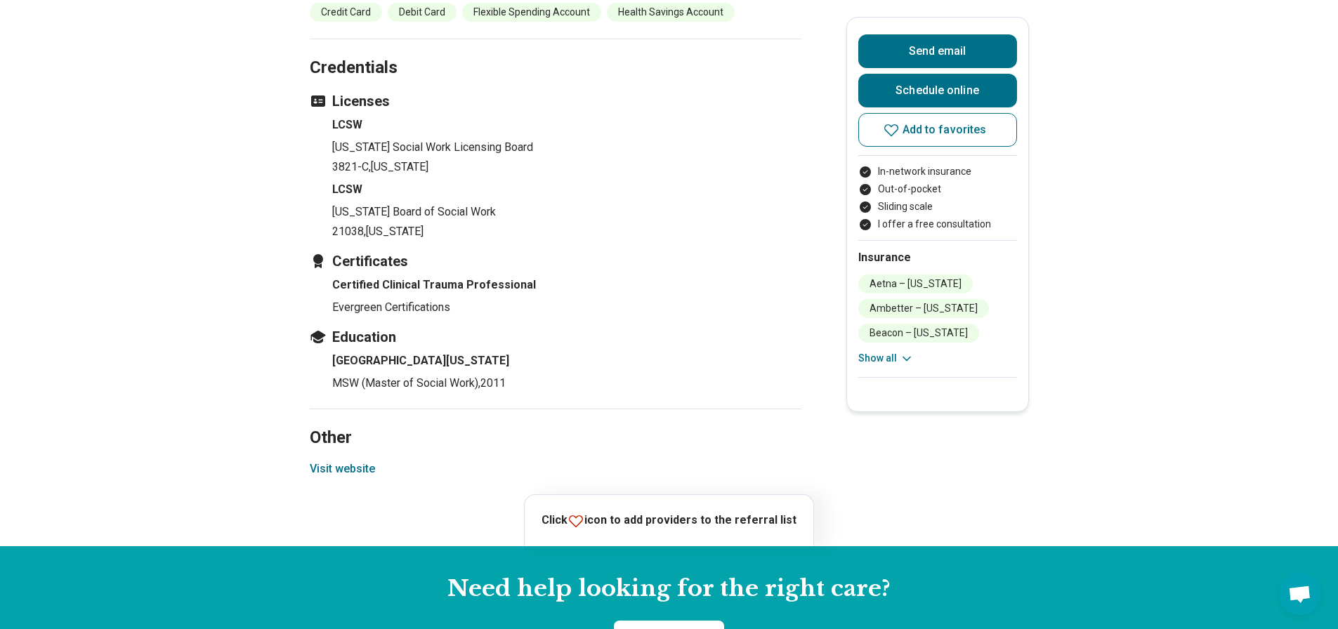
scroll to position [1545, 0]
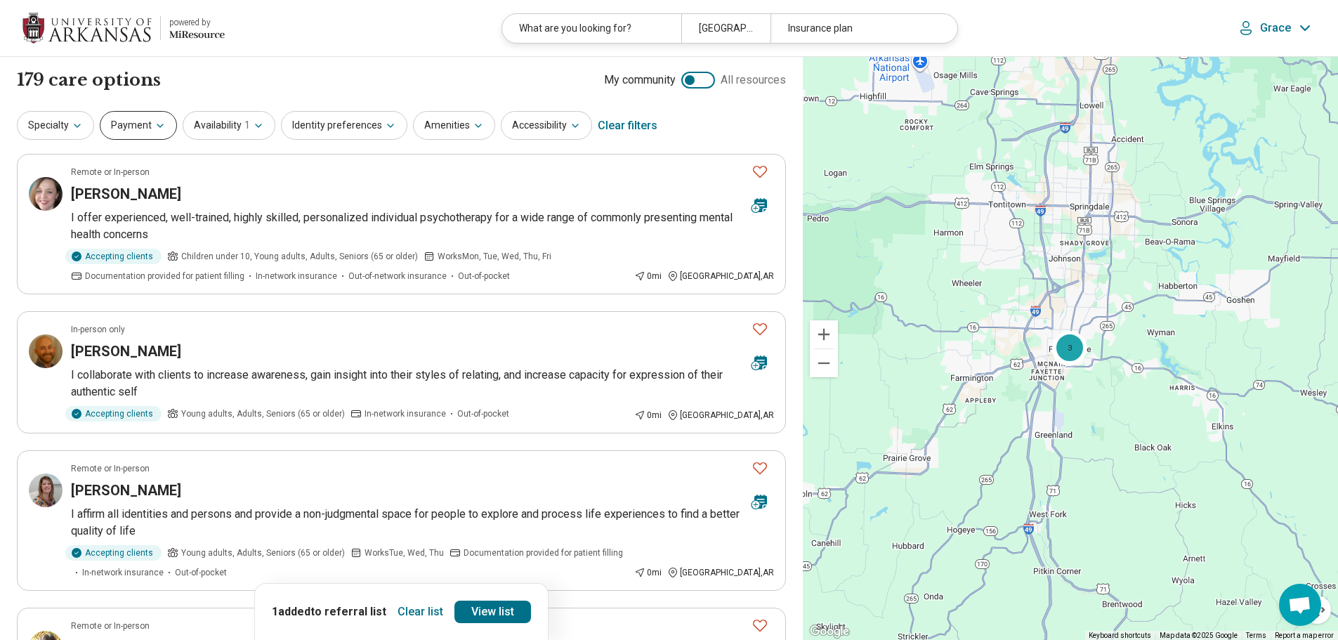
click at [133, 129] on button "Payment" at bounding box center [138, 125] width 77 height 29
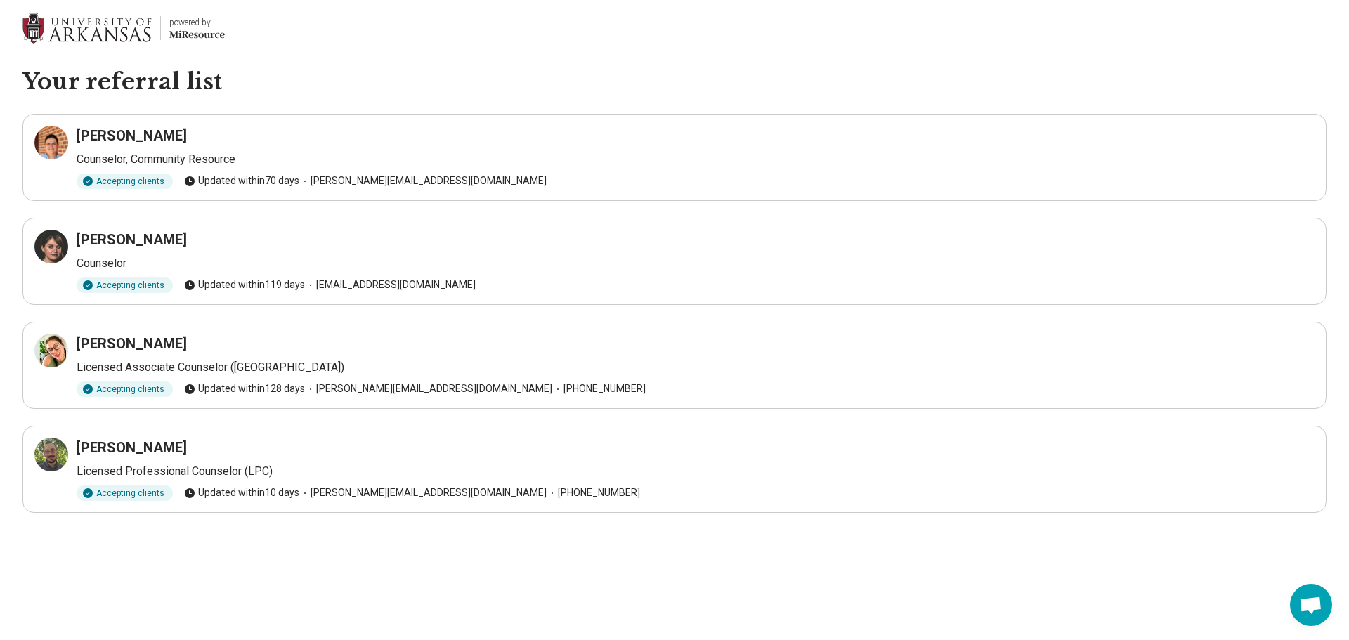
click at [485, 103] on main "Your referral list [PERSON_NAME] Counselor, Community Resource Accepting client…" at bounding box center [674, 318] width 1349 height 502
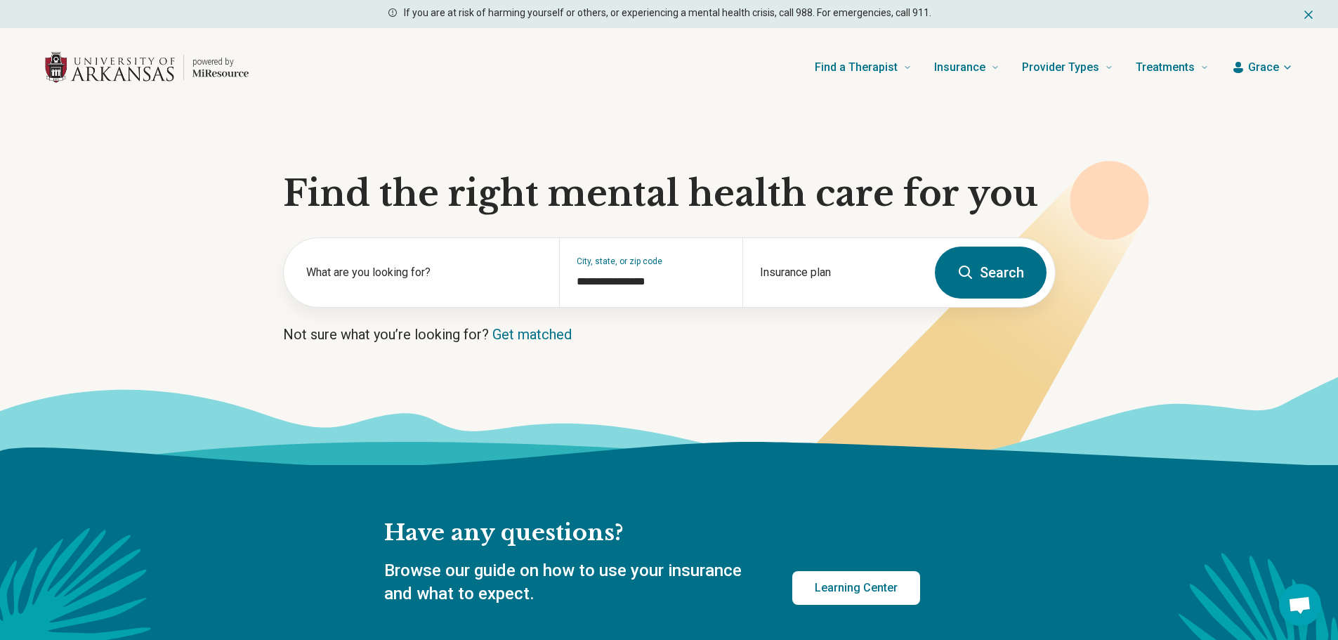
click at [988, 270] on button "Search" at bounding box center [991, 273] width 112 height 52
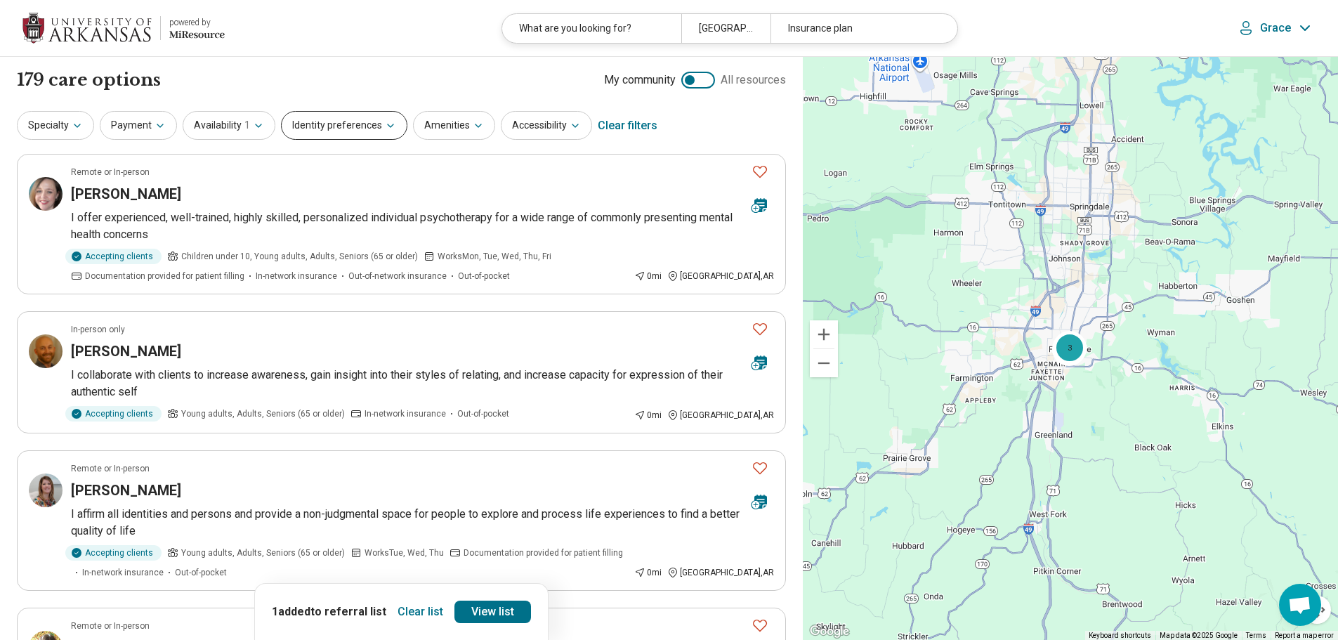
click at [362, 131] on button "Identity preferences" at bounding box center [344, 125] width 126 height 29
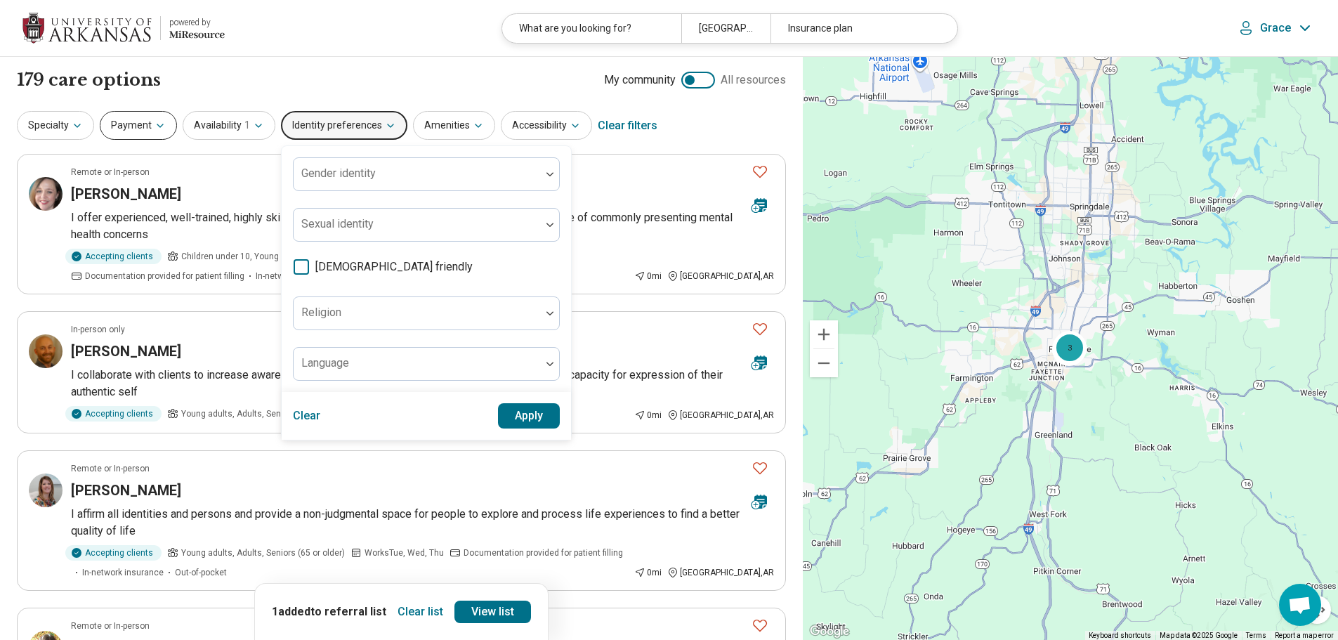
click at [155, 125] on icon "button" at bounding box center [160, 125] width 11 height 11
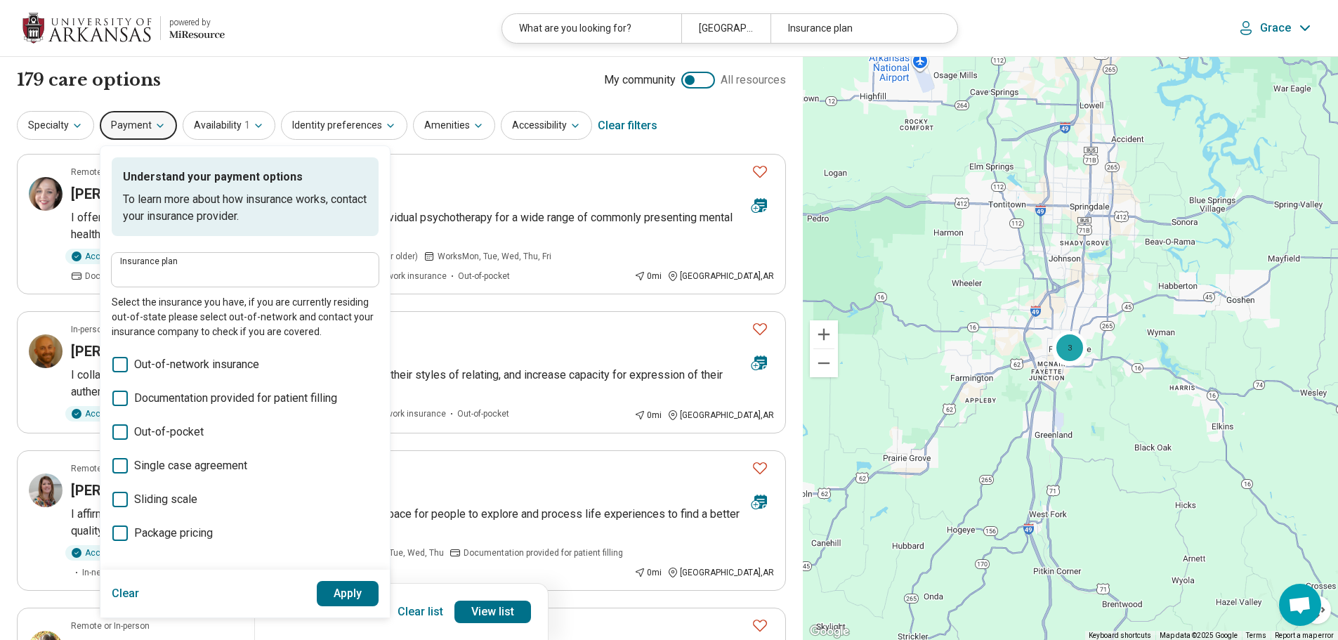
click at [125, 498] on icon at bounding box center [119, 499] width 15 height 15
click at [348, 591] on button "Apply" at bounding box center [348, 593] width 63 height 25
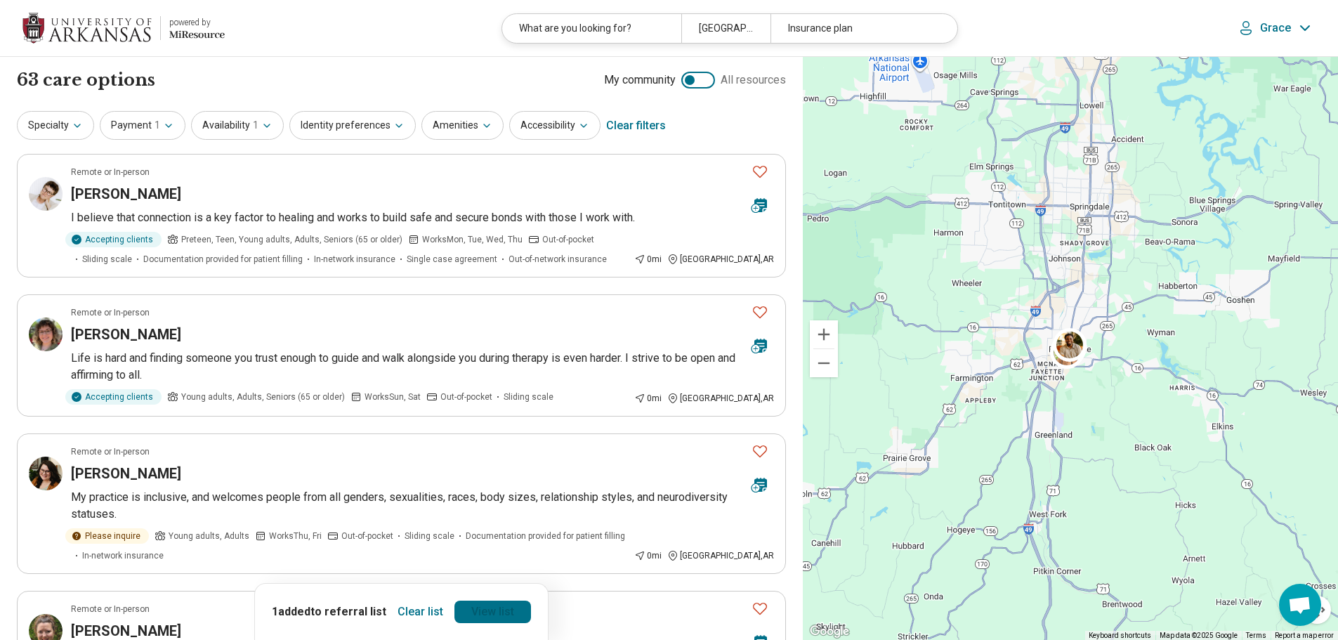
click at [471, 617] on link "View list" at bounding box center [492, 612] width 77 height 22
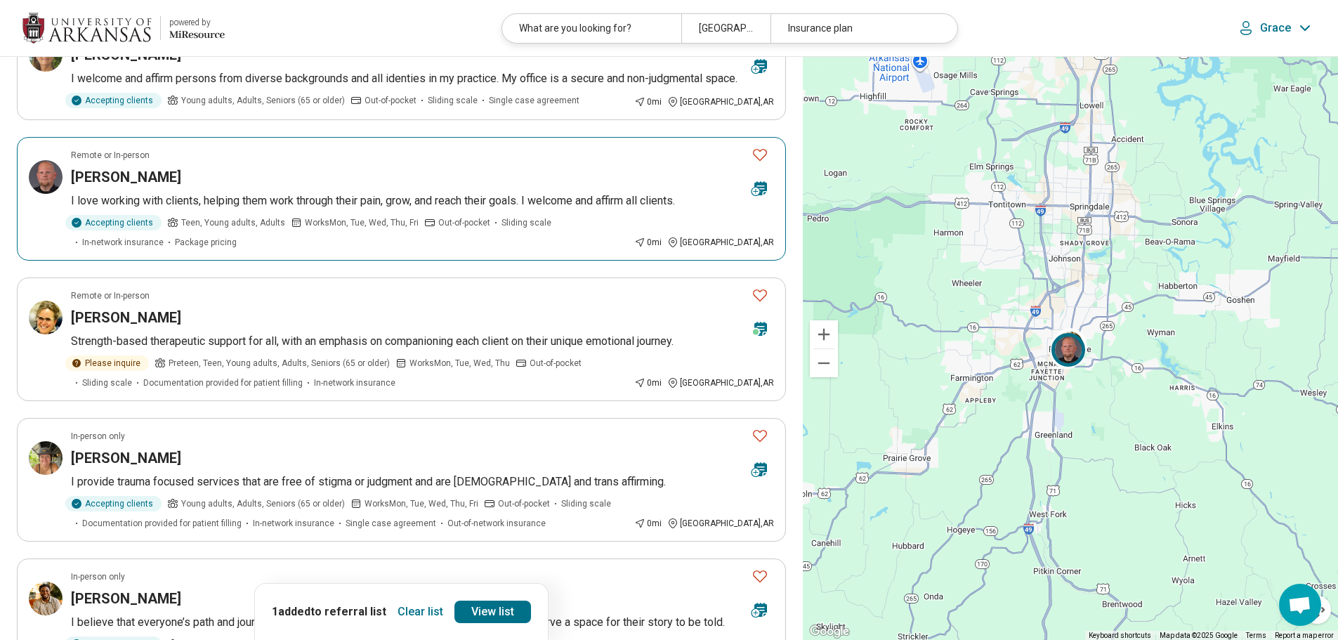
scroll to position [843, 0]
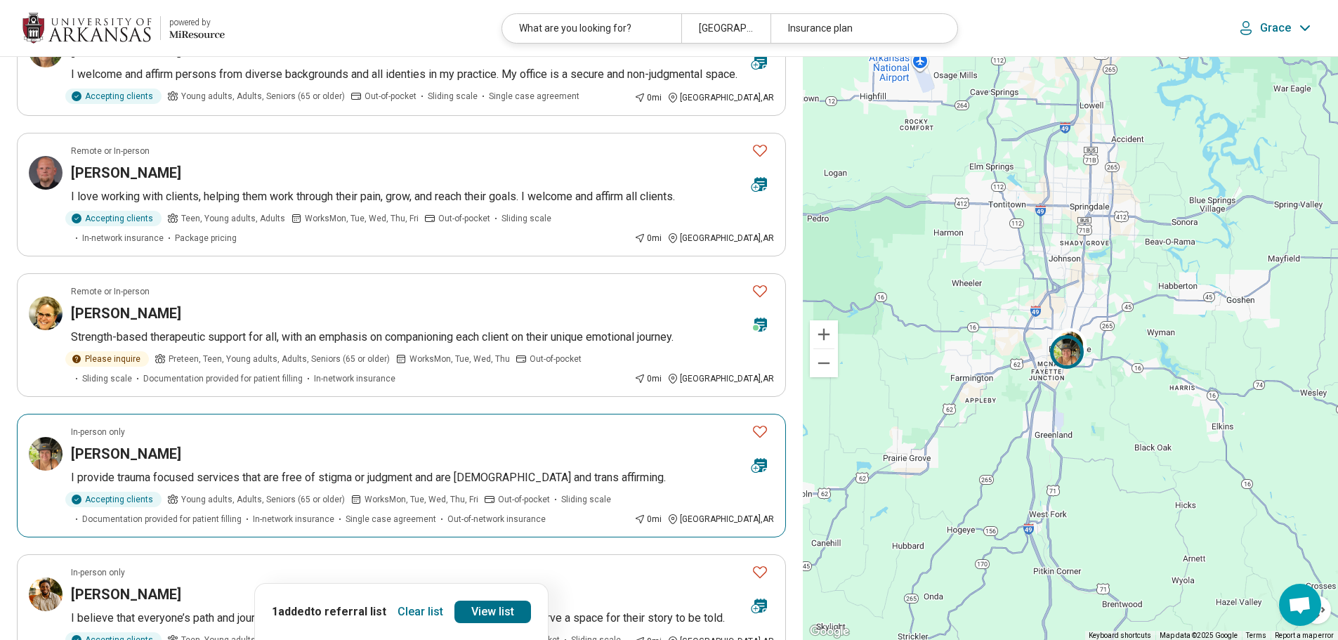
click at [764, 440] on icon "Favorite" at bounding box center [760, 431] width 17 height 17
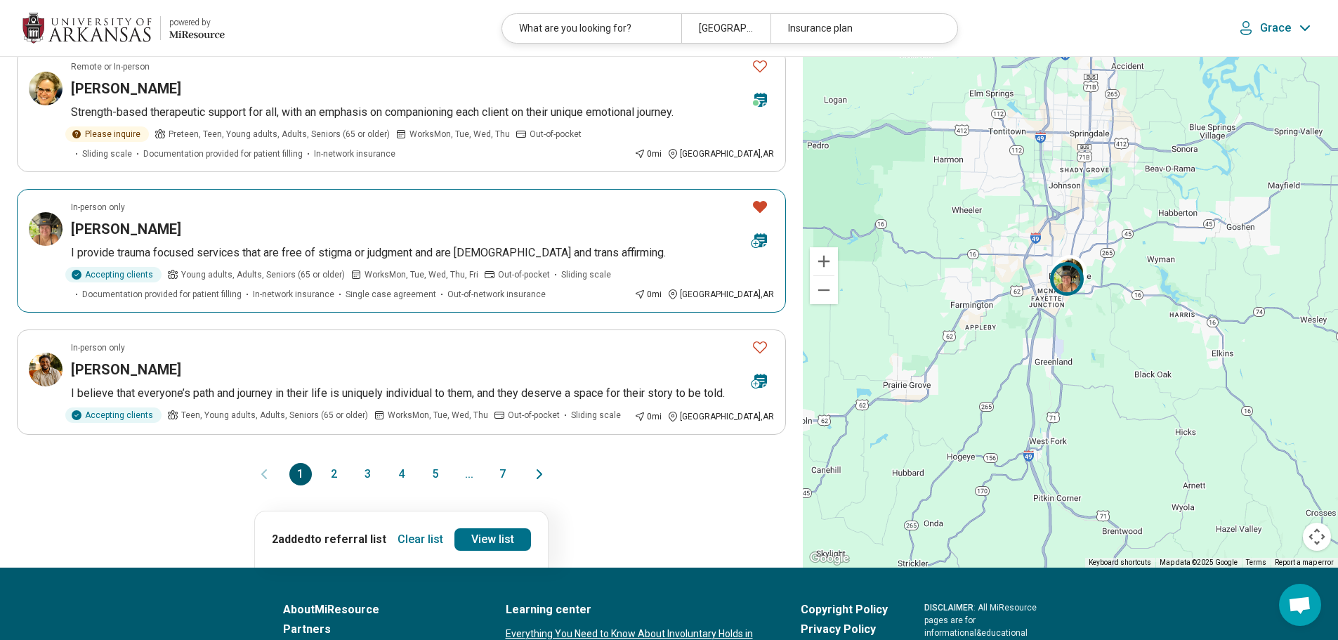
scroll to position [1124, 0]
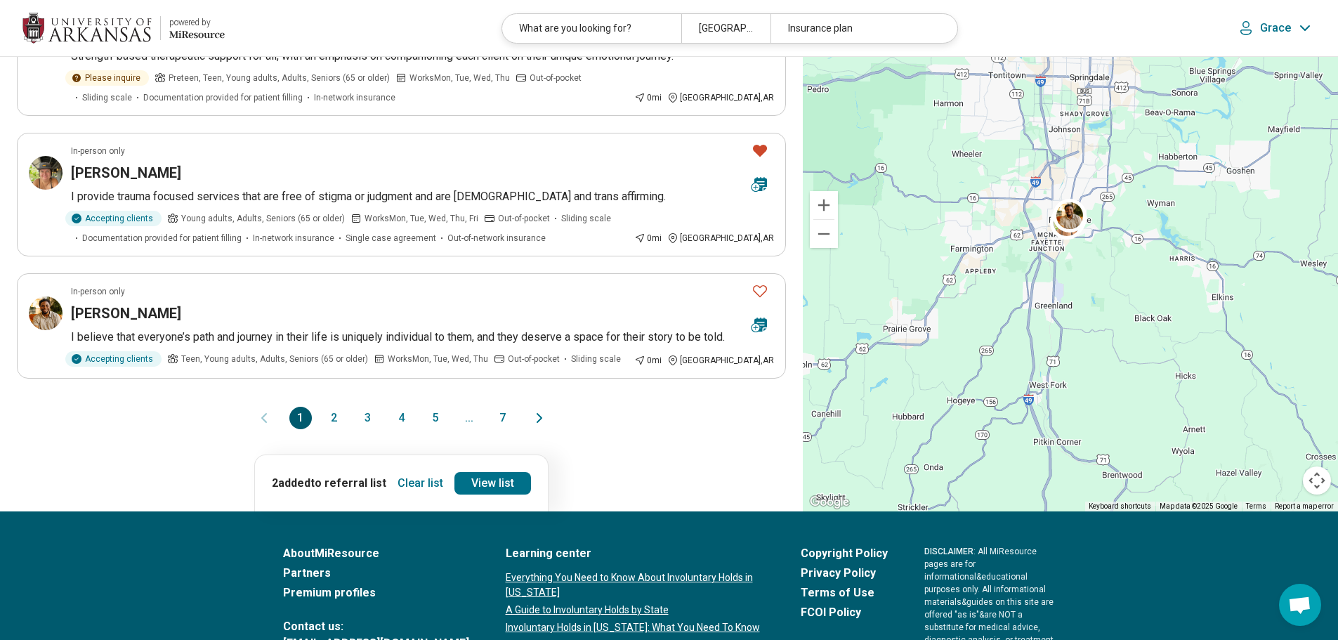
click at [331, 429] on button "2" at bounding box center [334, 418] width 22 height 22
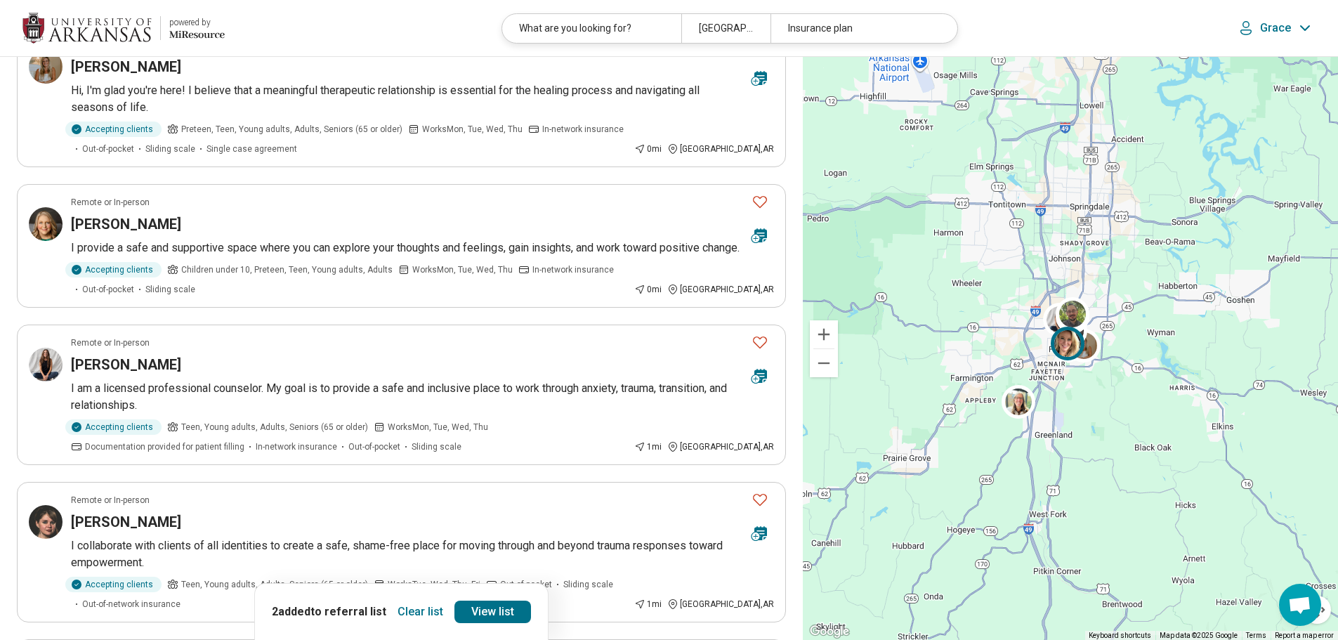
scroll to position [983, 0]
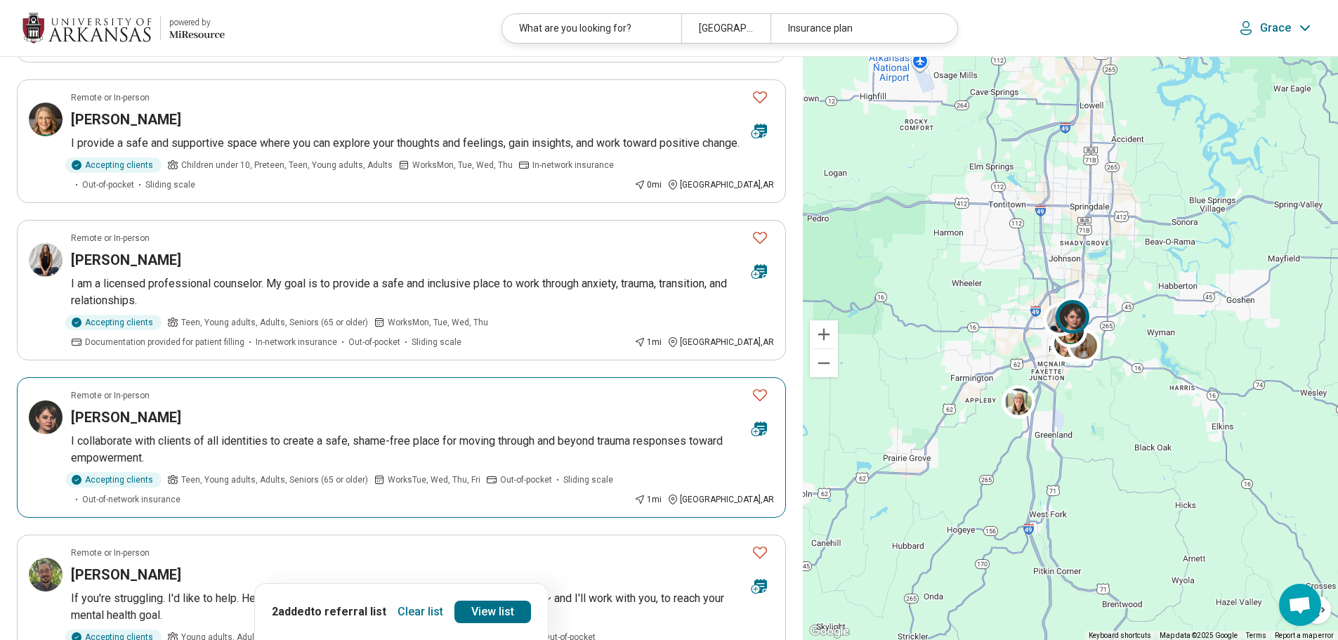
click at [766, 391] on icon "Favorite" at bounding box center [760, 395] width 14 height 12
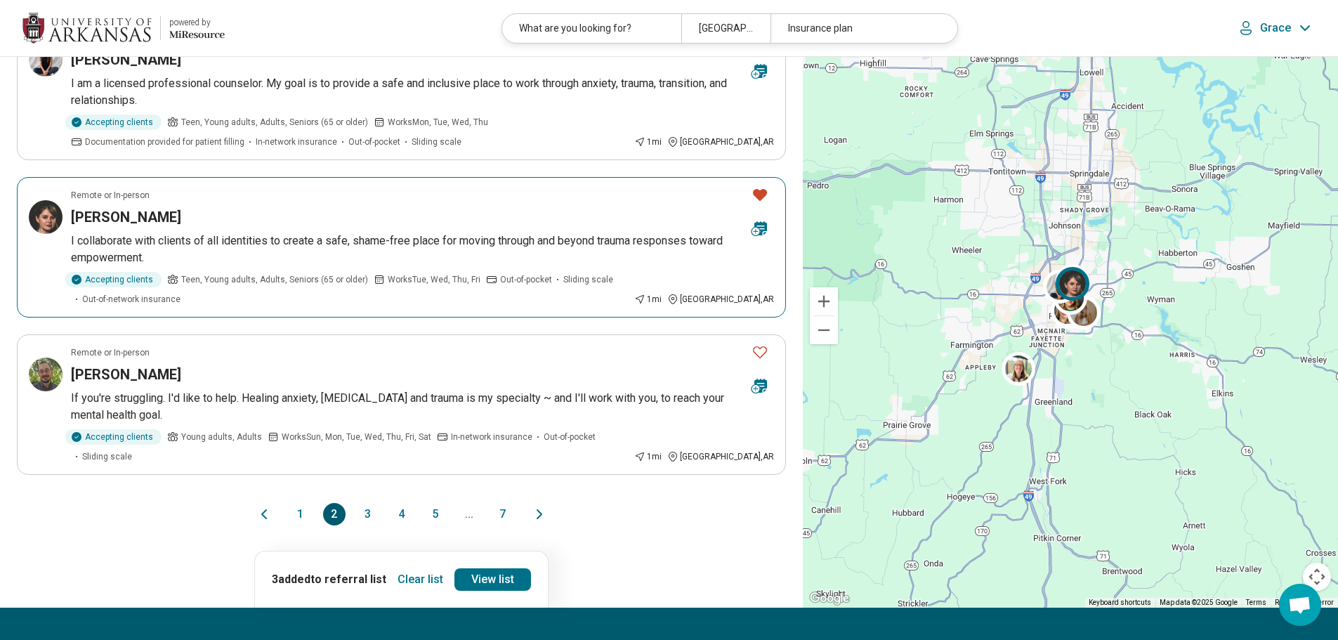
scroll to position [1264, 0]
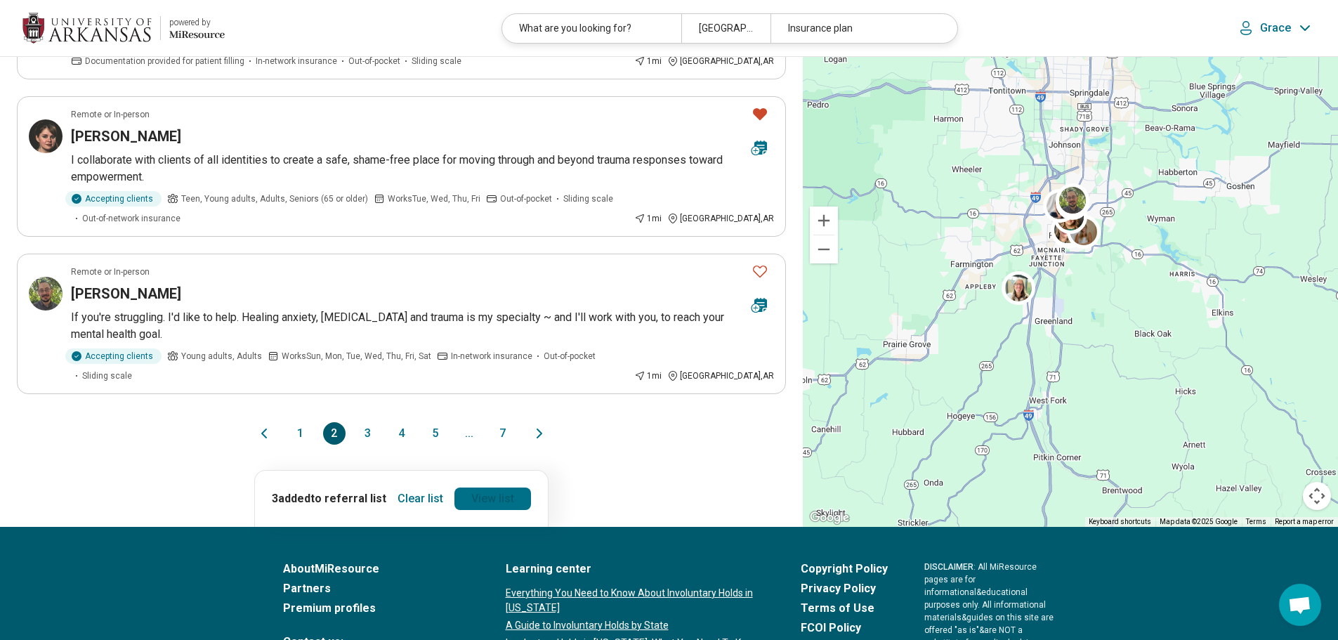
click at [502, 488] on link "View list" at bounding box center [492, 499] width 77 height 22
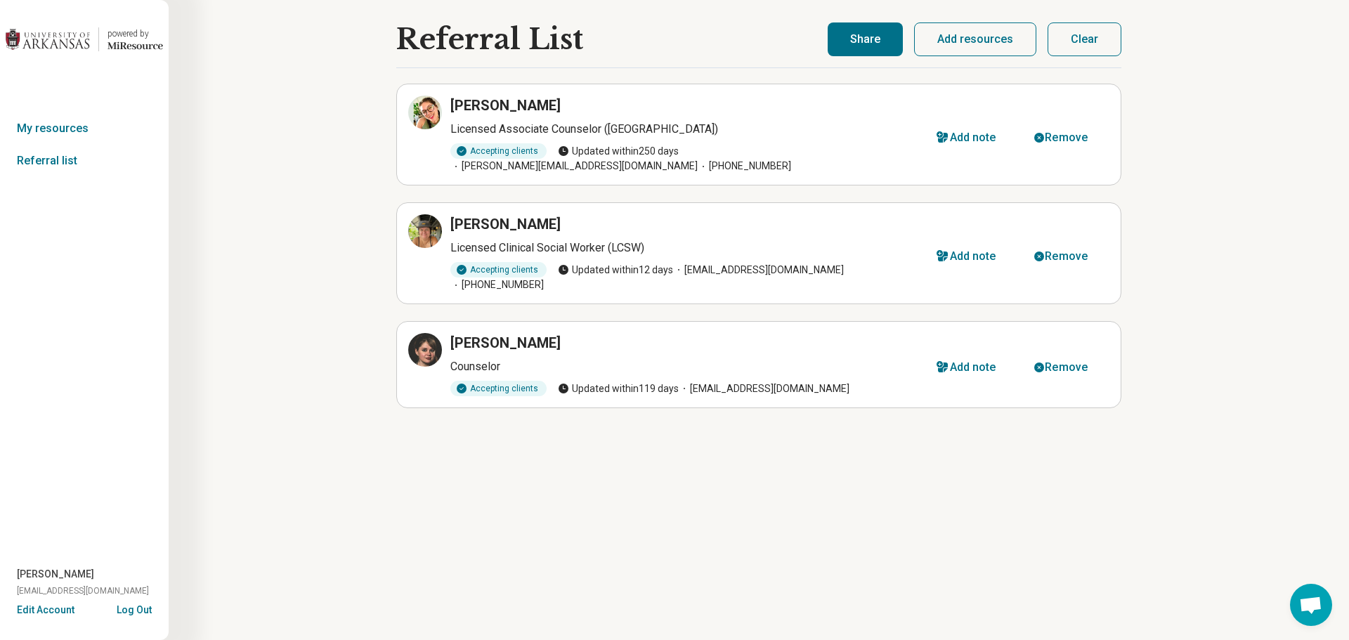
click at [872, 42] on button "Share" at bounding box center [864, 39] width 75 height 34
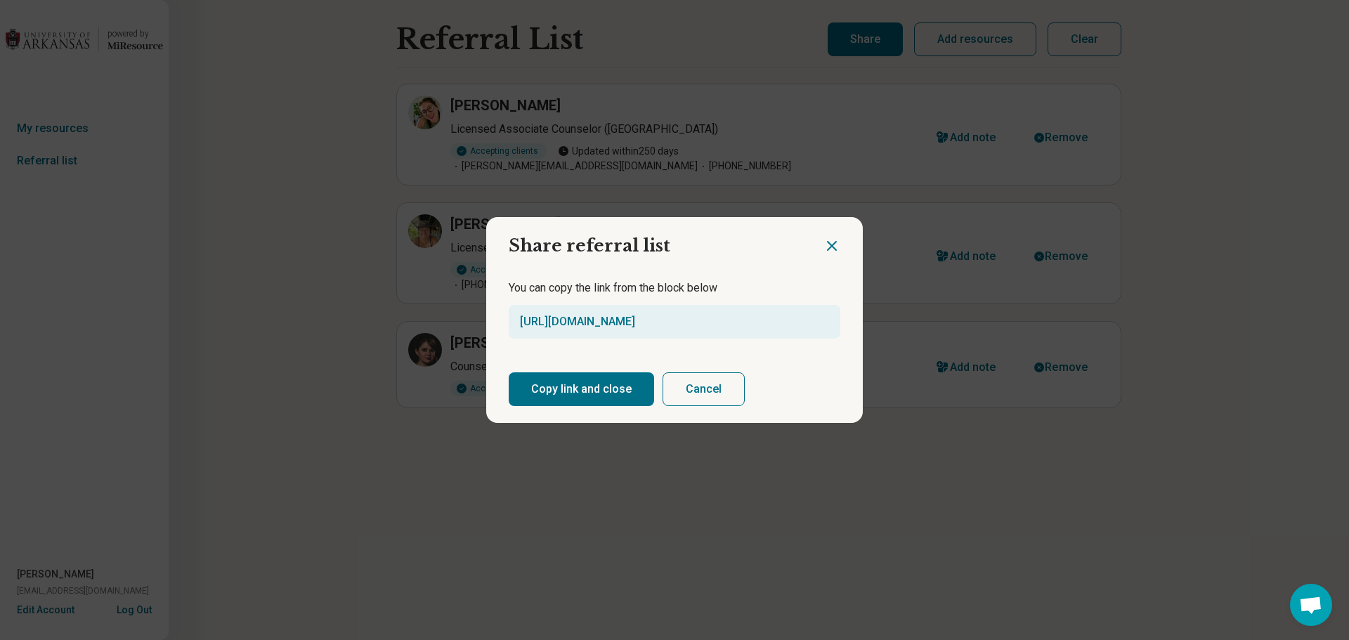
click at [588, 392] on button "Copy link and close" at bounding box center [581, 389] width 145 height 34
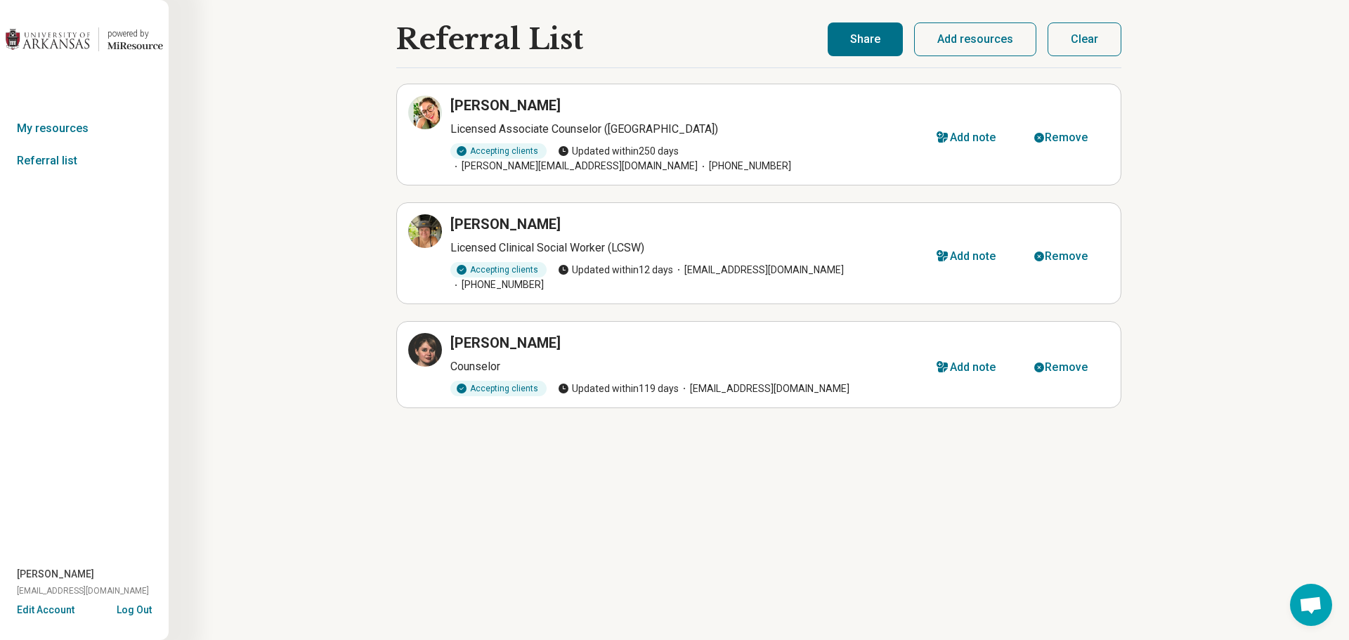
click at [852, 39] on button "Share" at bounding box center [864, 39] width 75 height 34
click at [884, 43] on button "Share" at bounding box center [864, 39] width 75 height 34
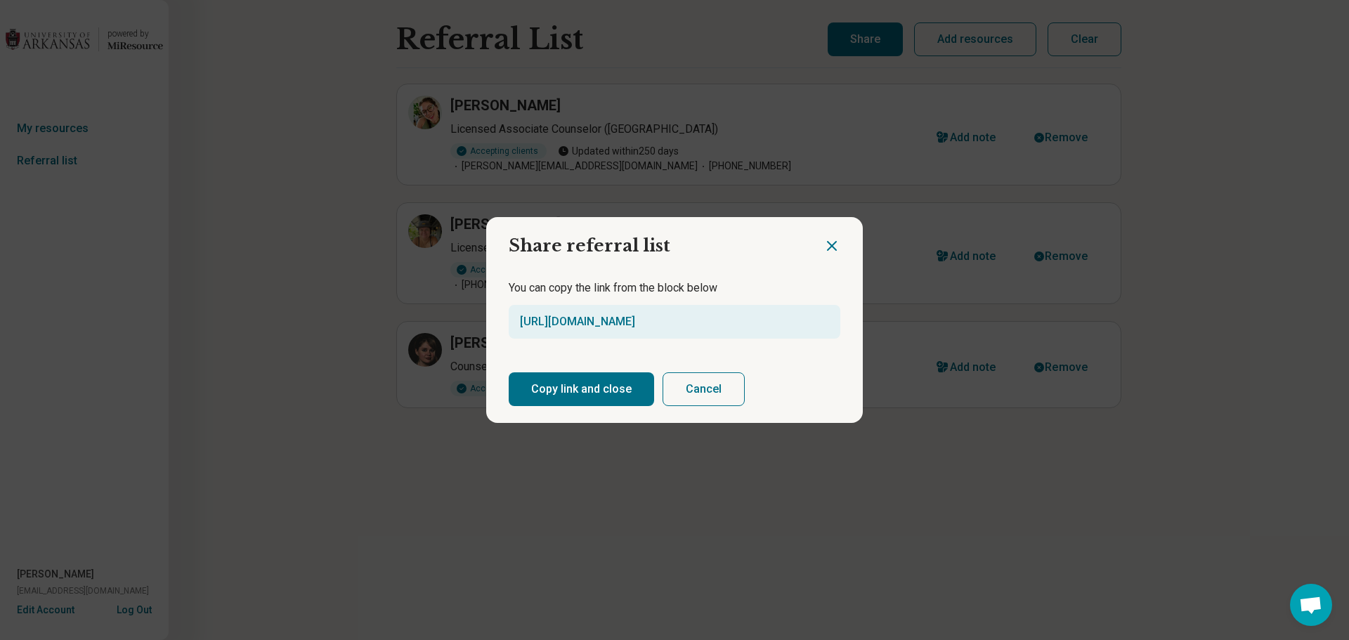
click at [579, 388] on button "Copy link and close" at bounding box center [581, 389] width 145 height 34
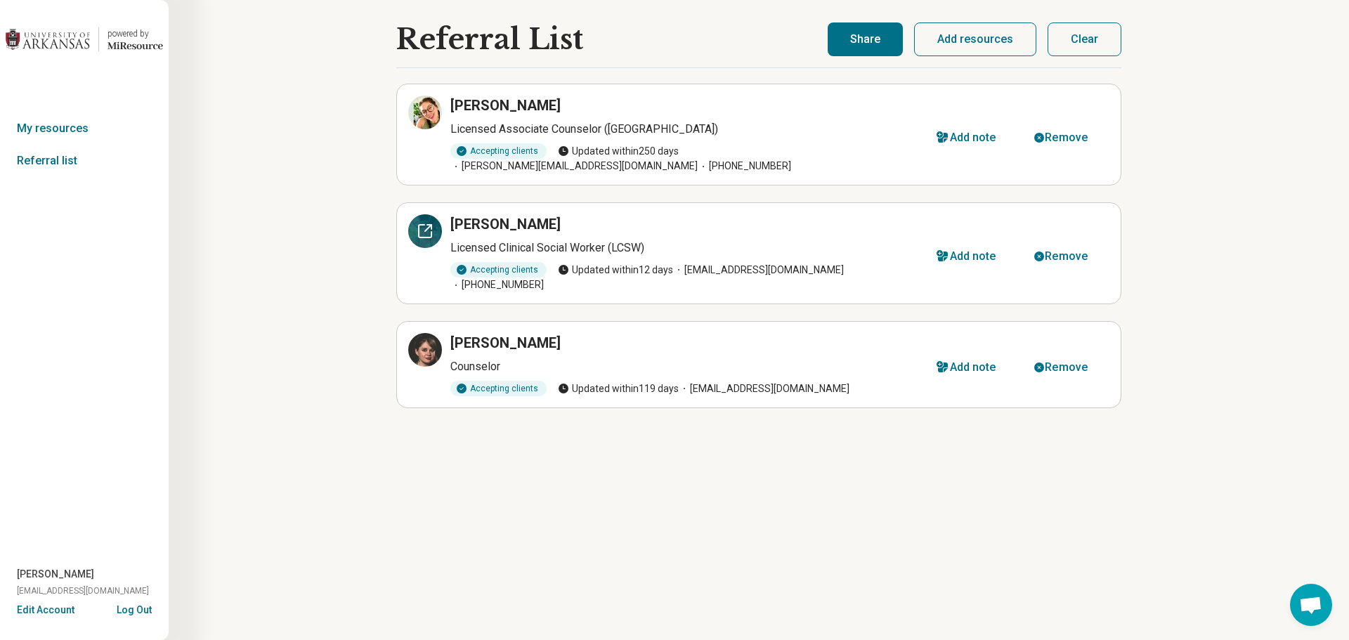
click at [410, 218] on div at bounding box center [425, 231] width 34 height 34
click at [421, 333] on div at bounding box center [425, 350] width 34 height 34
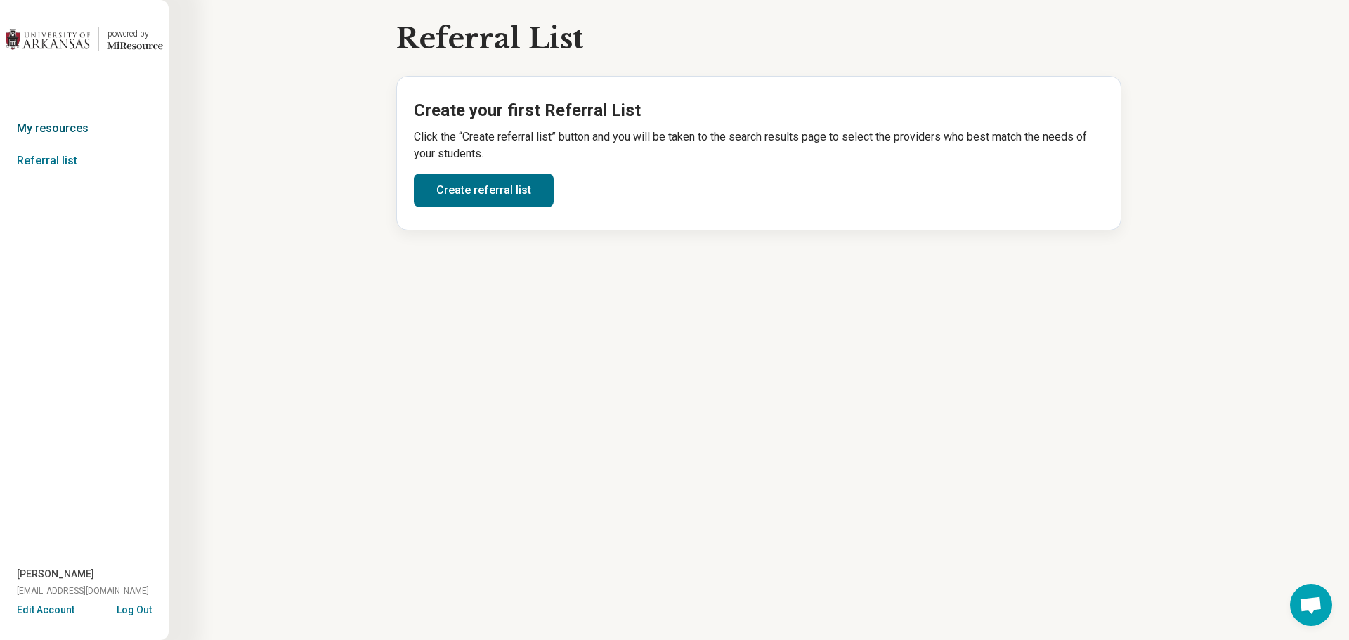
click at [39, 125] on link "My resources" at bounding box center [84, 128] width 169 height 32
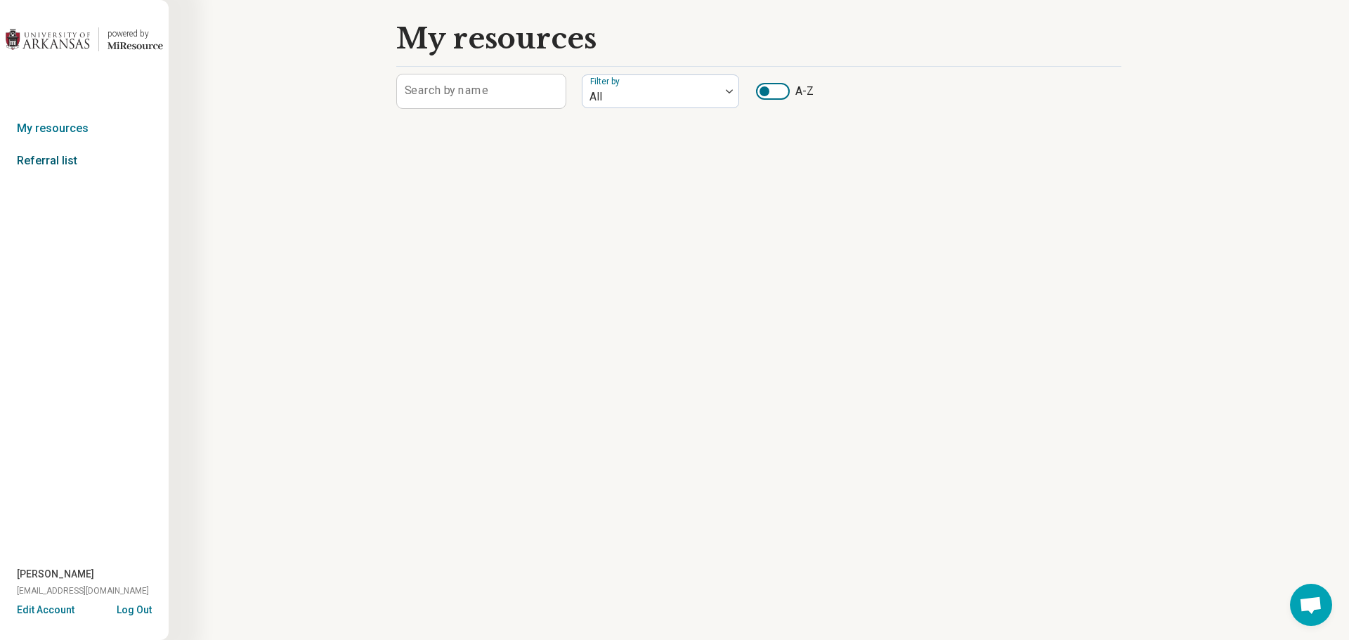
click at [27, 153] on link "Referral list" at bounding box center [84, 161] width 169 height 32
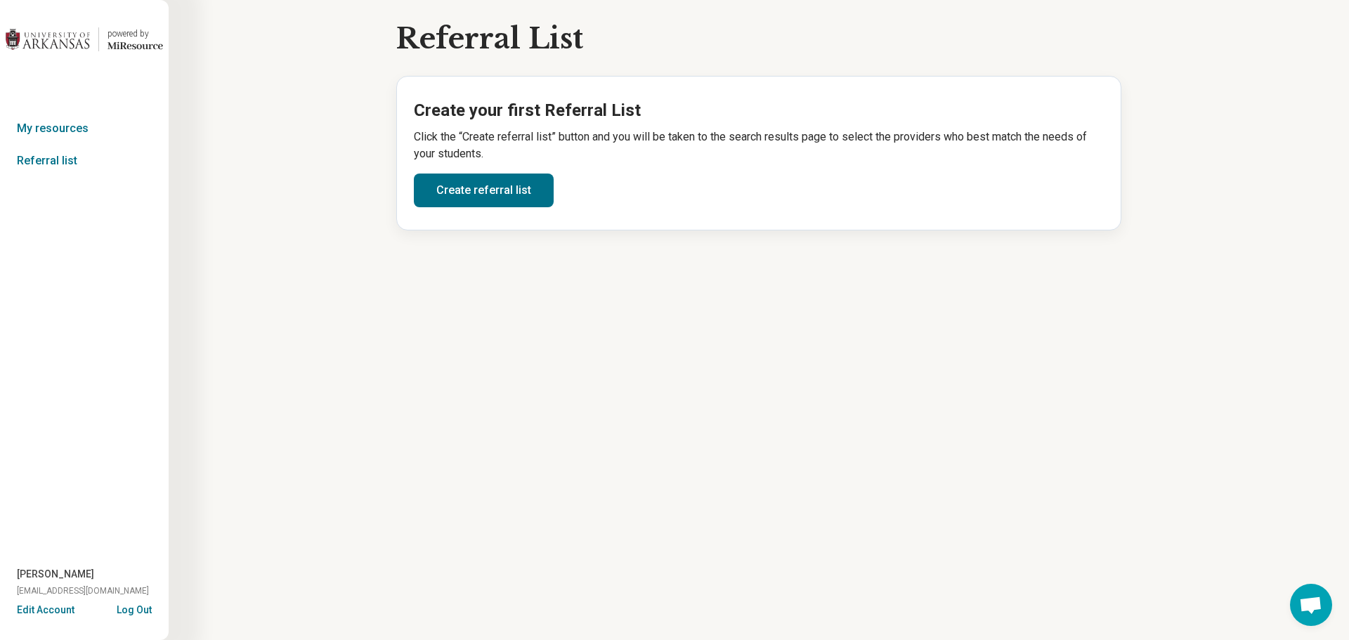
click at [192, 189] on div "Referral List Create your first Referral List Click the “Create referral list” …" at bounding box center [759, 320] width 1180 height 640
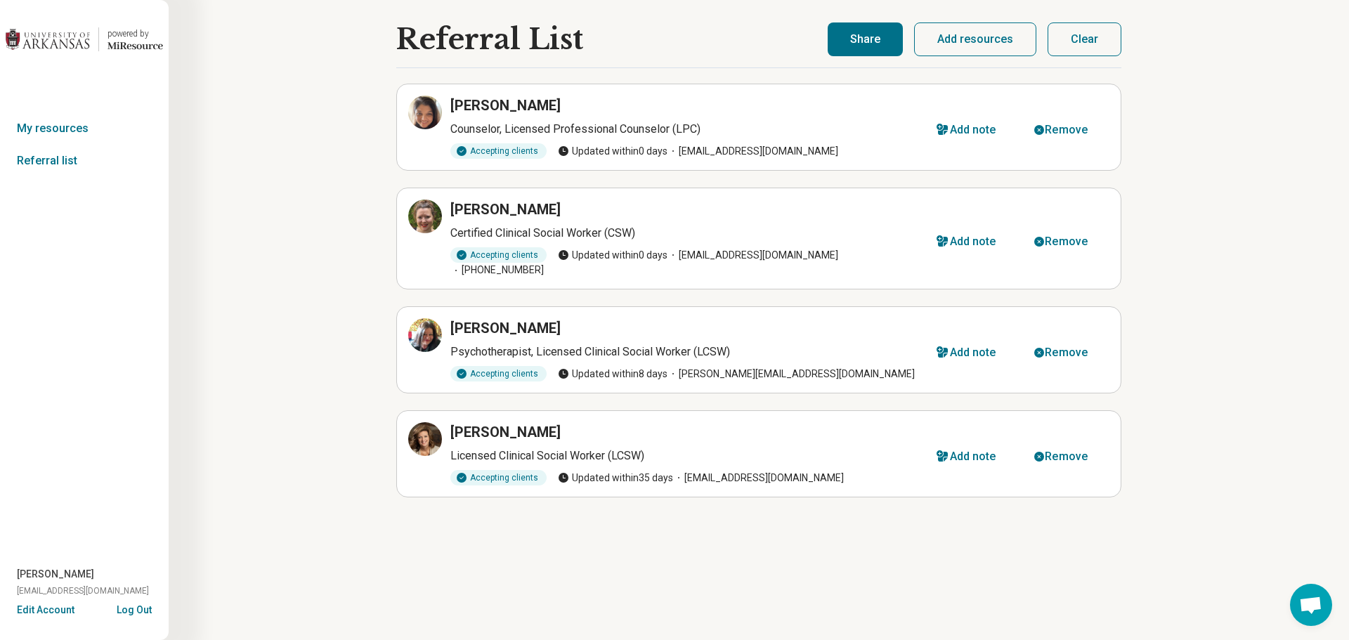
click at [886, 47] on button "Share" at bounding box center [864, 39] width 75 height 34
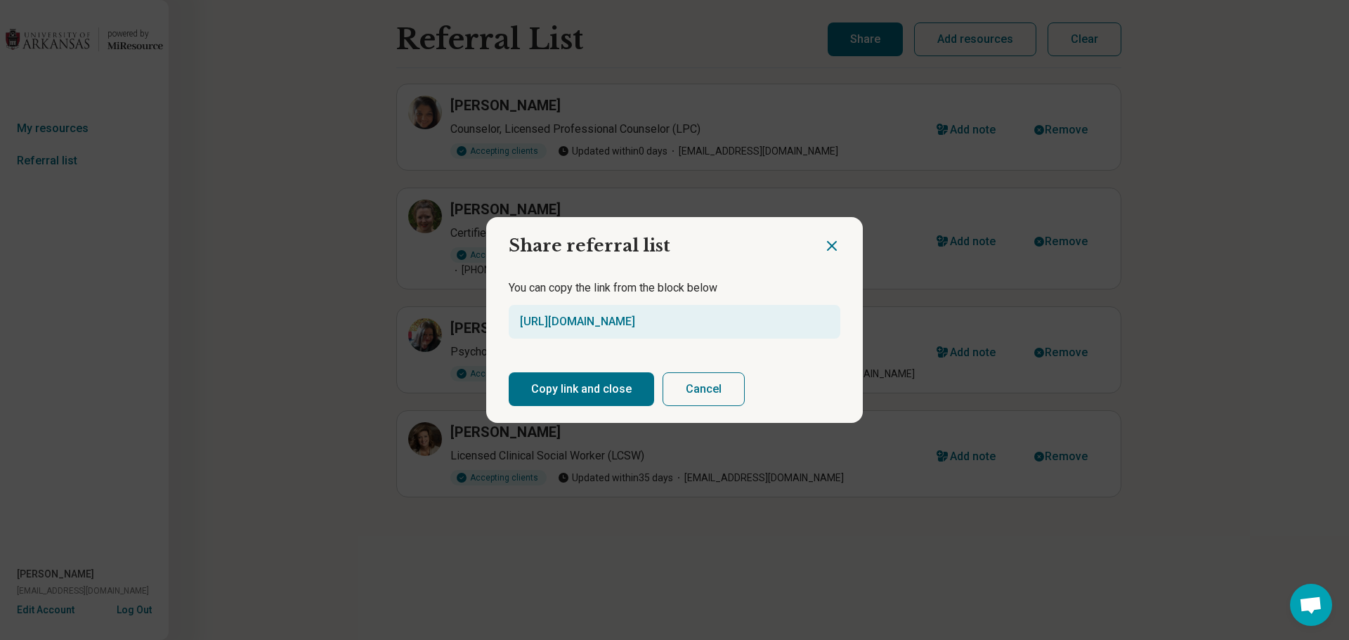
click at [598, 393] on button "Copy link and close" at bounding box center [581, 389] width 145 height 34
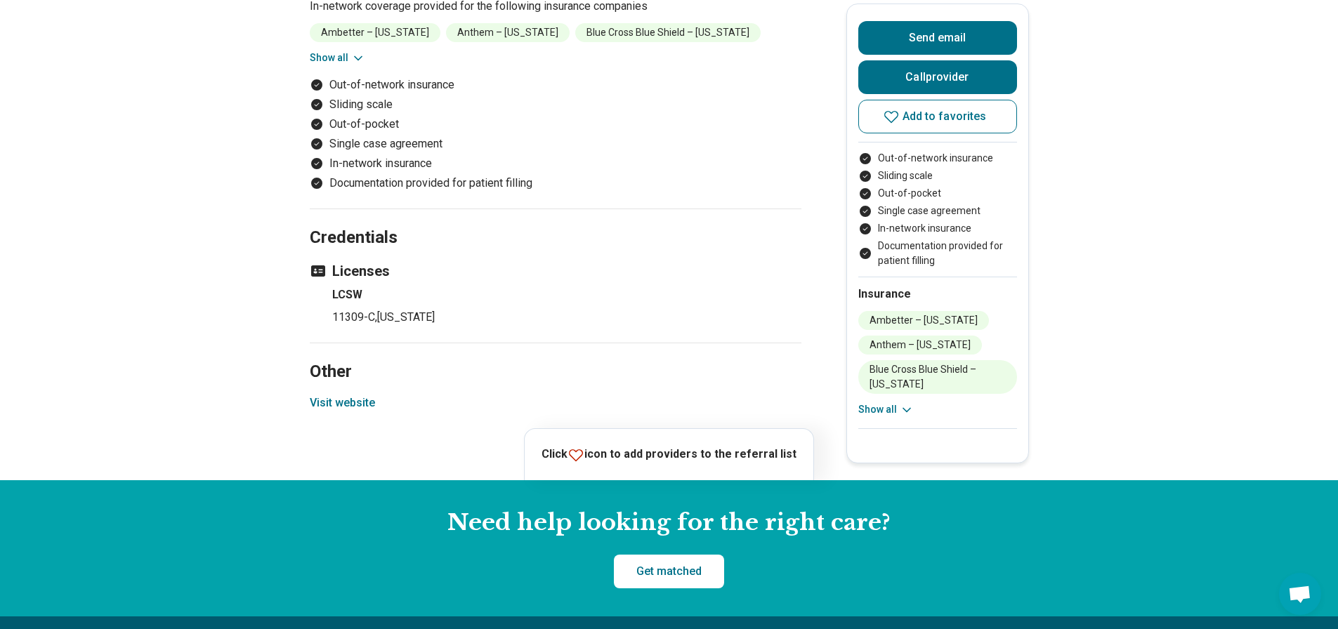
scroll to position [1686, 0]
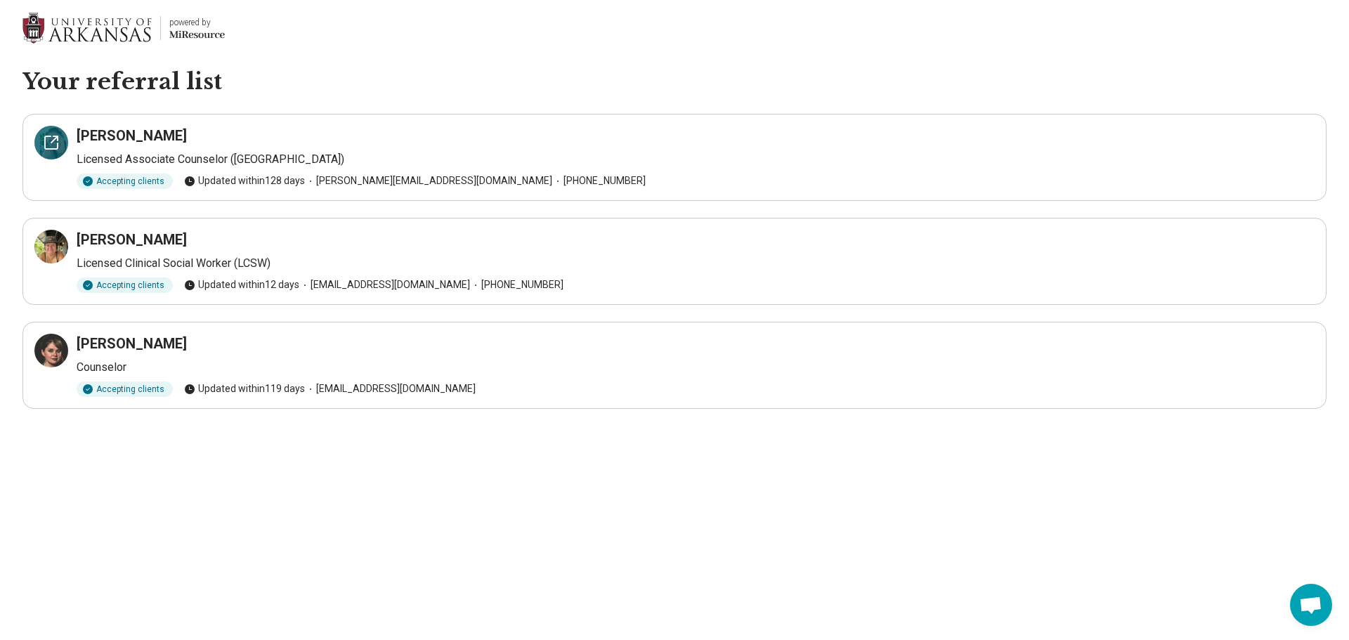
click at [55, 141] on icon at bounding box center [51, 142] width 17 height 17
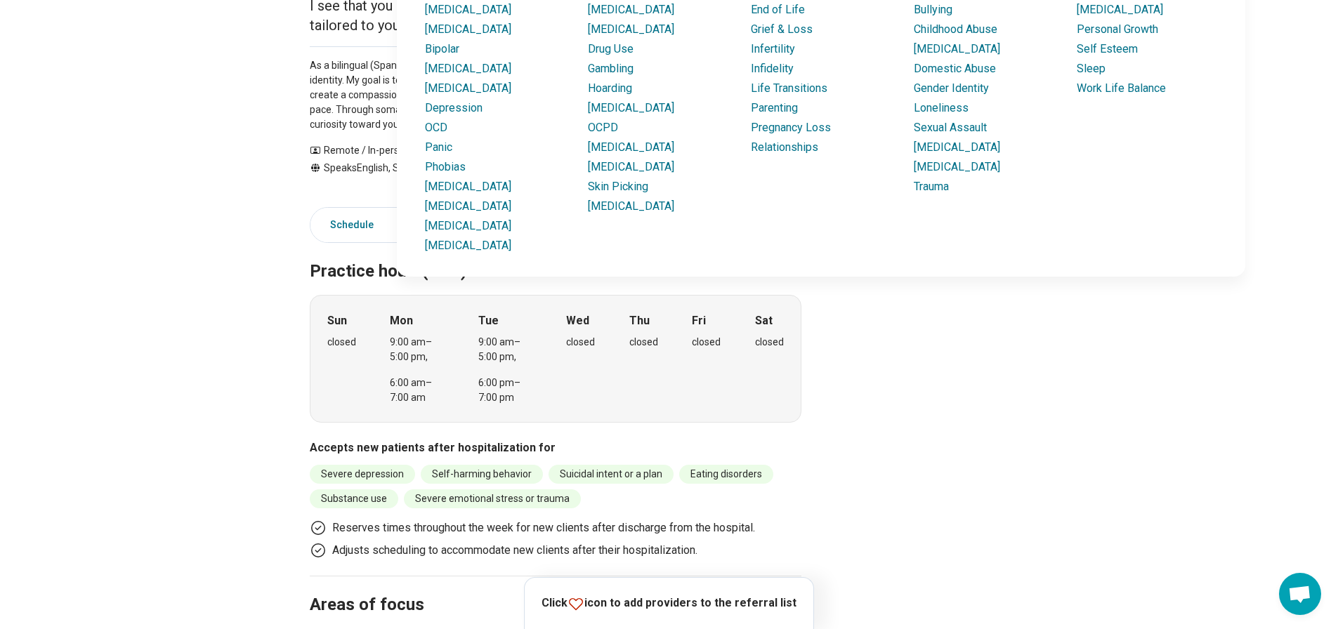
scroll to position [351, 0]
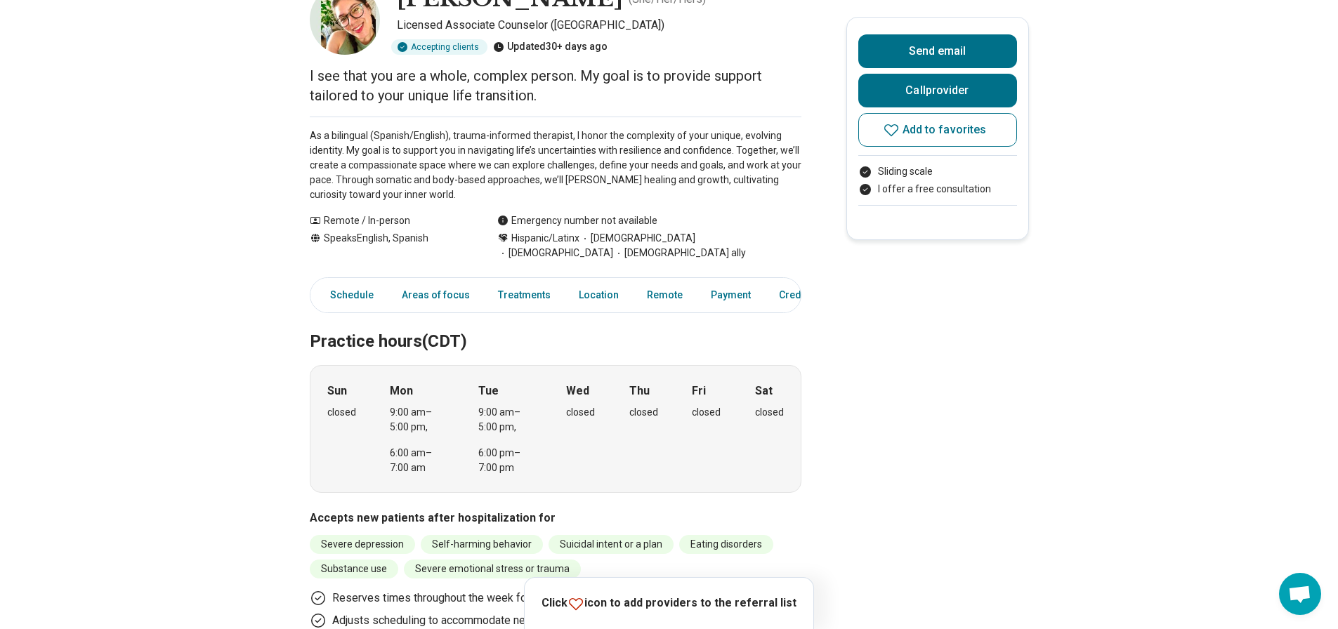
scroll to position [70, 0]
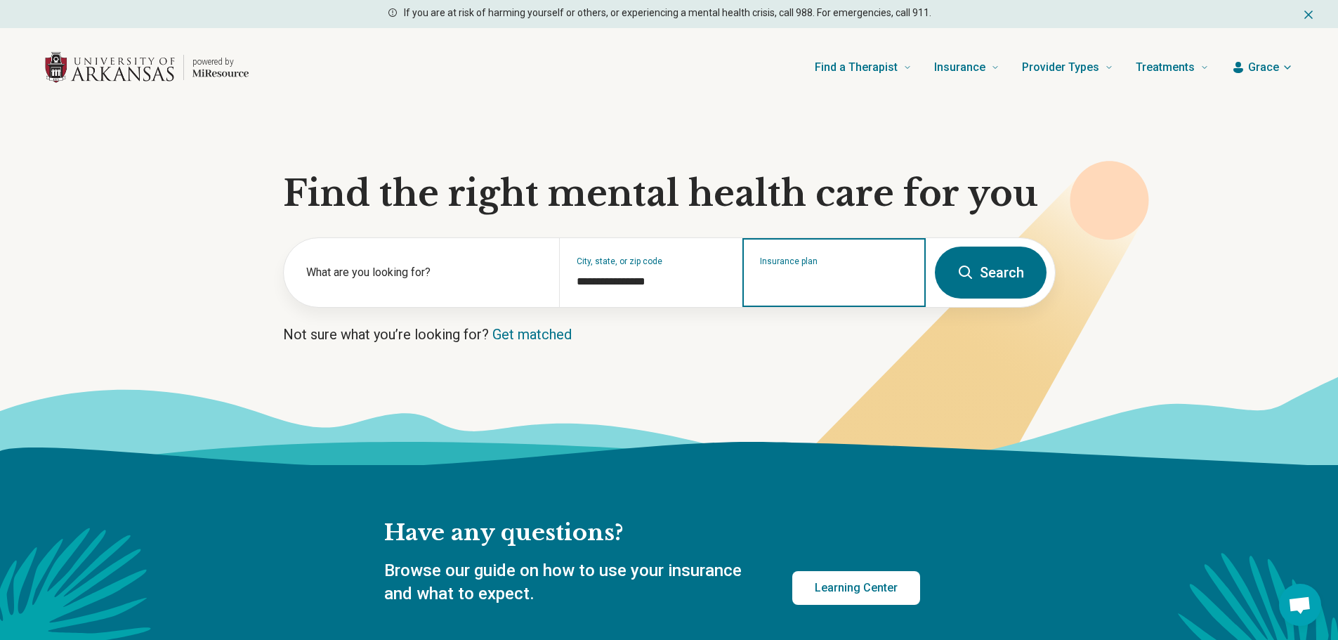
click at [865, 291] on div "Insurance plan" at bounding box center [833, 272] width 183 height 69
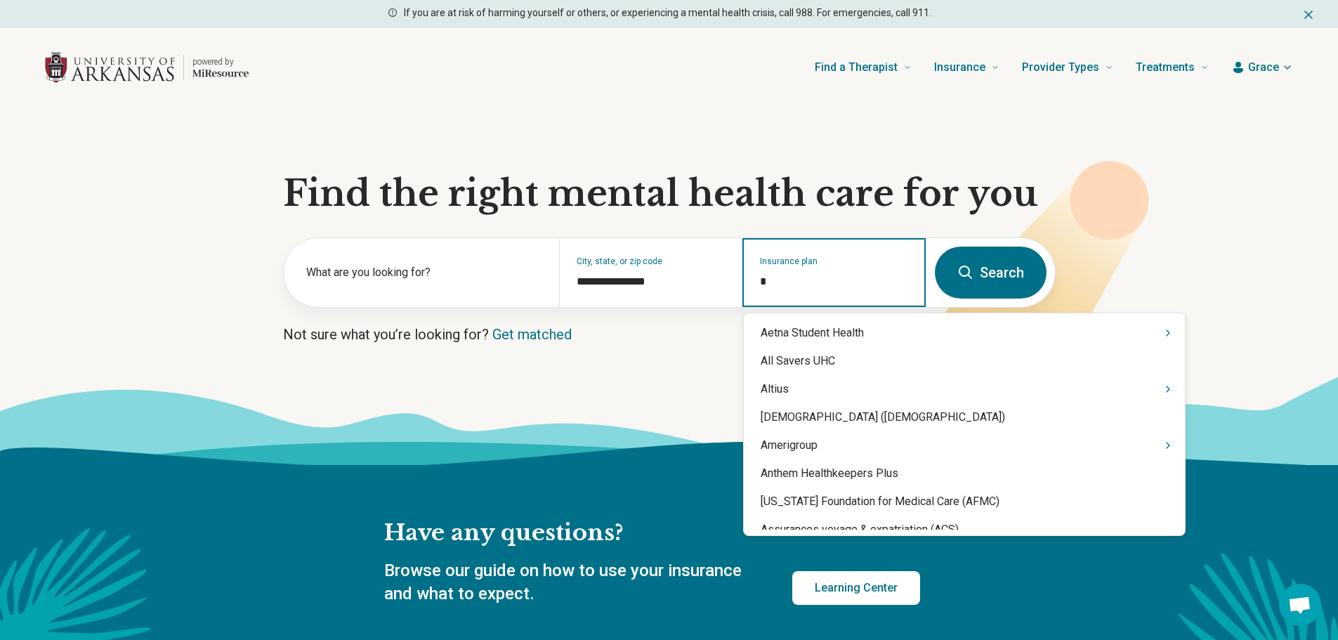
type input "**"
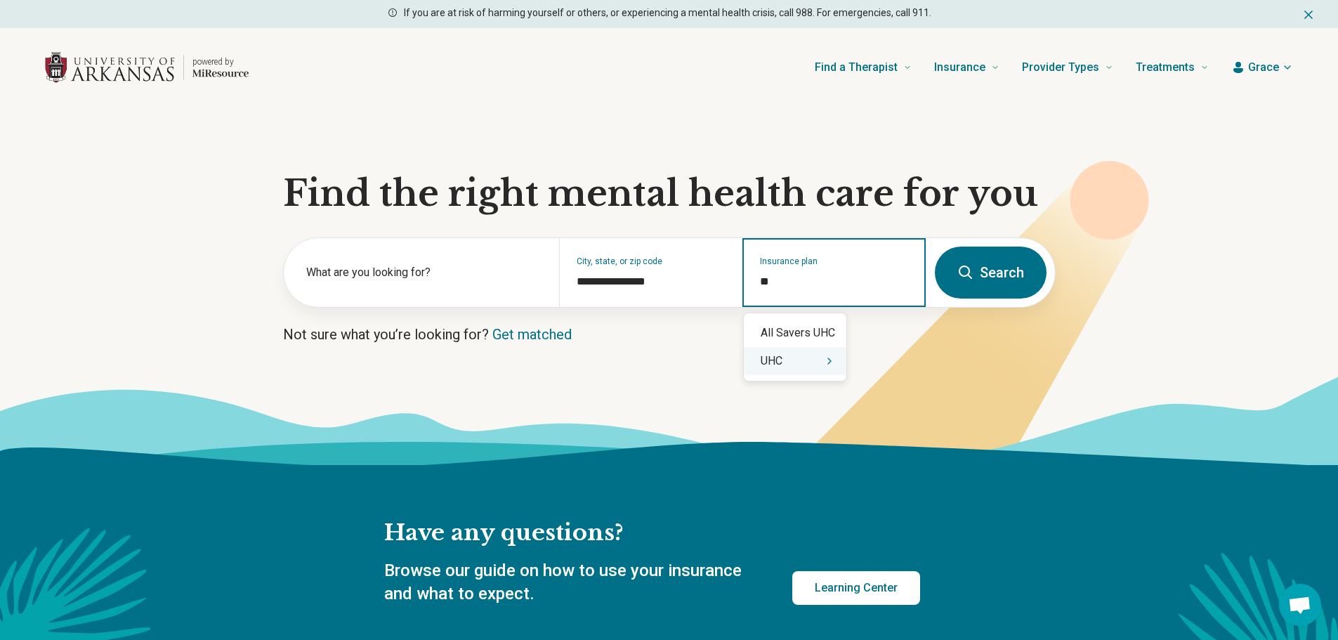
click at [792, 364] on div "UHC" at bounding box center [795, 361] width 103 height 28
click at [784, 334] on div "UHC" at bounding box center [804, 333] width 120 height 28
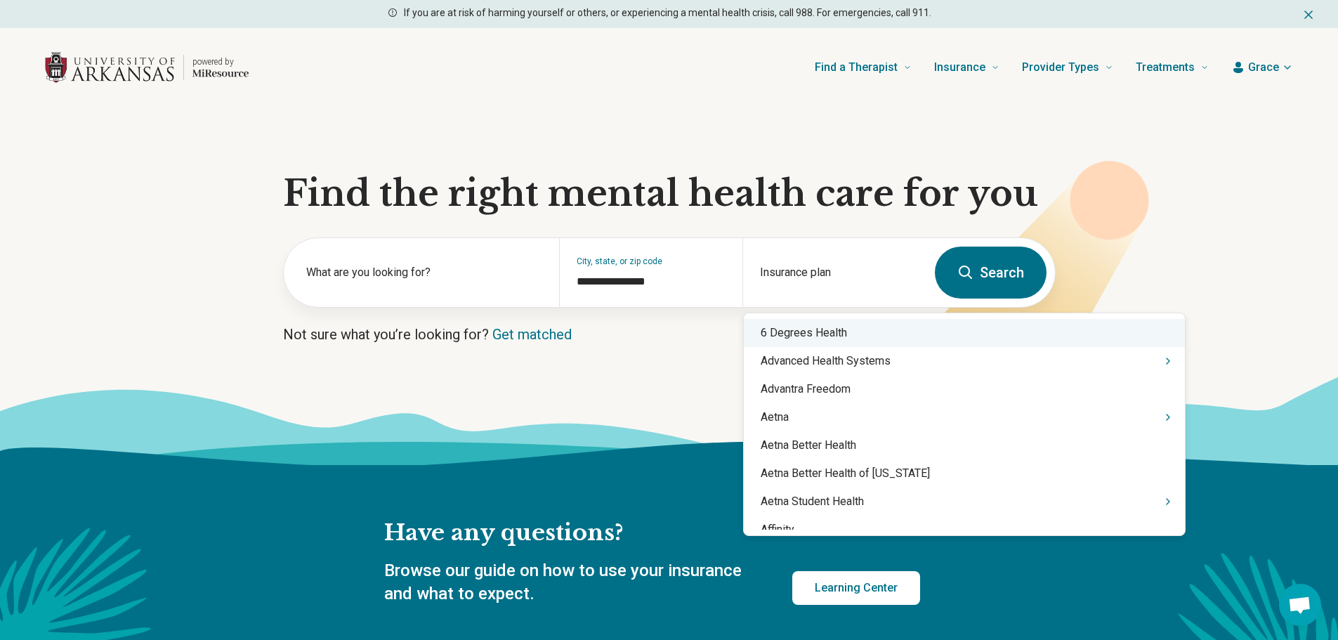
click at [1004, 280] on button "Search" at bounding box center [991, 273] width 112 height 52
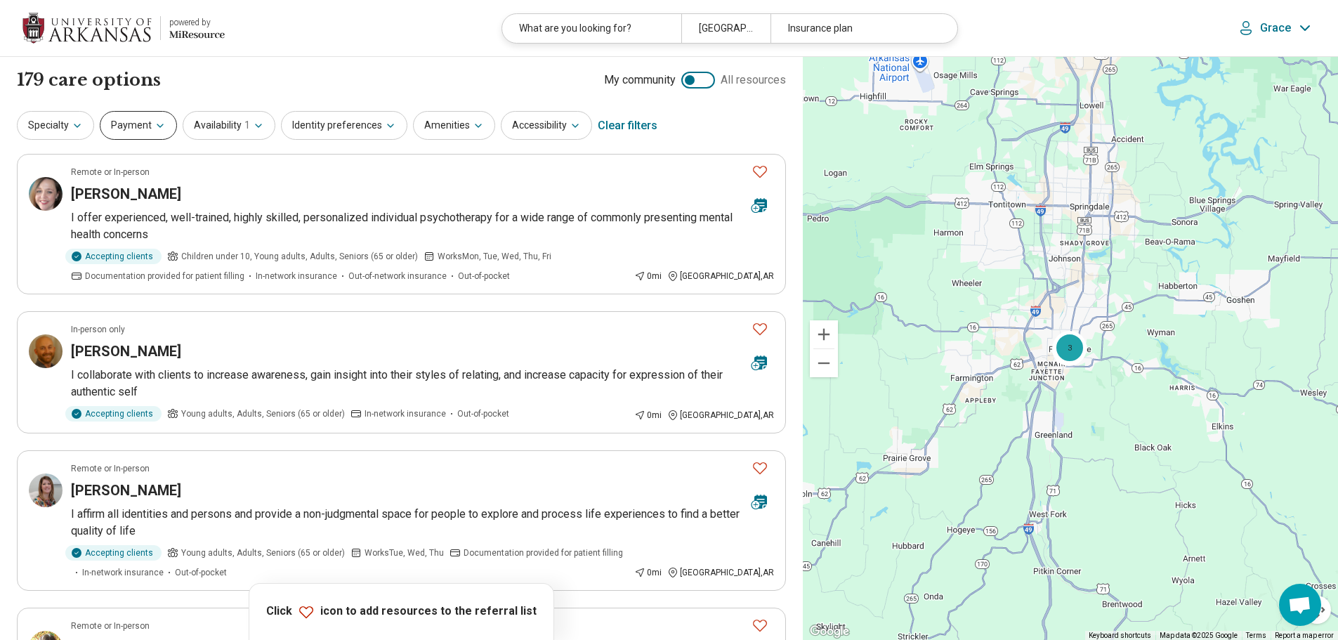
click at [146, 131] on button "Payment" at bounding box center [138, 125] width 77 height 29
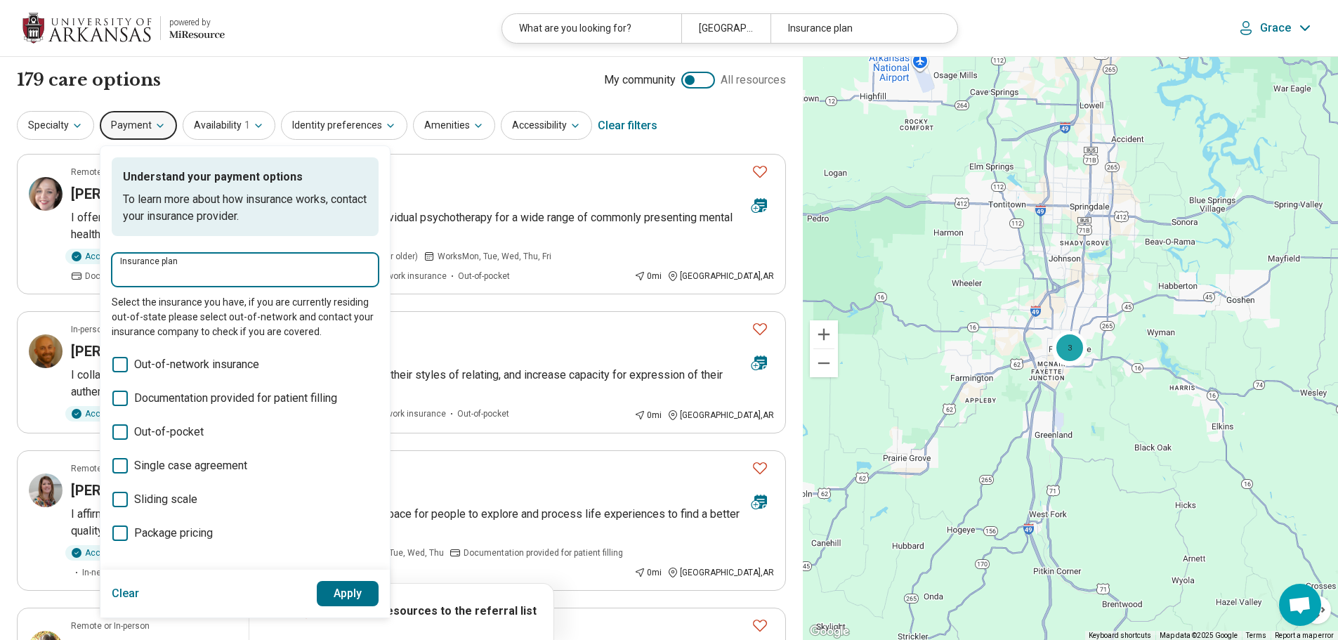
click at [150, 271] on input "Insurance plan" at bounding box center [245, 274] width 250 height 17
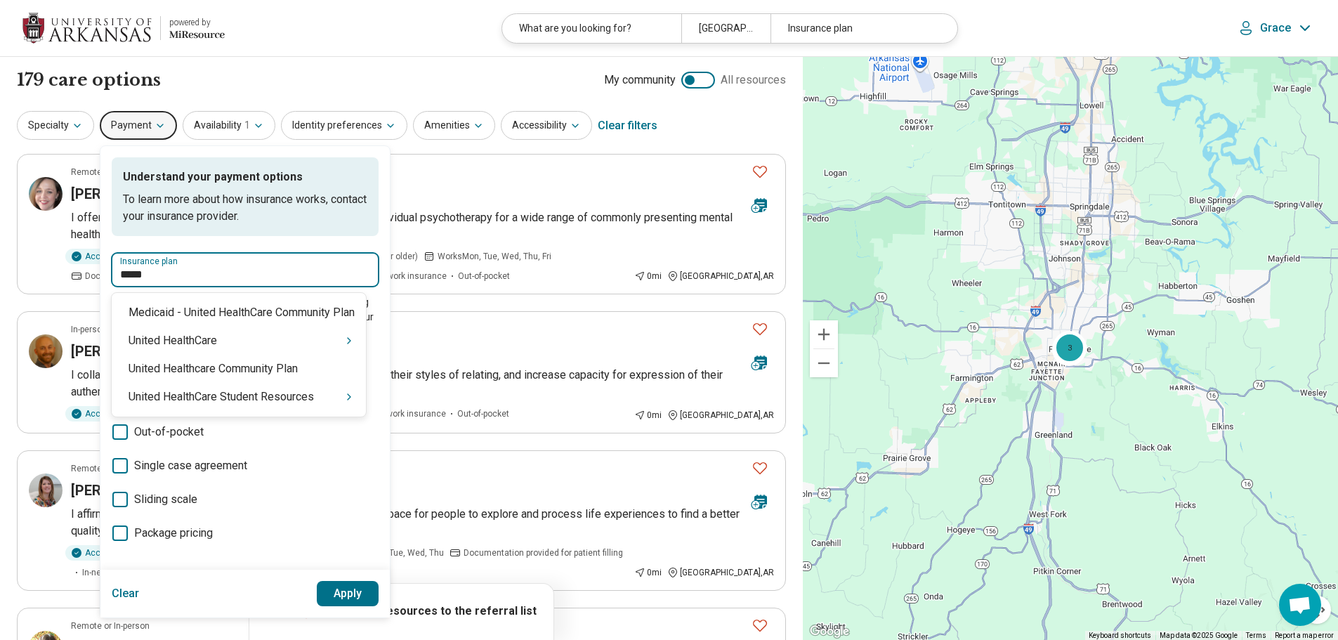
type input "******"
click at [214, 342] on div "United HealthCare" at bounding box center [239, 341] width 254 height 28
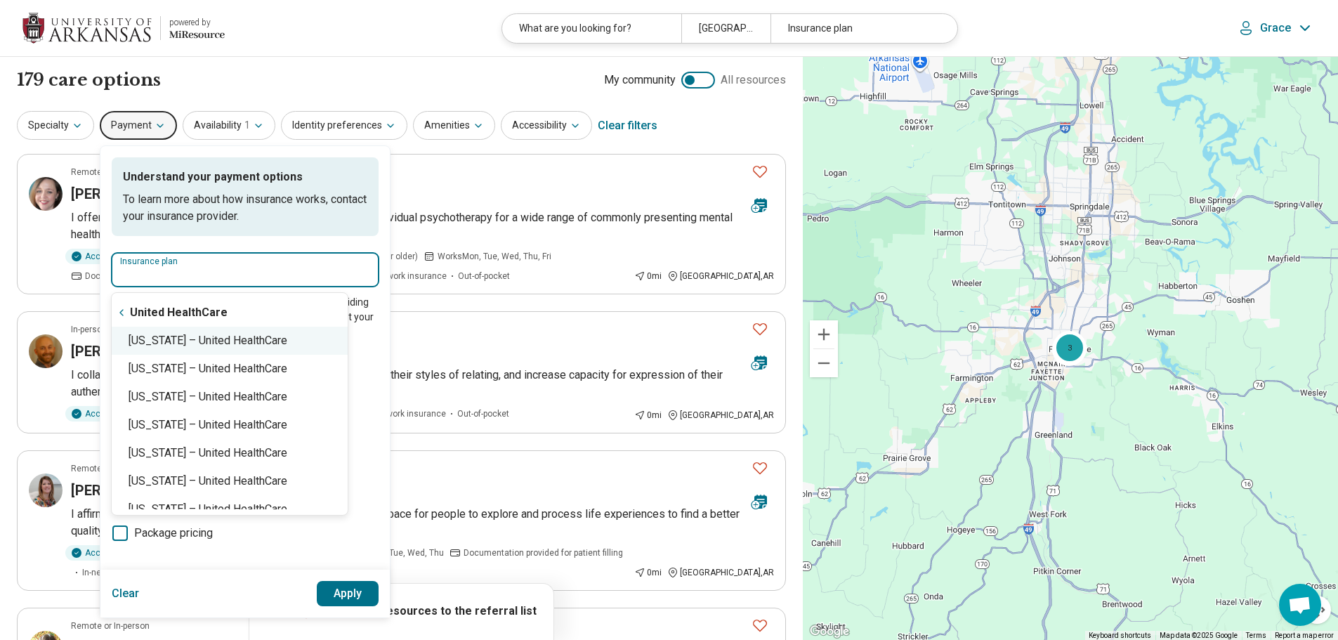
click at [223, 340] on div "Arkansas – United HealthCare" at bounding box center [230, 341] width 236 height 28
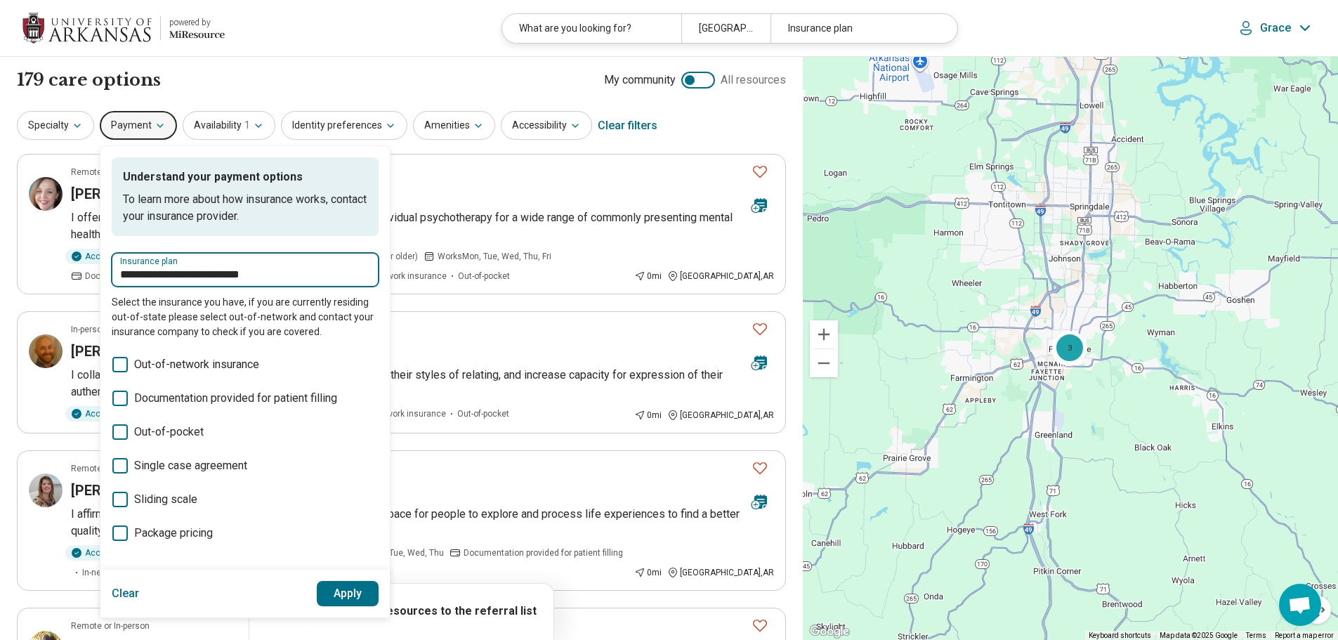
click at [287, 278] on input "**********" at bounding box center [245, 274] width 250 height 17
type input "***"
click at [174, 322] on div "United HealthCare" at bounding box center [173, 313] width 122 height 28
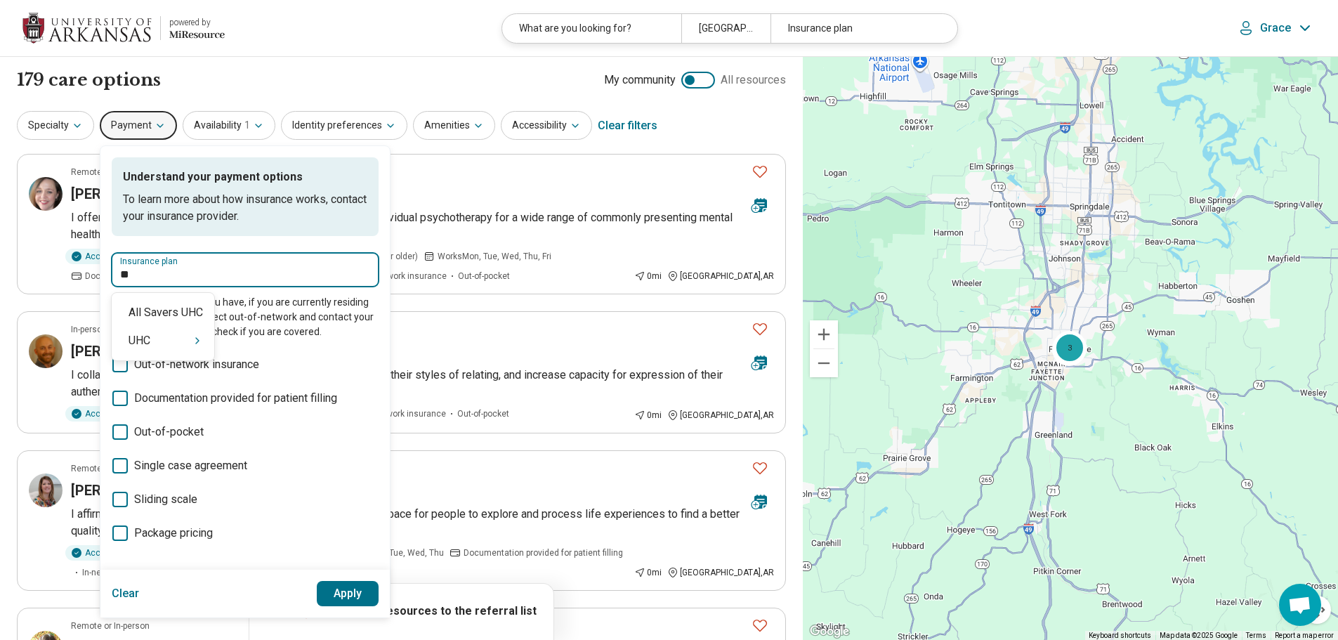
type input "***"
click at [203, 343] on div "UHC" at bounding box center [163, 341] width 103 height 28
type input "**********"
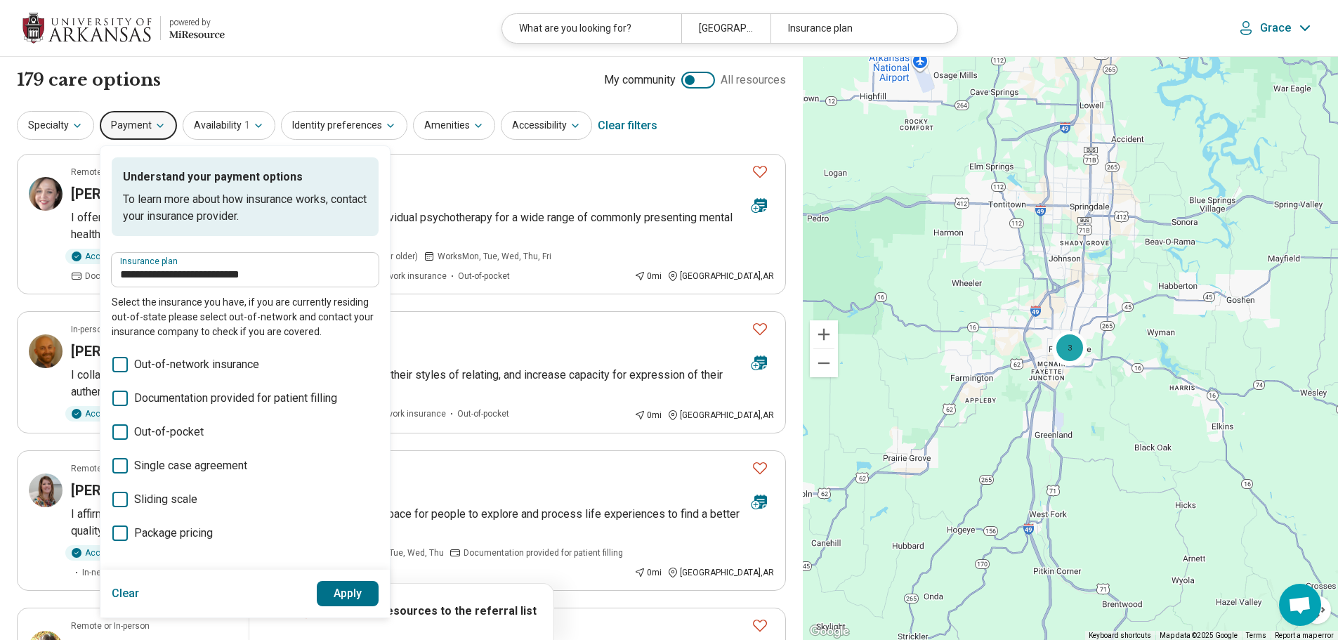
click at [348, 590] on button "Apply" at bounding box center [348, 593] width 63 height 25
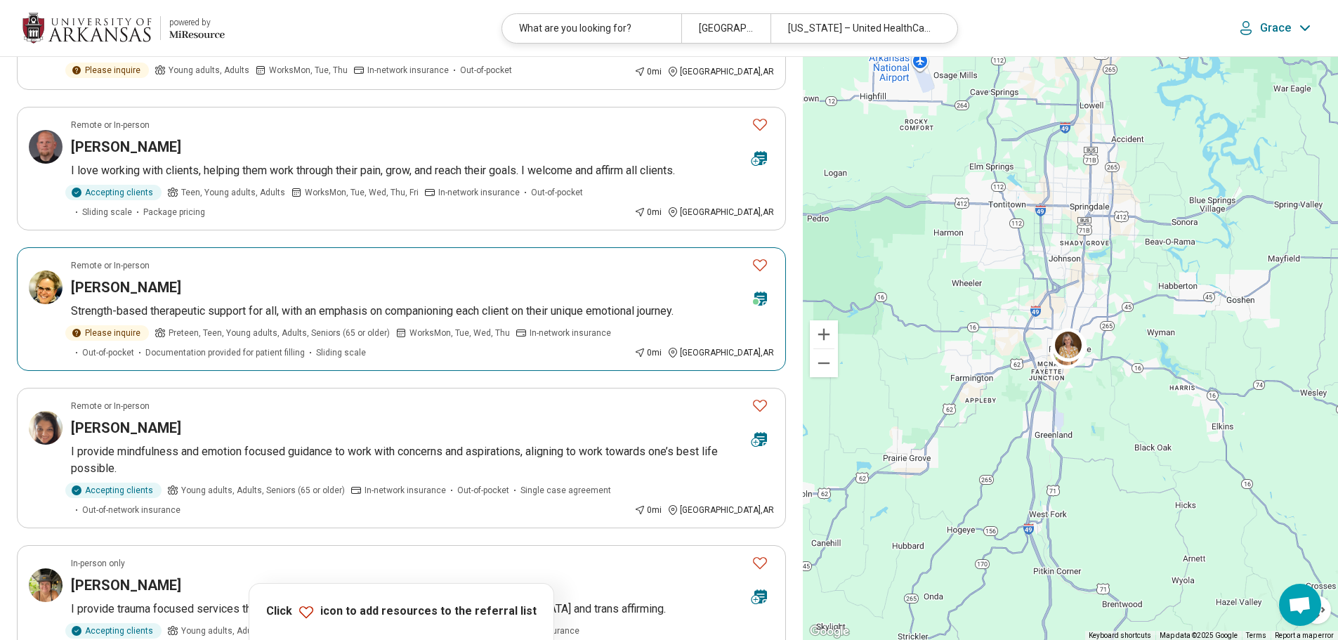
scroll to position [773, 0]
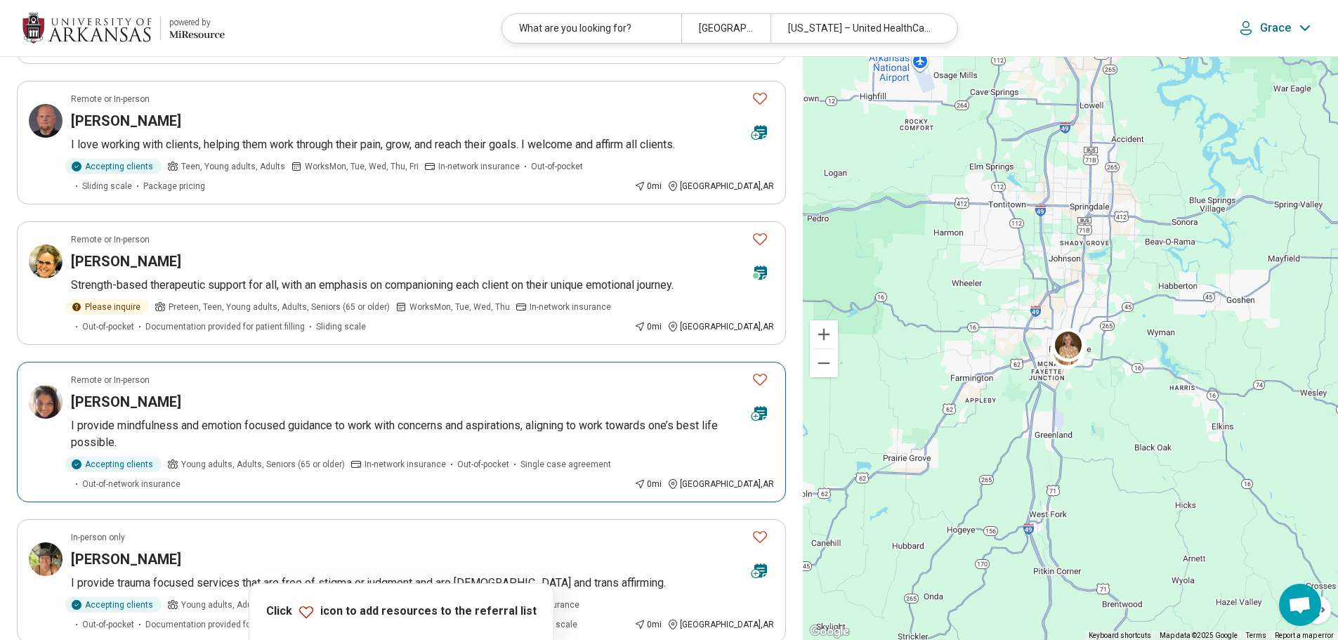
click at [572, 392] on div "Aneeqa Ishtiaq" at bounding box center [405, 402] width 669 height 20
click at [761, 371] on icon "Favorite" at bounding box center [760, 379] width 17 height 17
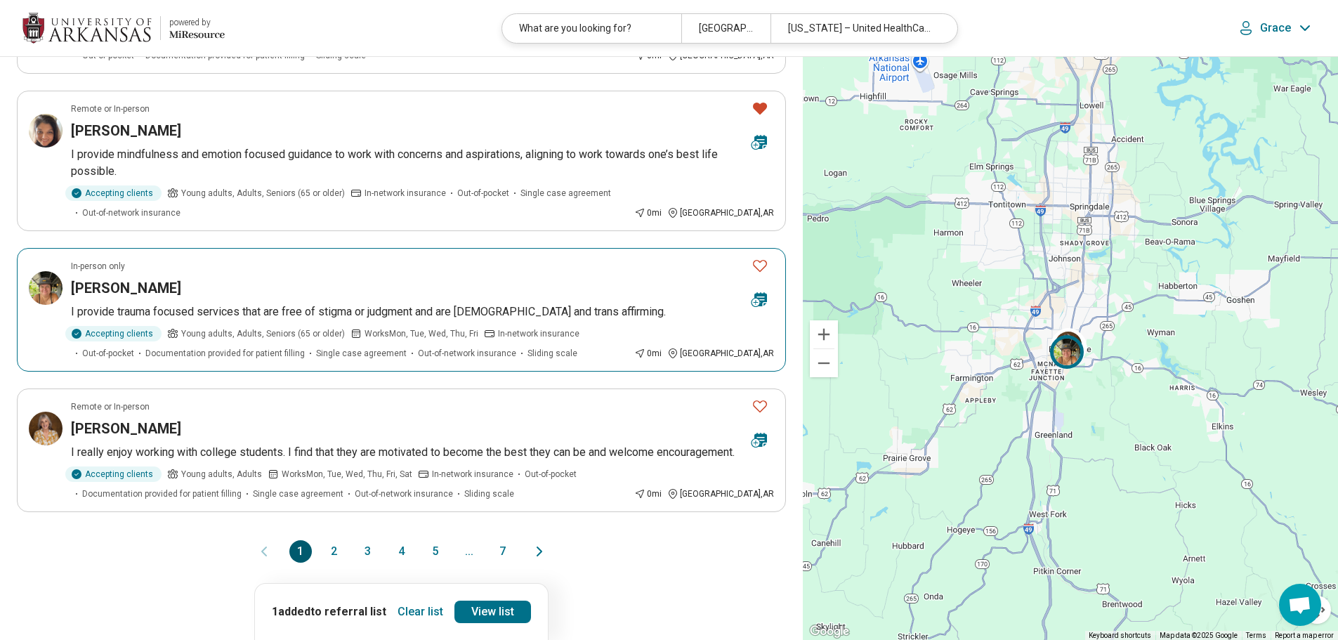
scroll to position [1054, 0]
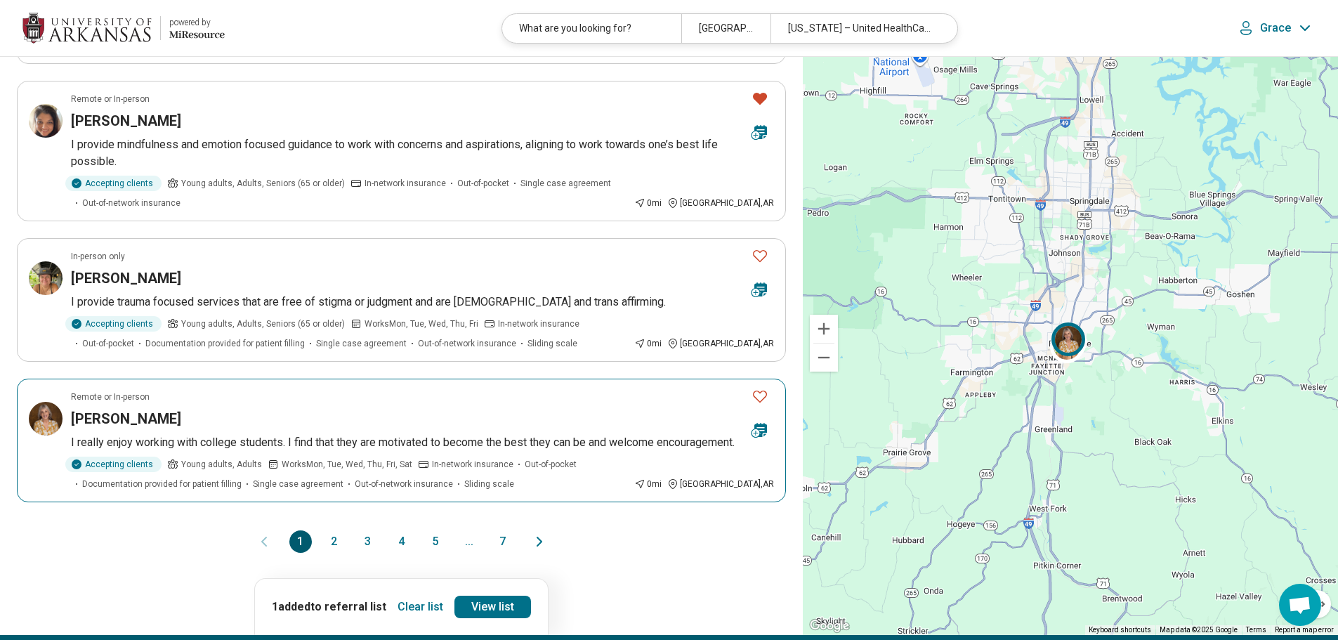
click at [186, 440] on p "I really enjoy working with college students. I find that they are motivated to…" at bounding box center [422, 442] width 703 height 17
click at [332, 532] on button "2" at bounding box center [334, 541] width 22 height 22
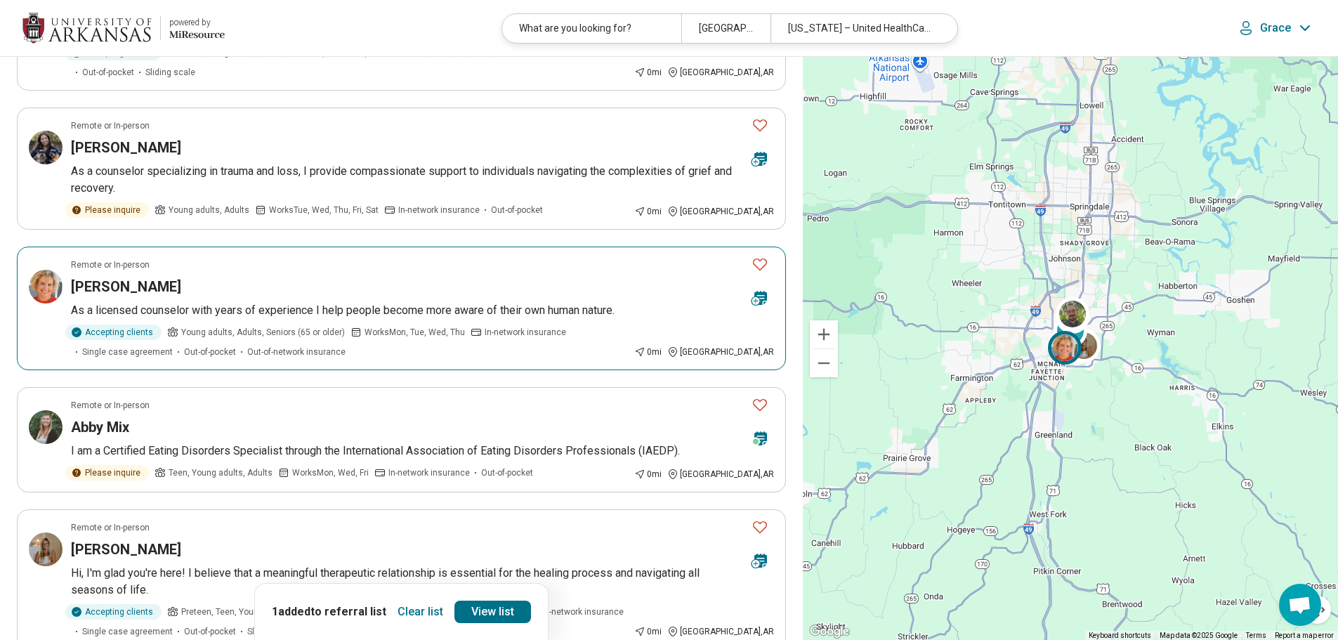
scroll to position [351, 0]
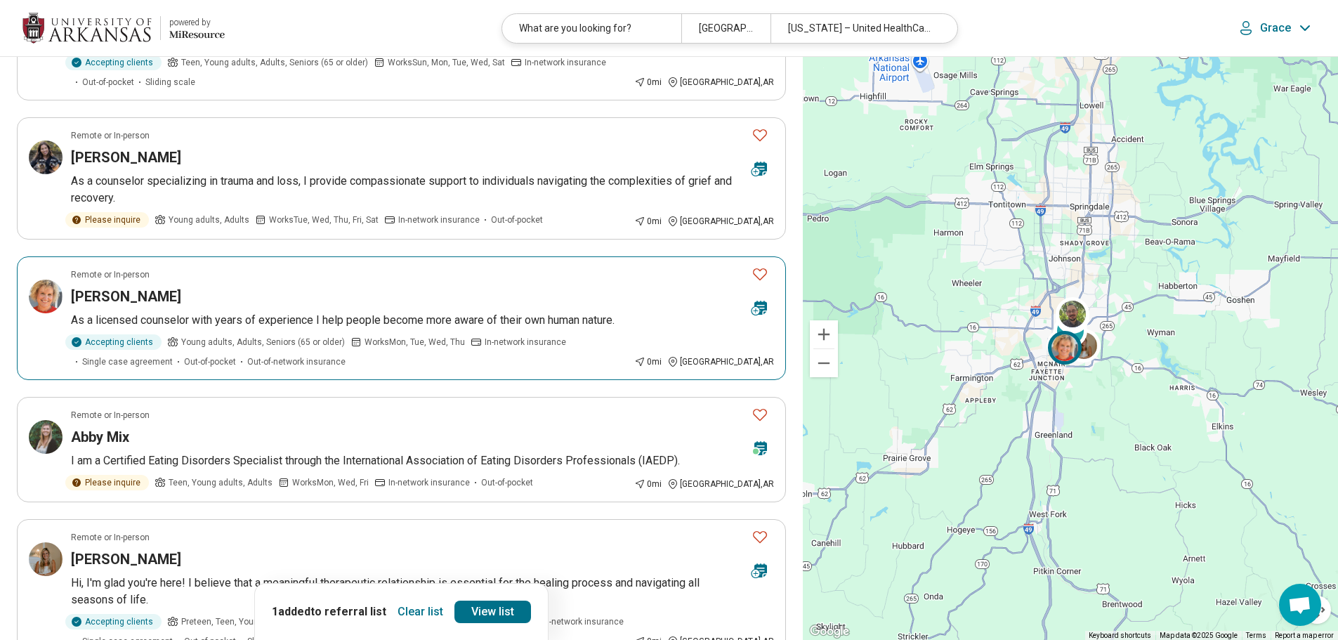
click at [100, 268] on p "Remote or In-person" at bounding box center [110, 274] width 79 height 13
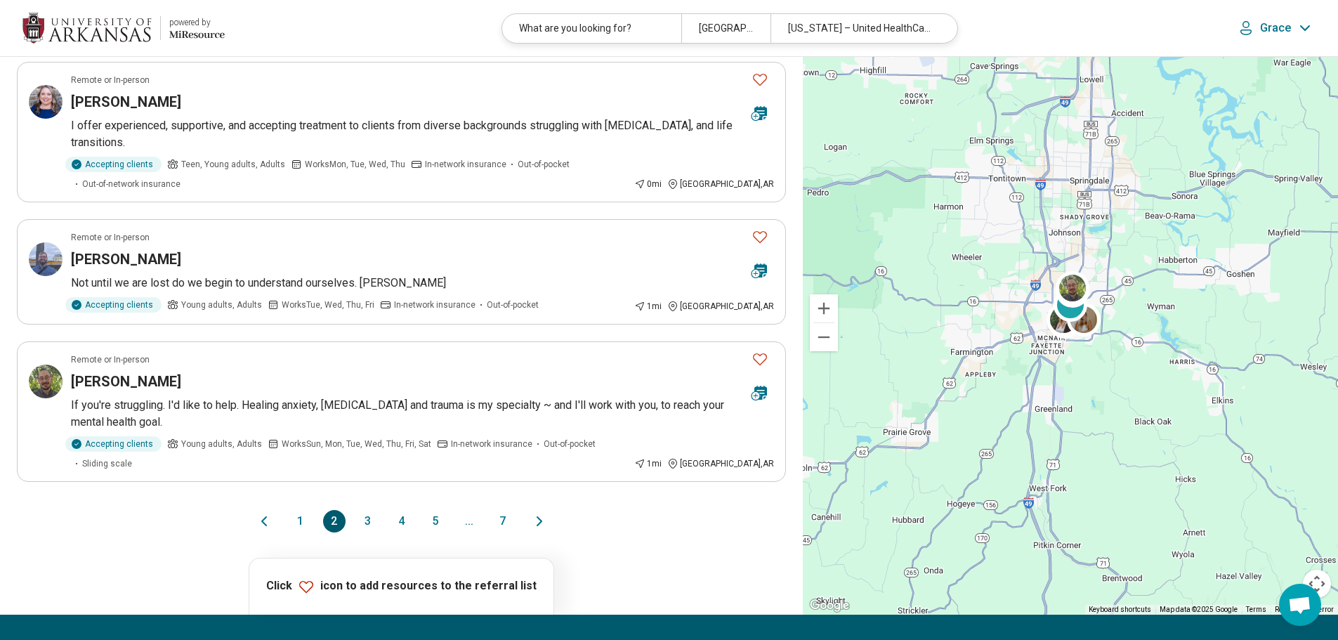
scroll to position [1194, 0]
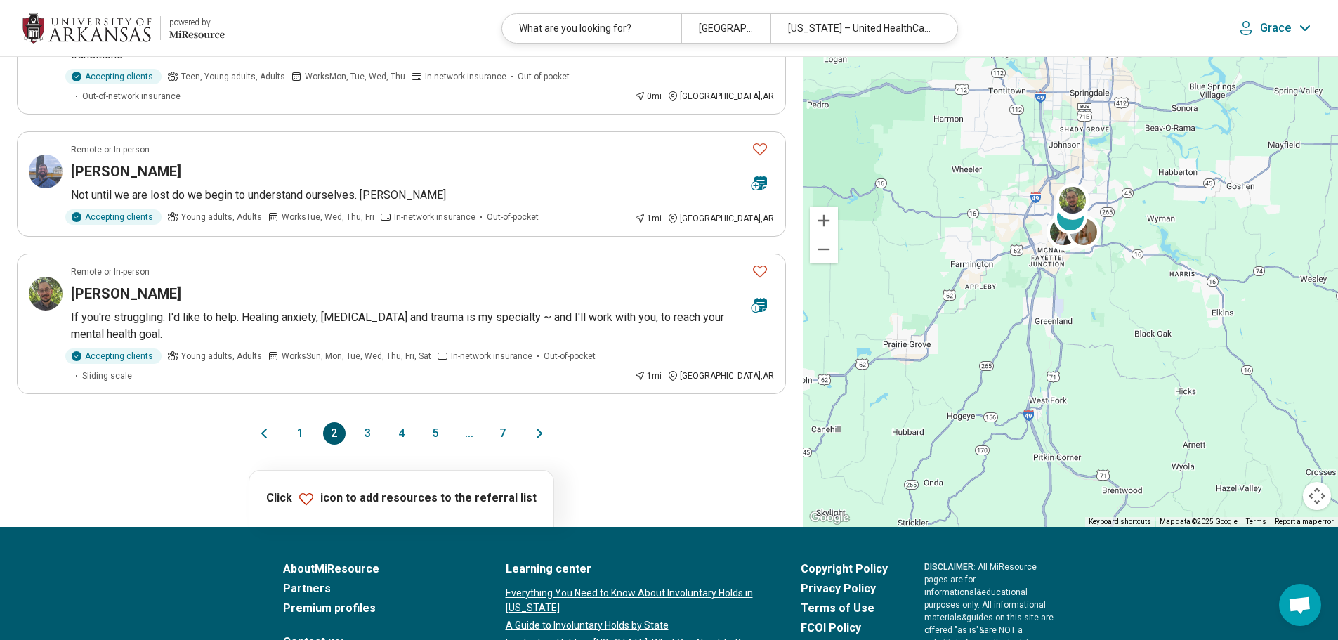
click at [297, 422] on button "1" at bounding box center [300, 433] width 22 height 22
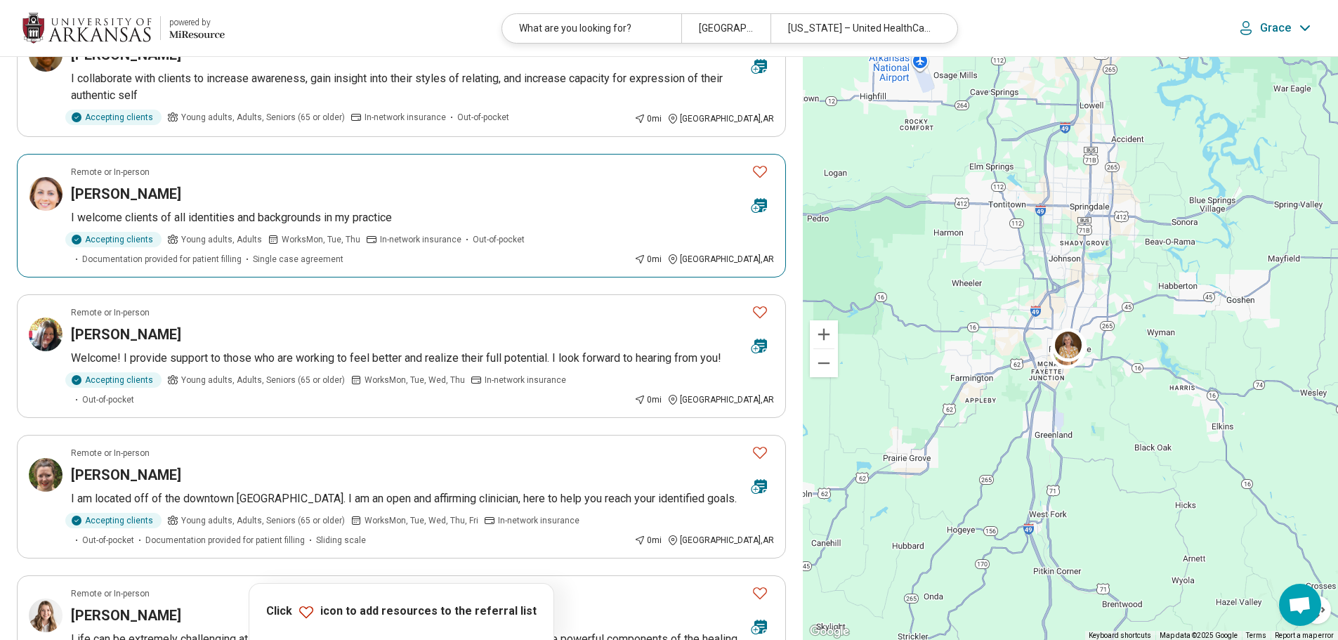
scroll to position [140, 0]
click at [282, 343] on article "Remote or In-person Suson Wheeler Welcome! I provide support to those who are w…" at bounding box center [401, 355] width 769 height 124
click at [766, 307] on icon "Favorite" at bounding box center [760, 311] width 14 height 12
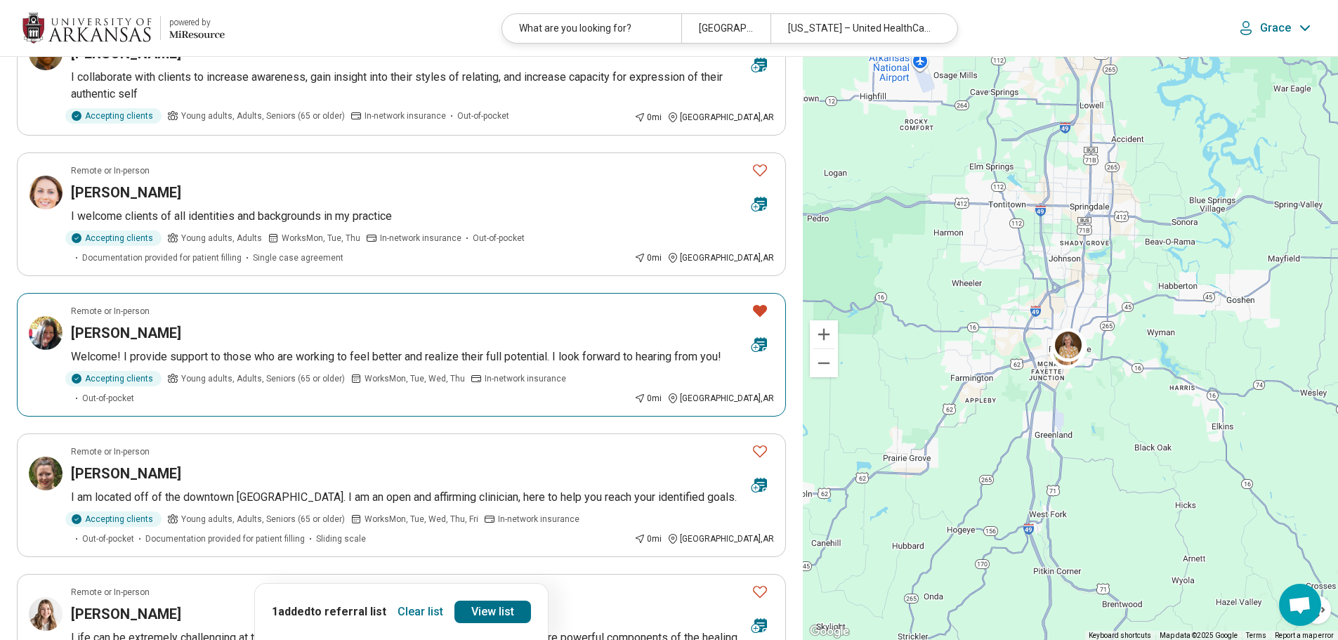
click at [755, 313] on icon "Favorite" at bounding box center [760, 310] width 17 height 17
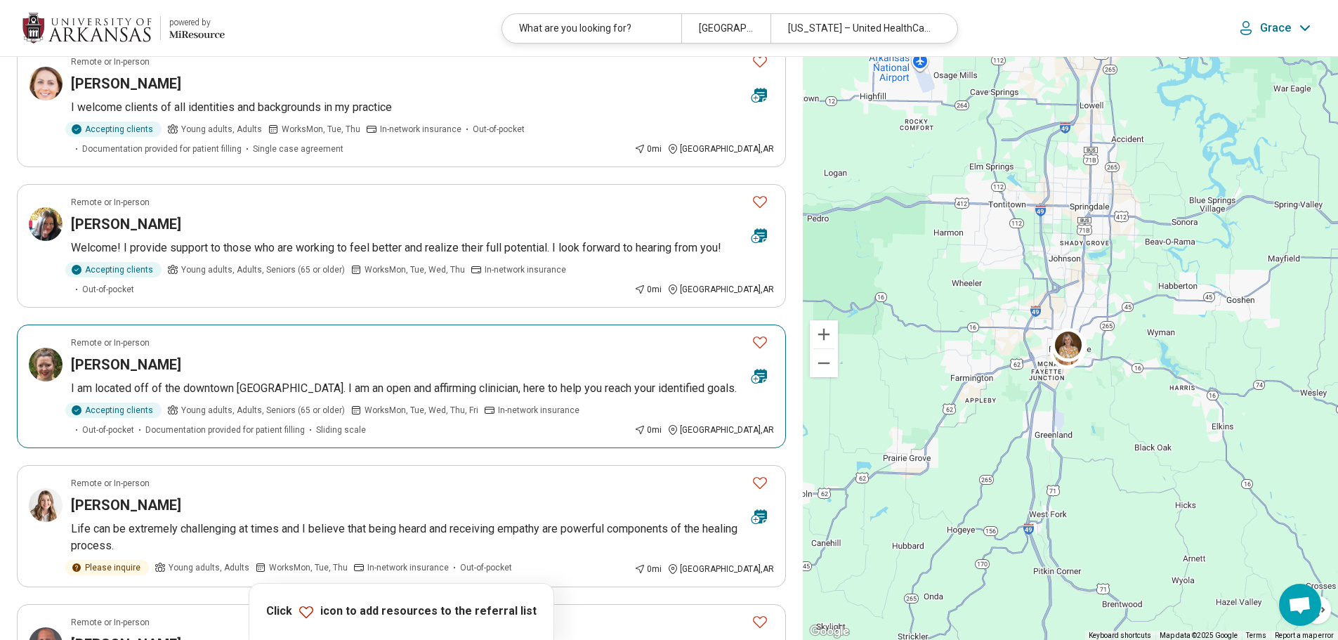
scroll to position [281, 0]
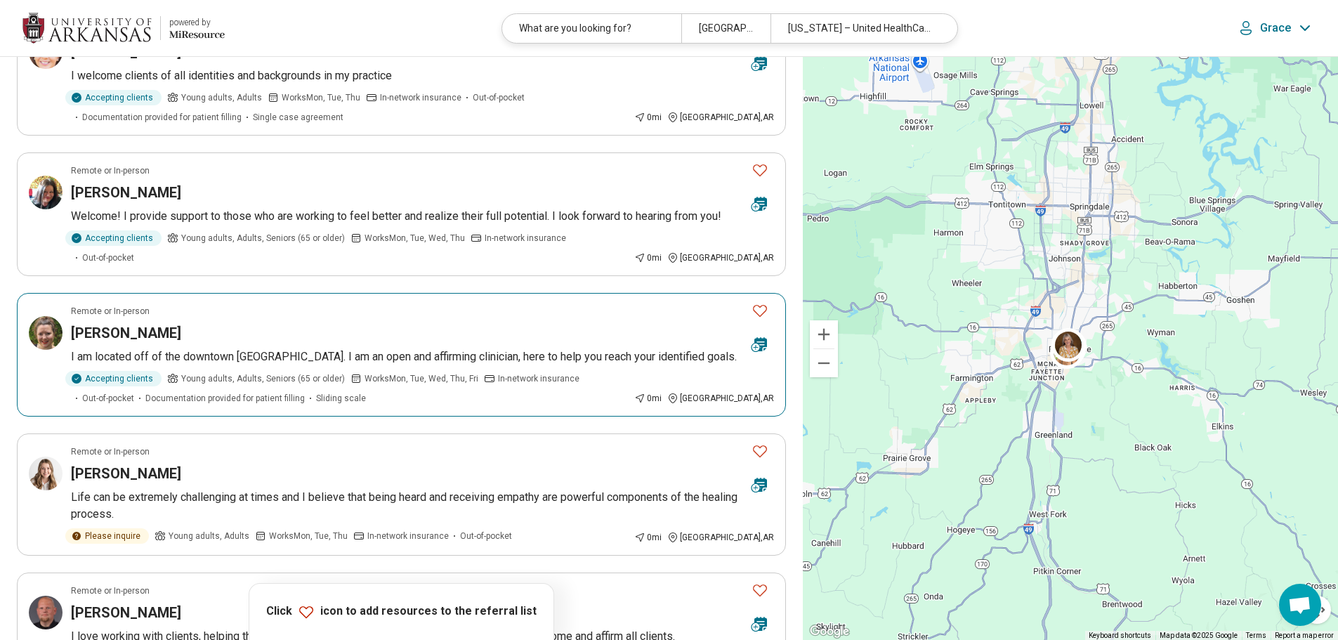
click at [768, 296] on button "Favorite" at bounding box center [760, 310] width 28 height 29
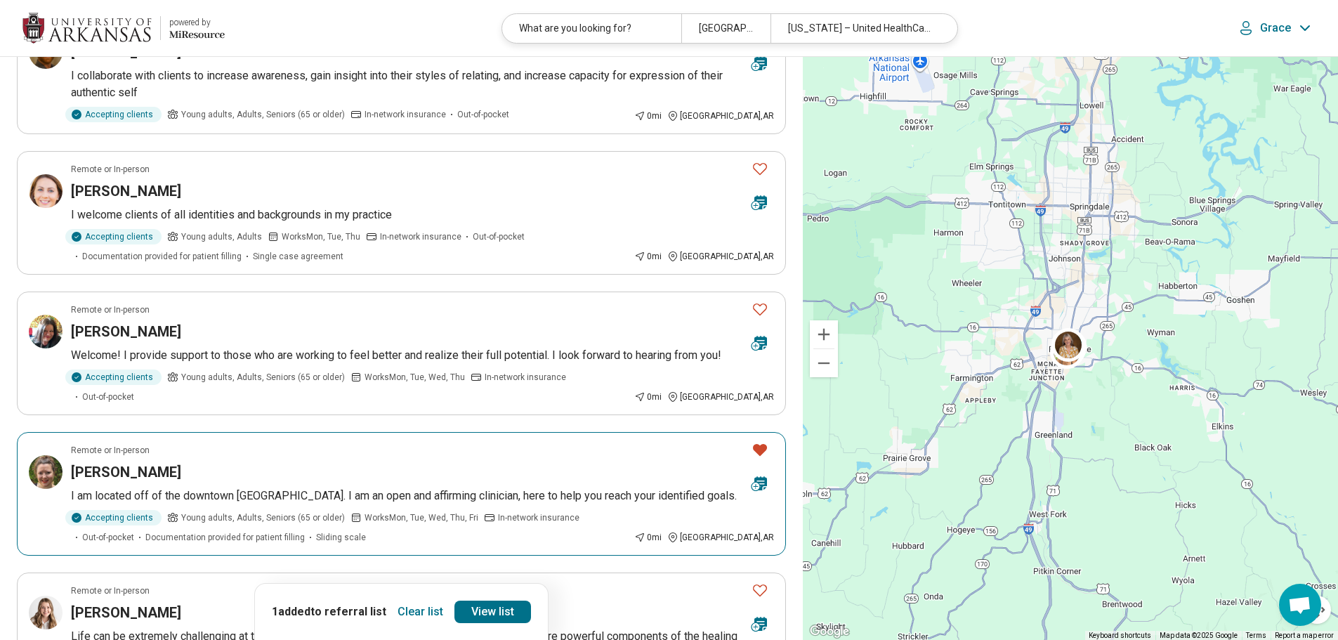
scroll to position [140, 0]
click at [766, 308] on icon "Favorite" at bounding box center [760, 311] width 14 height 12
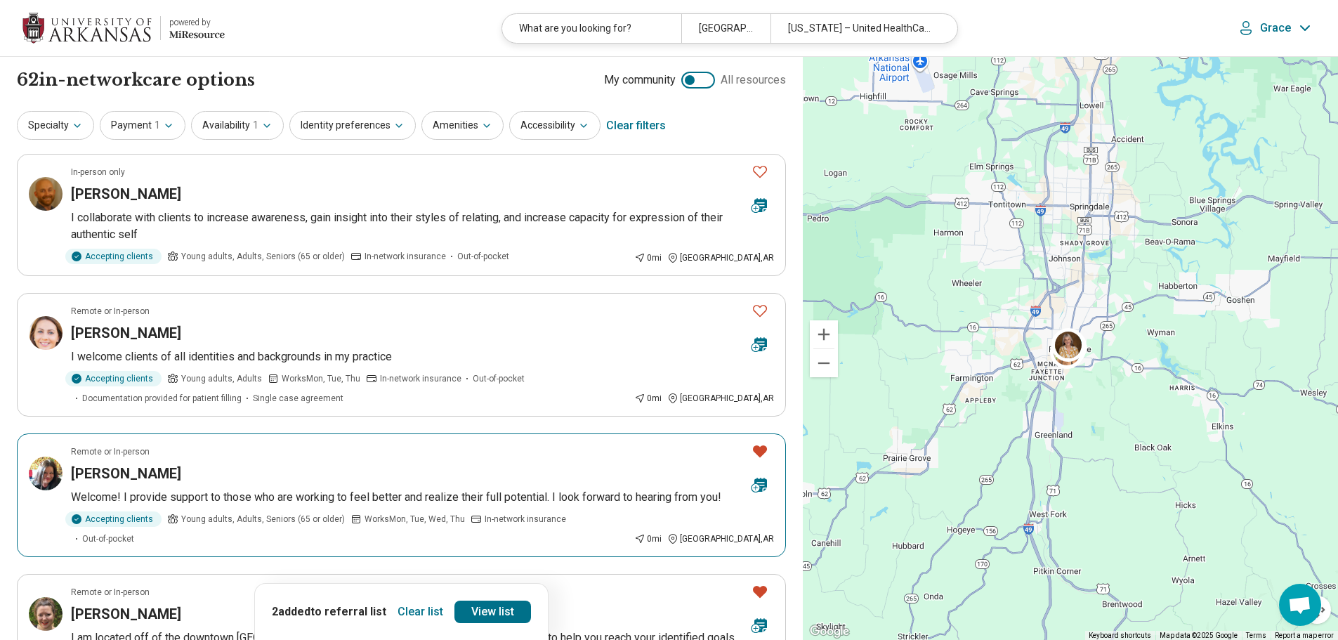
scroll to position [281, 0]
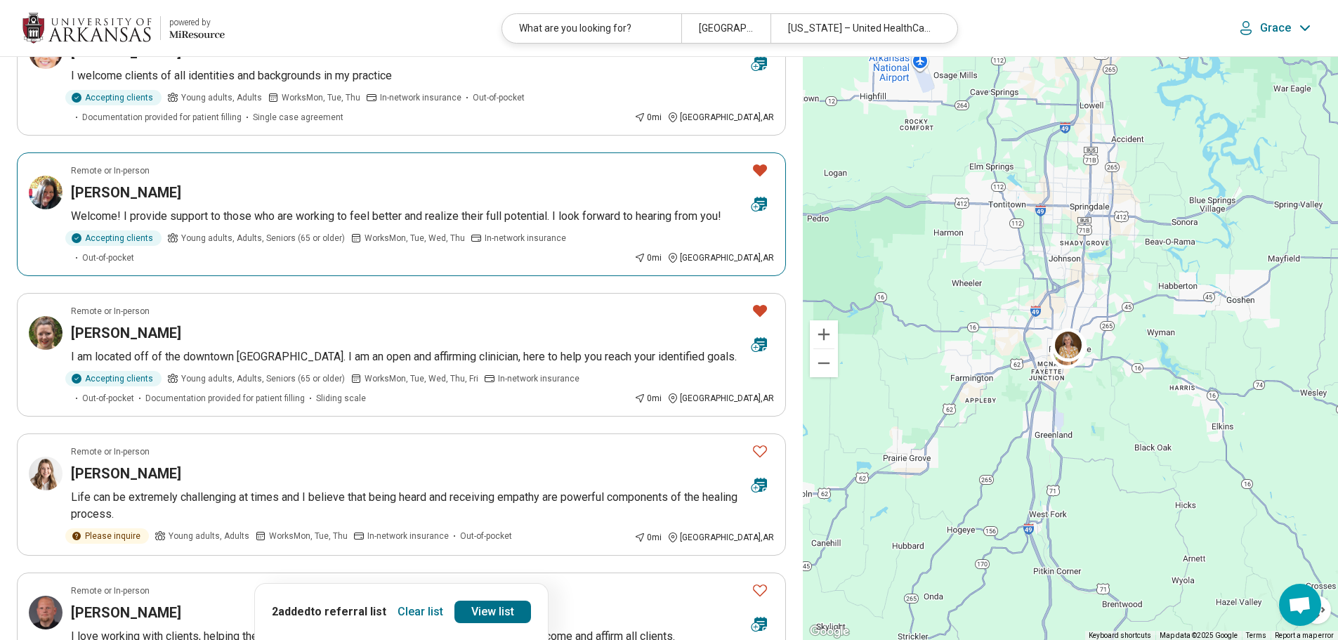
click at [757, 169] on icon "Favorite" at bounding box center [760, 170] width 14 height 12
click at [759, 296] on button "Favorite" at bounding box center [760, 310] width 28 height 29
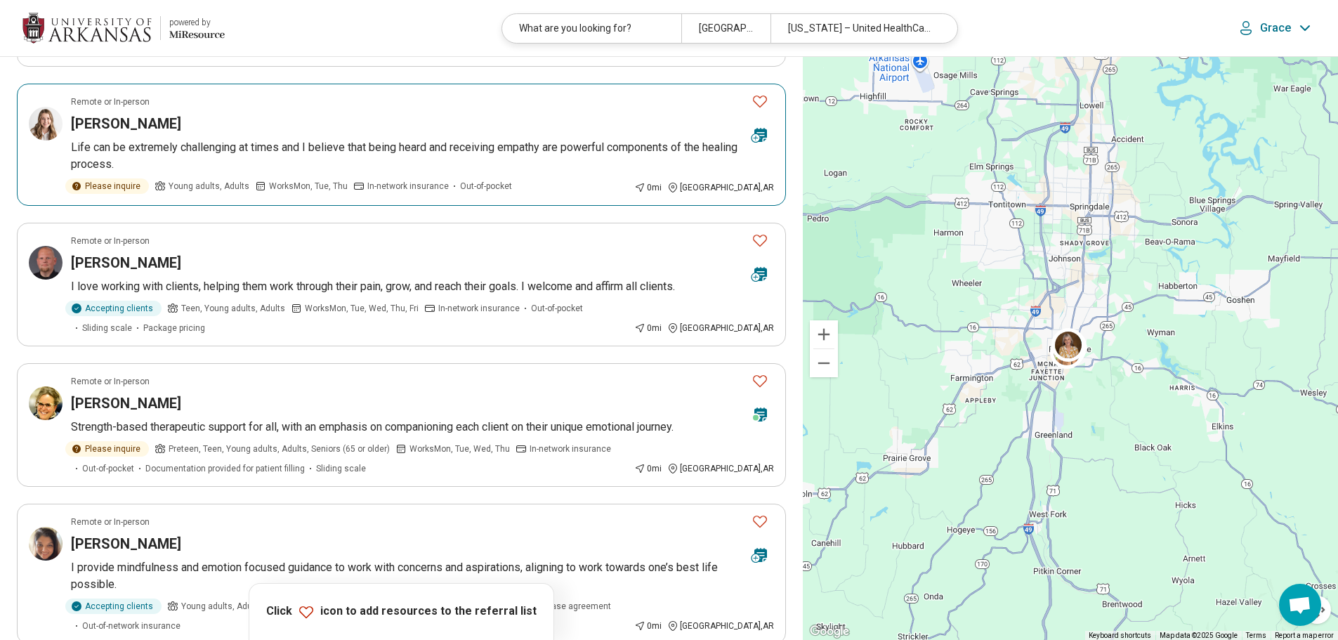
scroll to position [632, 0]
click at [764, 514] on icon "Favorite" at bounding box center [760, 520] width 14 height 12
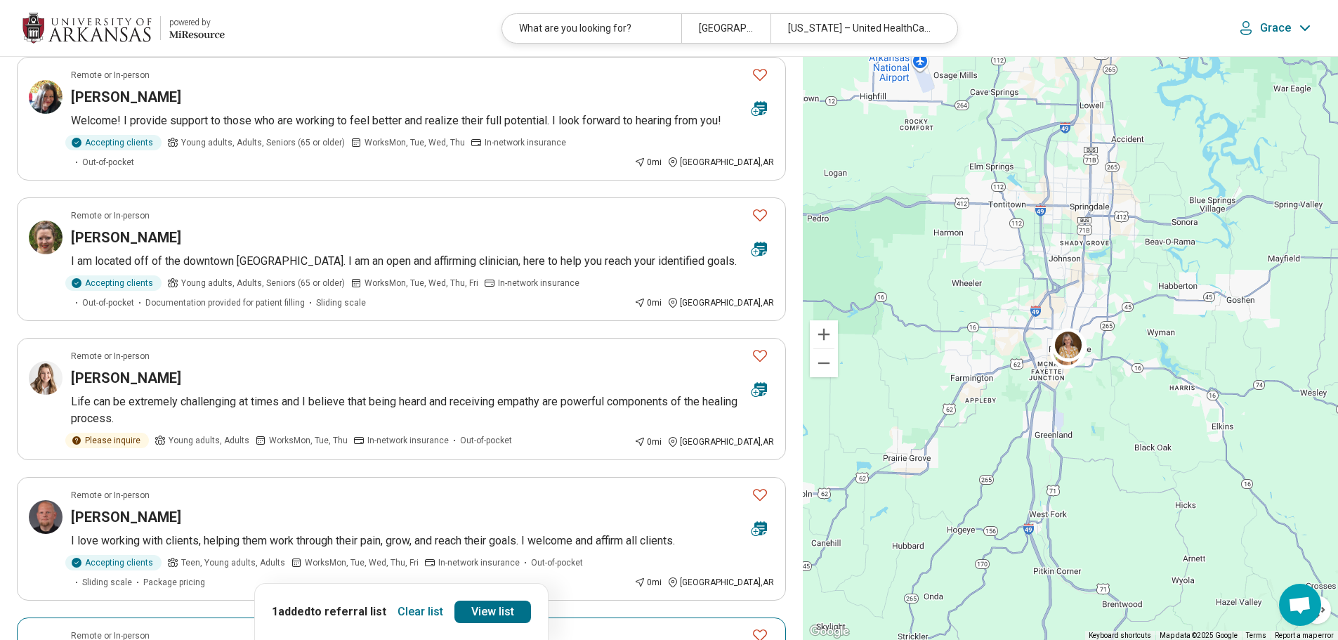
scroll to position [351, 0]
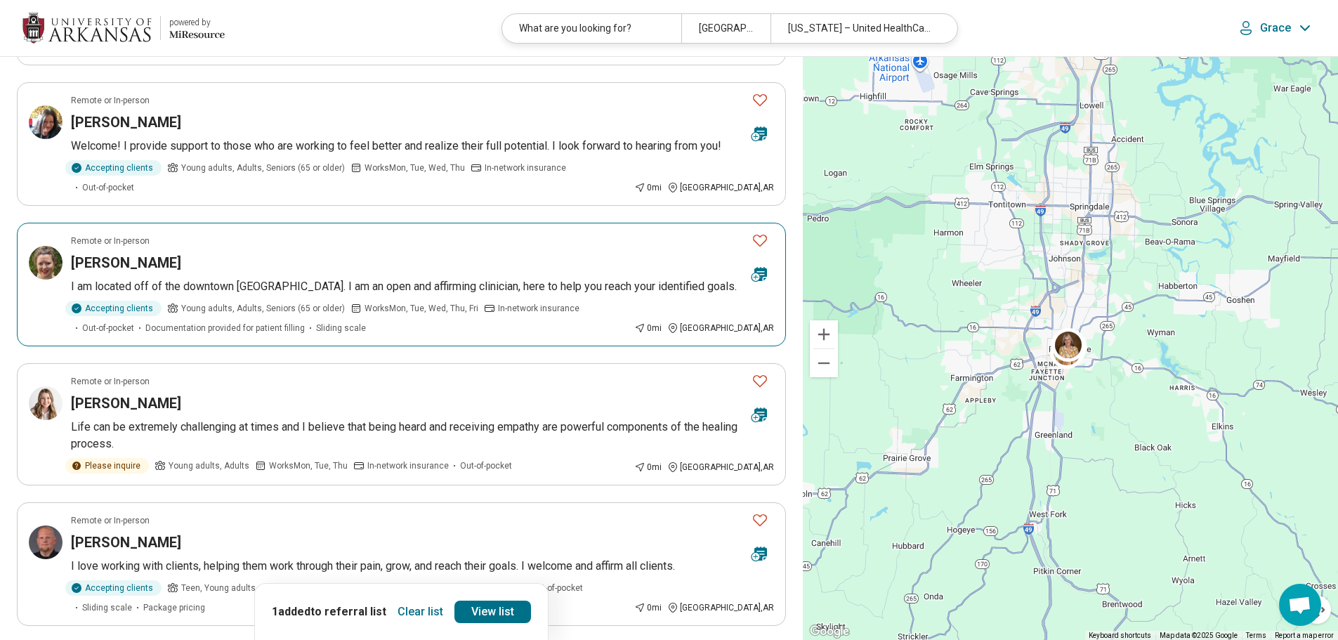
click at [751, 226] on button "Favorite" at bounding box center [760, 240] width 28 height 29
click at [754, 105] on icon "Favorite" at bounding box center [760, 99] width 17 height 17
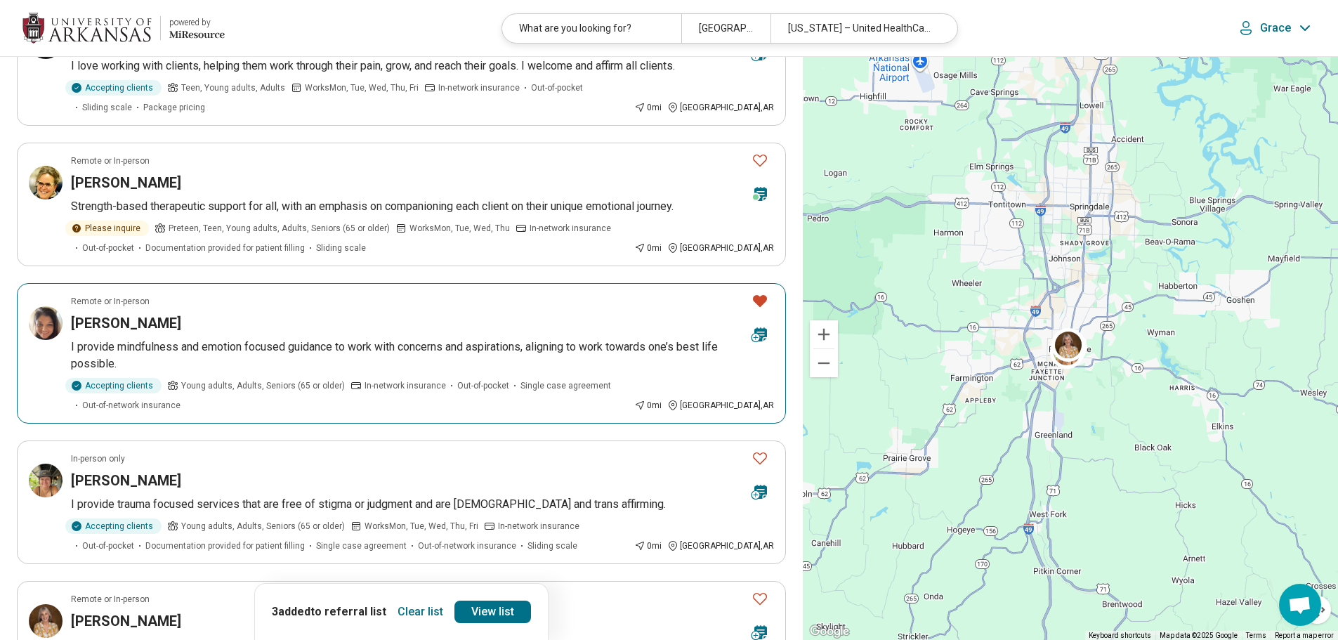
scroll to position [1054, 0]
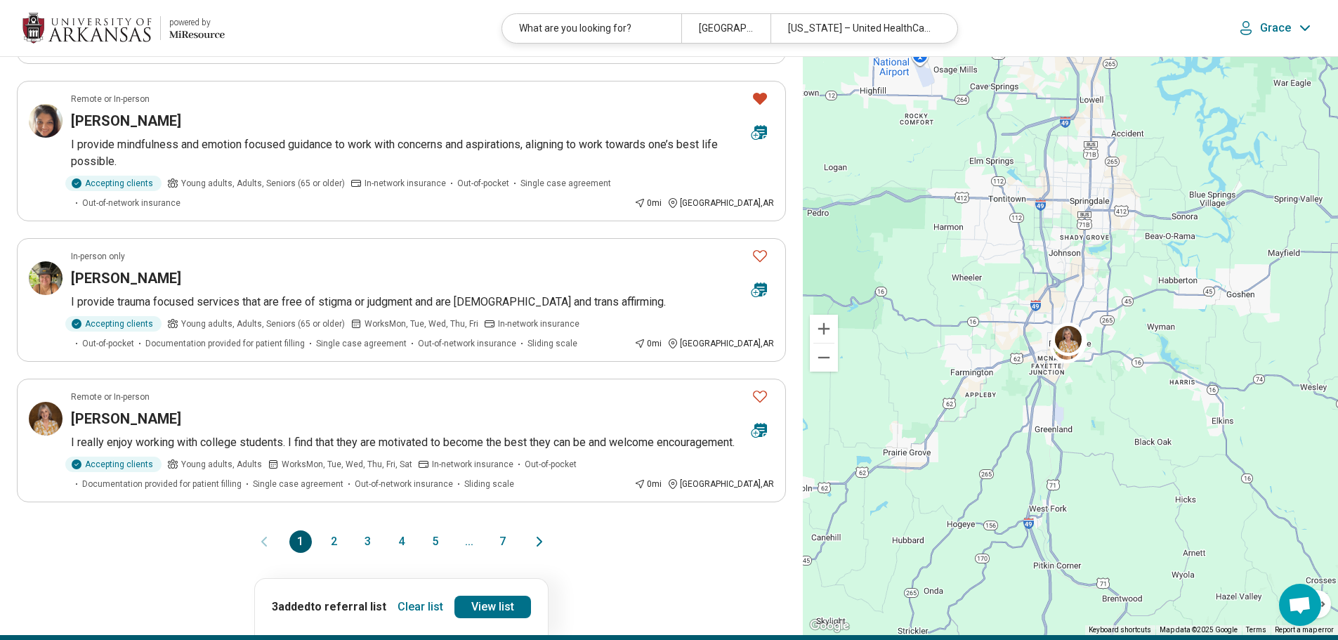
click at [331, 546] on button "2" at bounding box center [334, 541] width 22 height 22
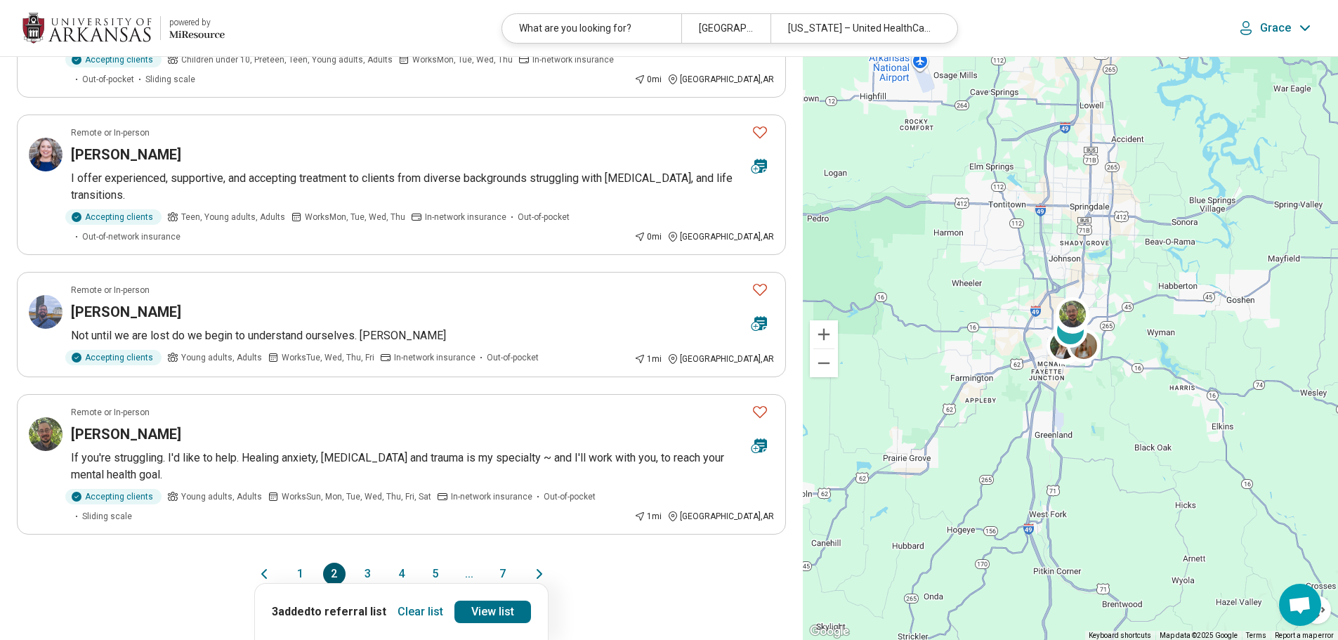
click at [372, 563] on button "3" at bounding box center [368, 574] width 22 height 22
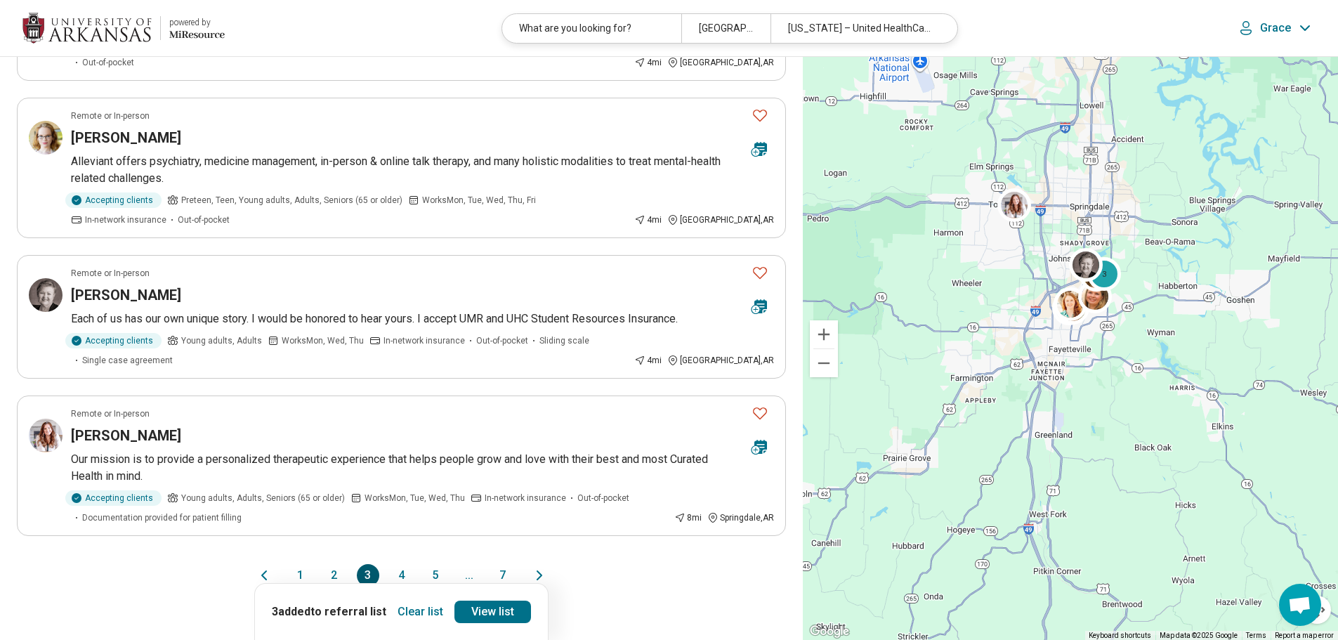
click at [400, 564] on button "4" at bounding box center [402, 575] width 22 height 22
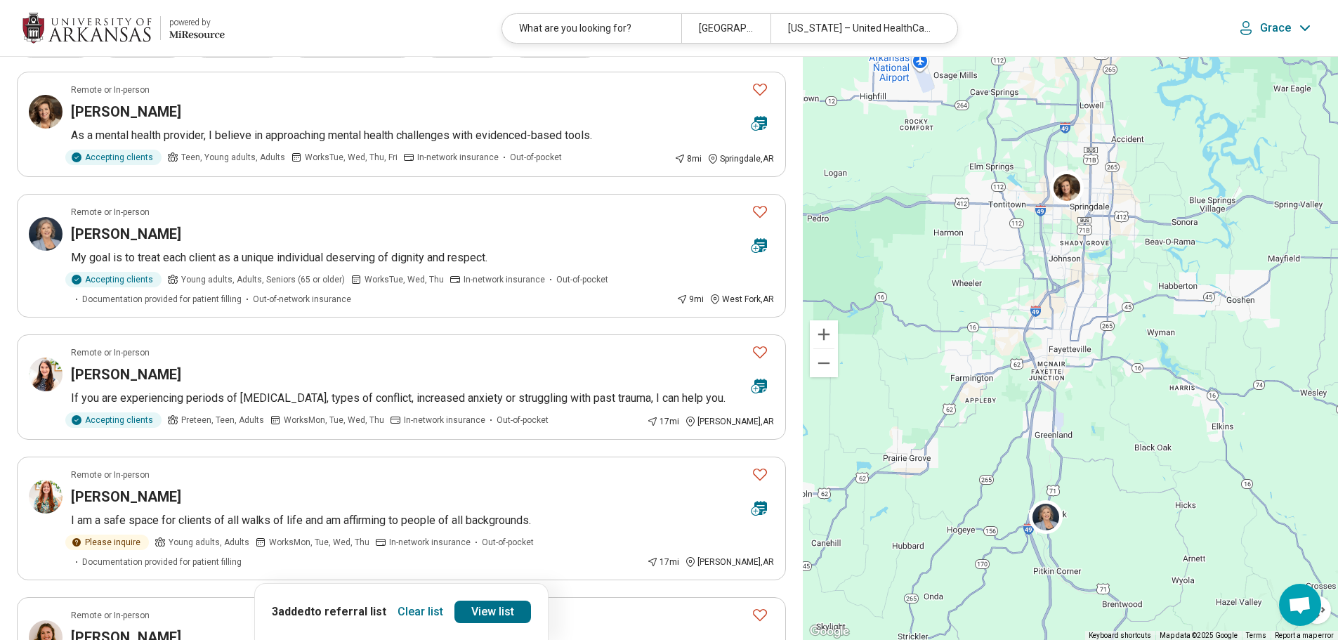
scroll to position [70, 0]
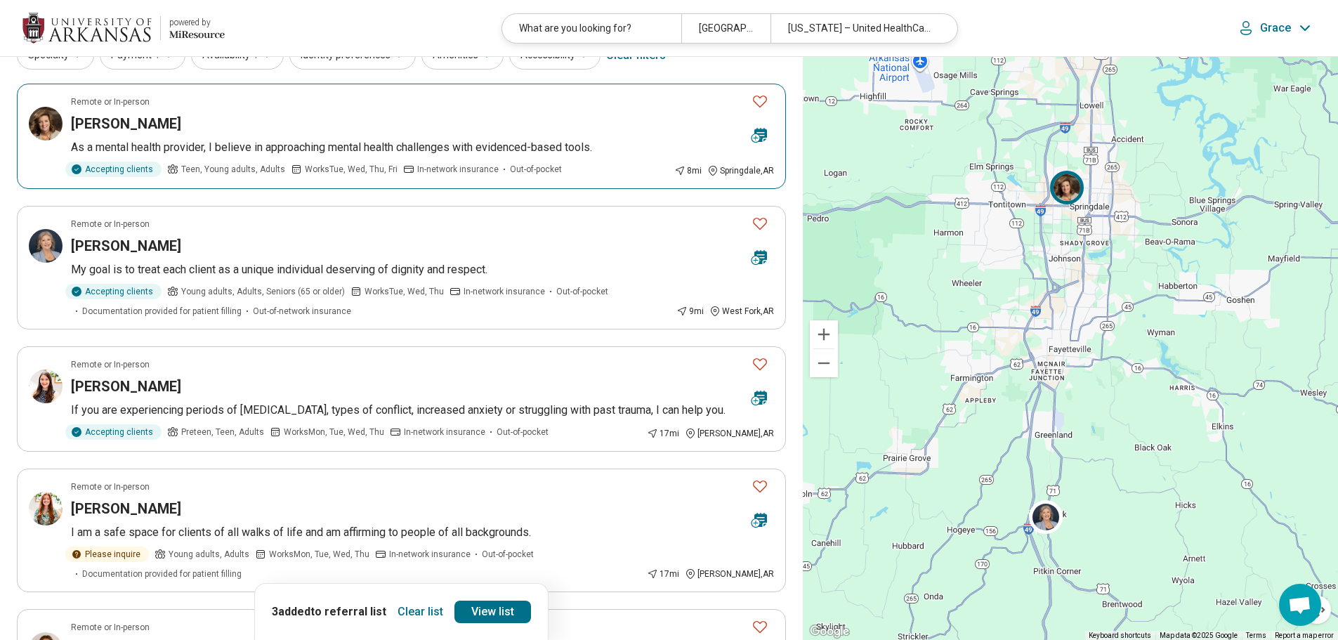
click at [126, 121] on h3 "[PERSON_NAME]" at bounding box center [126, 124] width 110 height 20
click at [764, 103] on icon "Favorite" at bounding box center [760, 101] width 17 height 17
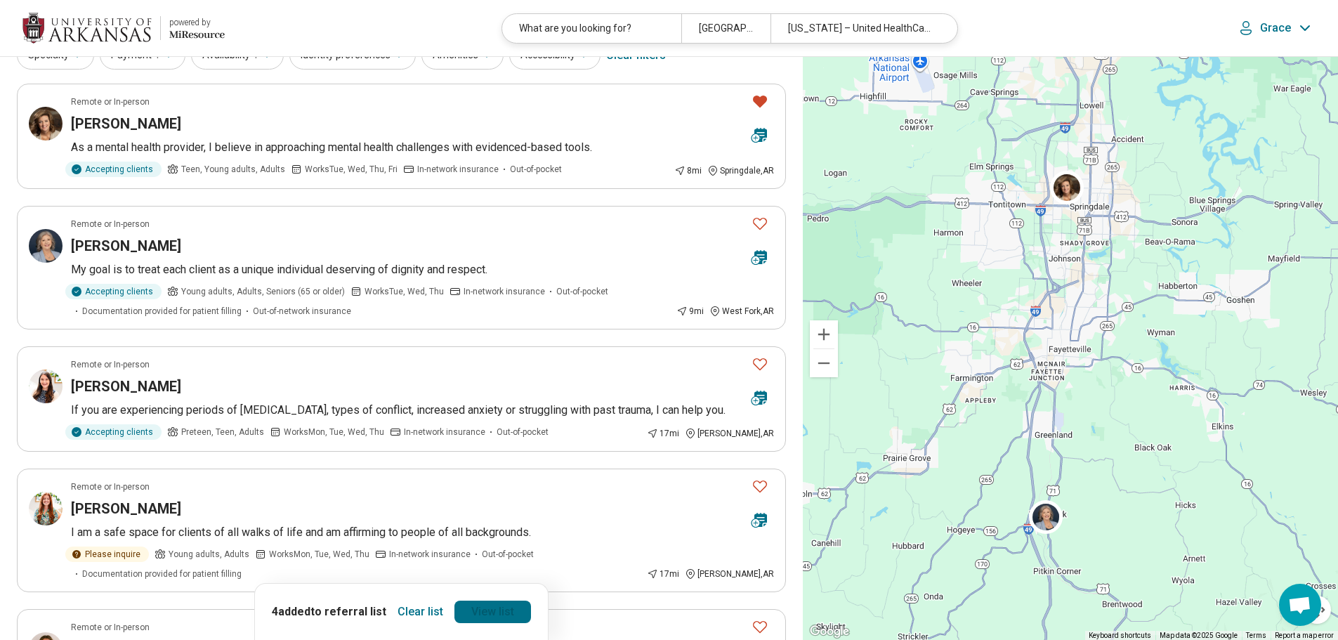
click at [511, 601] on link "View list" at bounding box center [492, 612] width 77 height 22
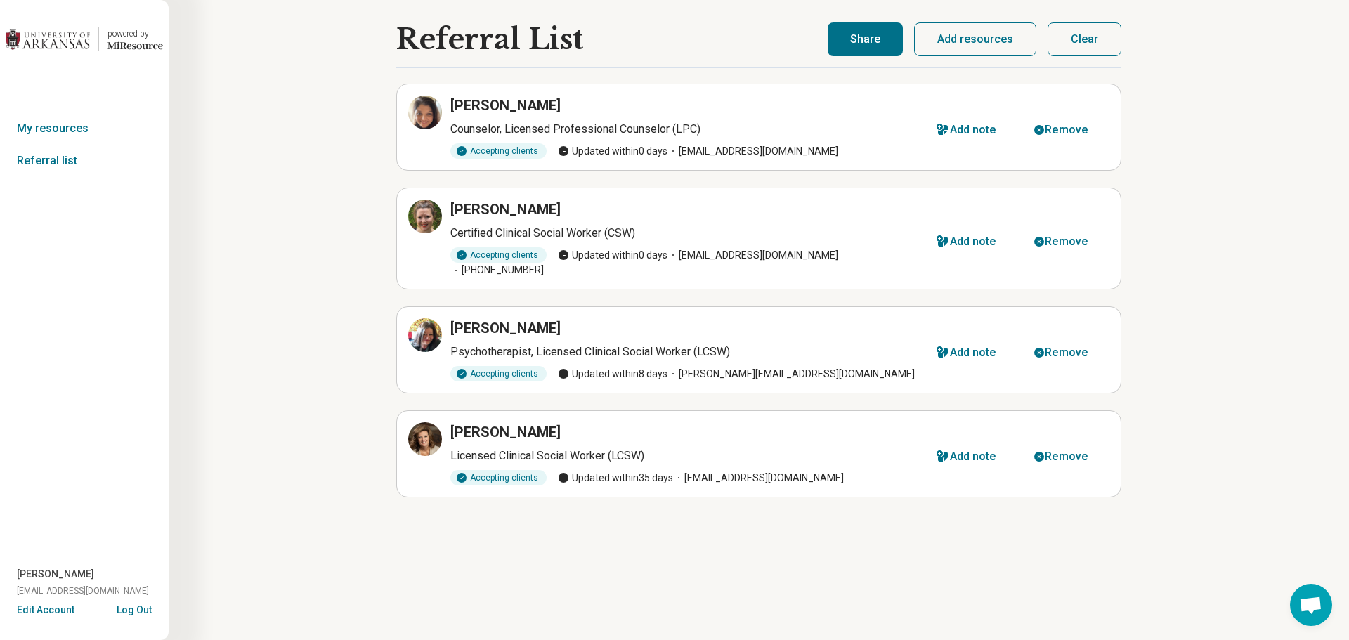
click at [887, 44] on button "Share" at bounding box center [864, 39] width 75 height 34
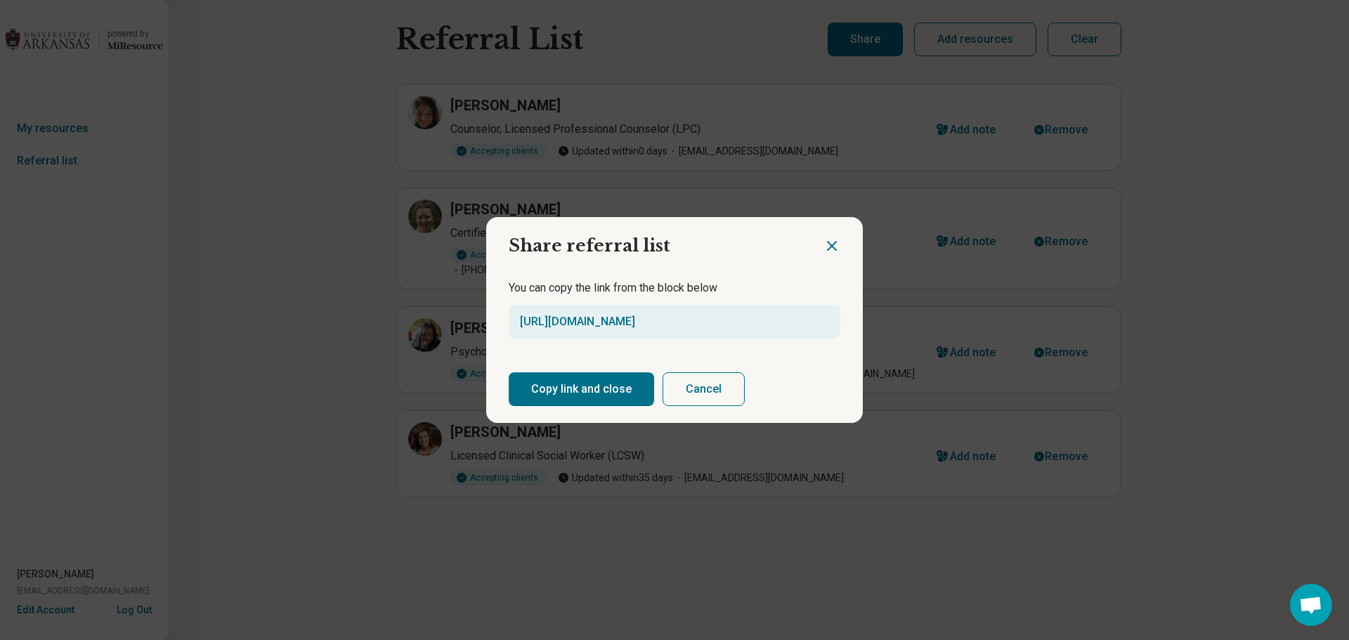
click at [598, 393] on button "Copy link and close" at bounding box center [581, 389] width 145 height 34
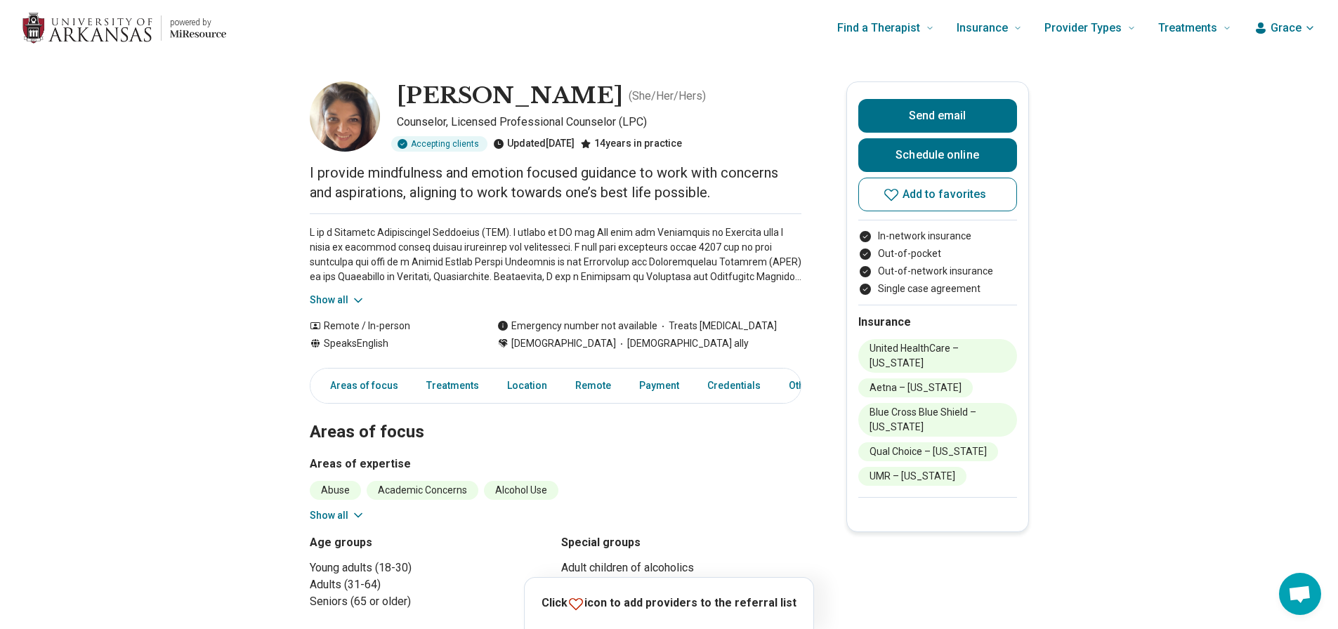
click at [337, 294] on button "Show all" at bounding box center [337, 300] width 55 height 15
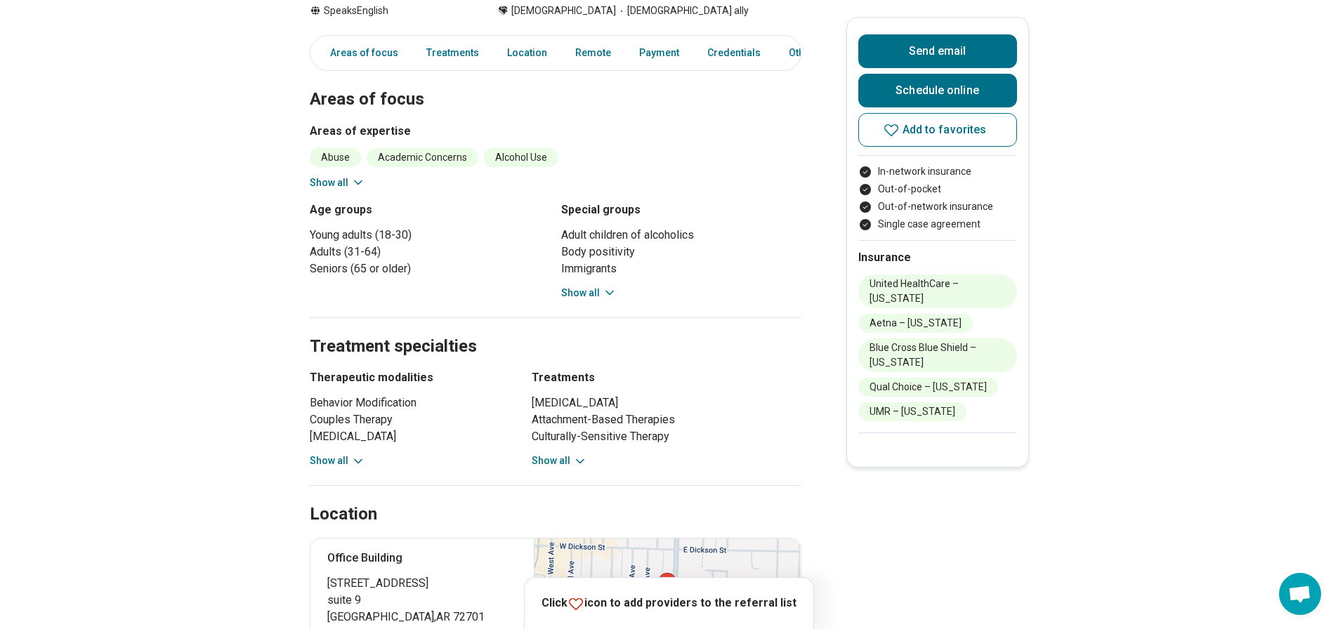
scroll to position [492, 0]
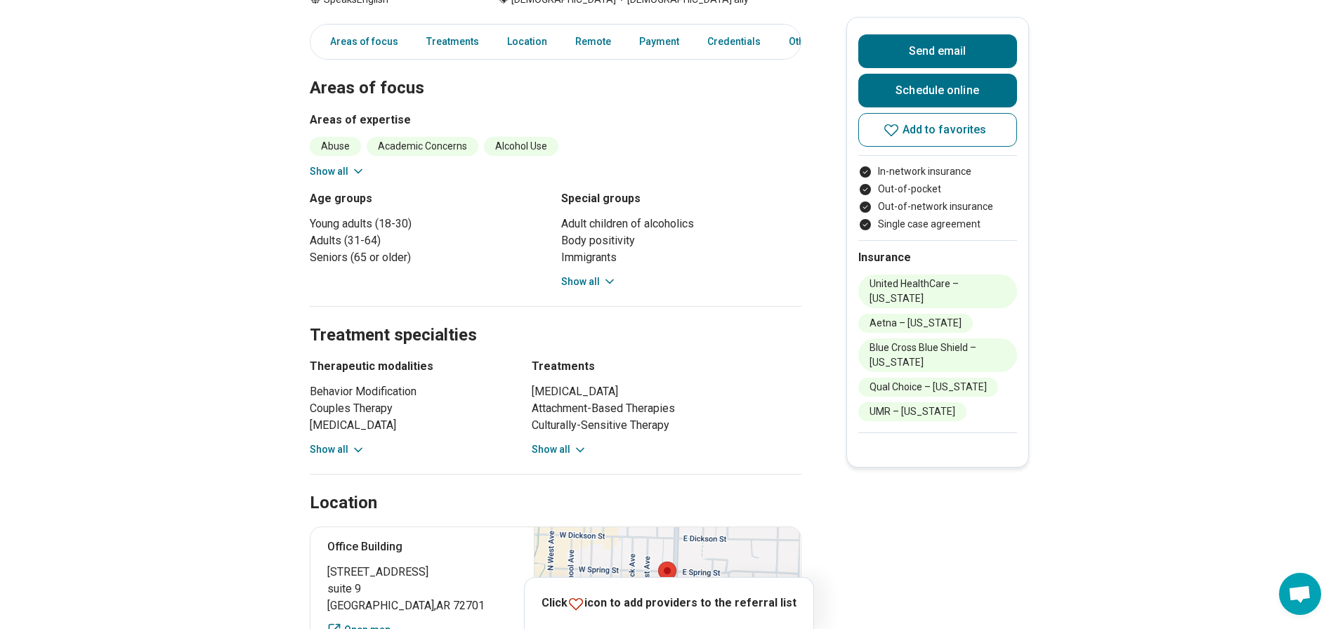
click at [598, 285] on button "Show all" at bounding box center [588, 282] width 55 height 15
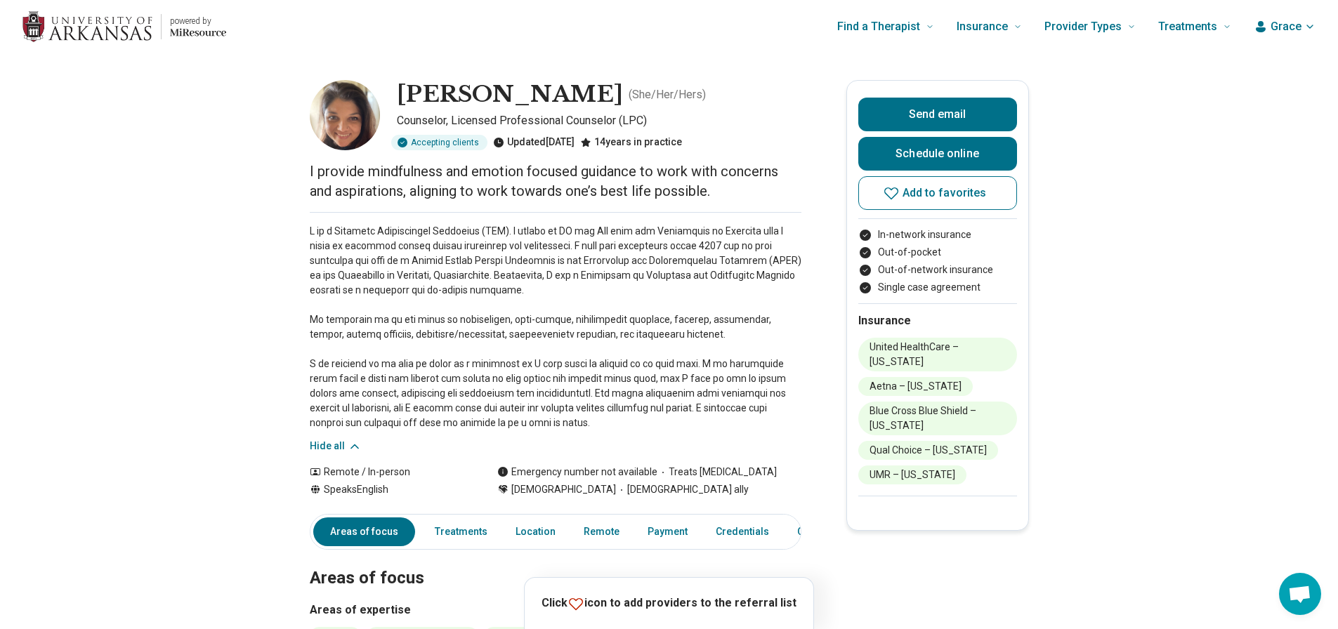
scroll to position [0, 0]
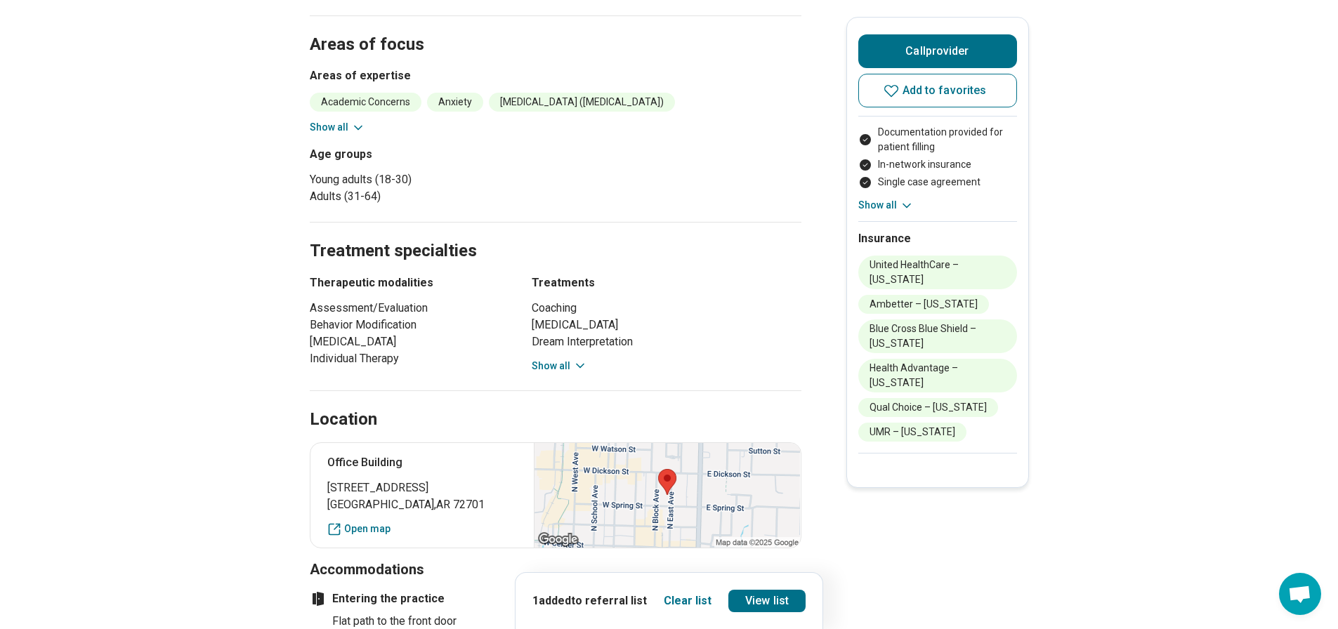
scroll to position [843, 0]
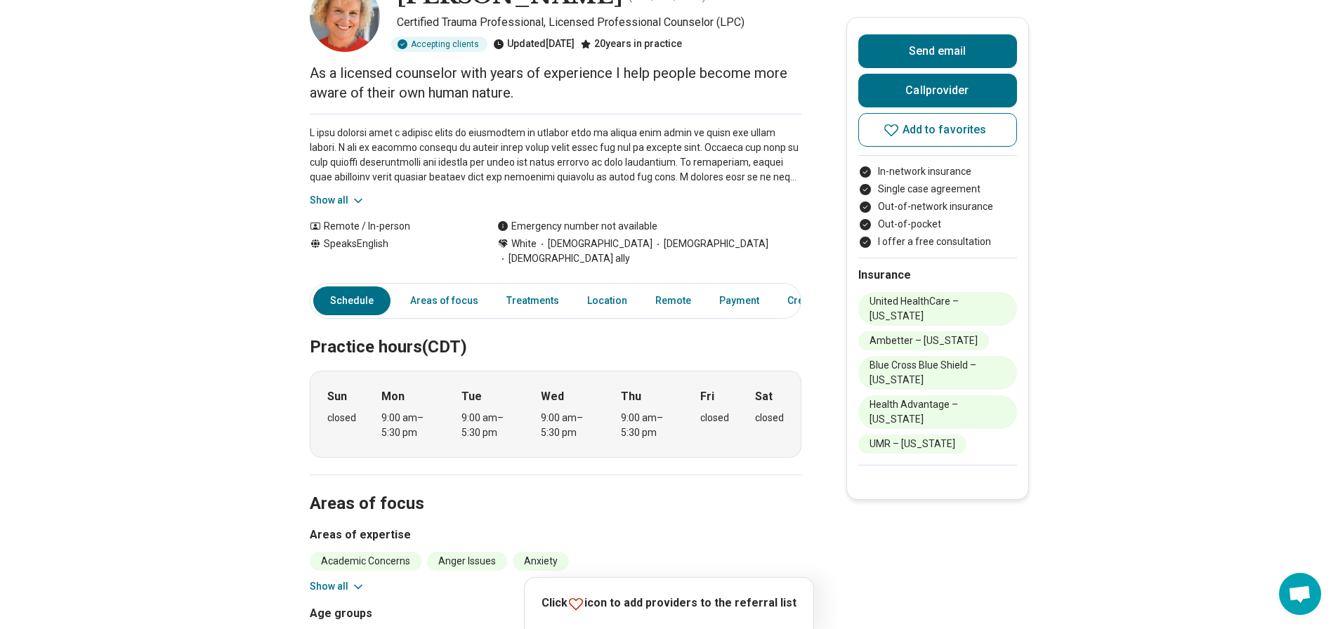
scroll to position [70, 0]
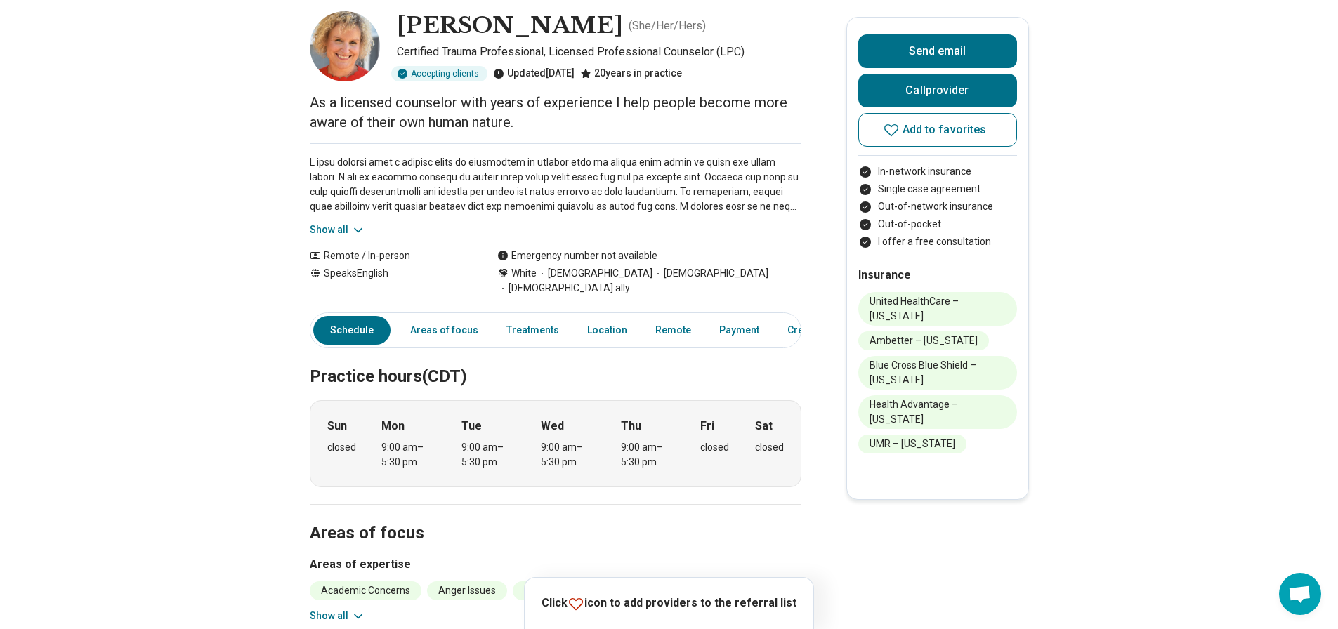
click at [332, 232] on button "Show all" at bounding box center [337, 230] width 55 height 15
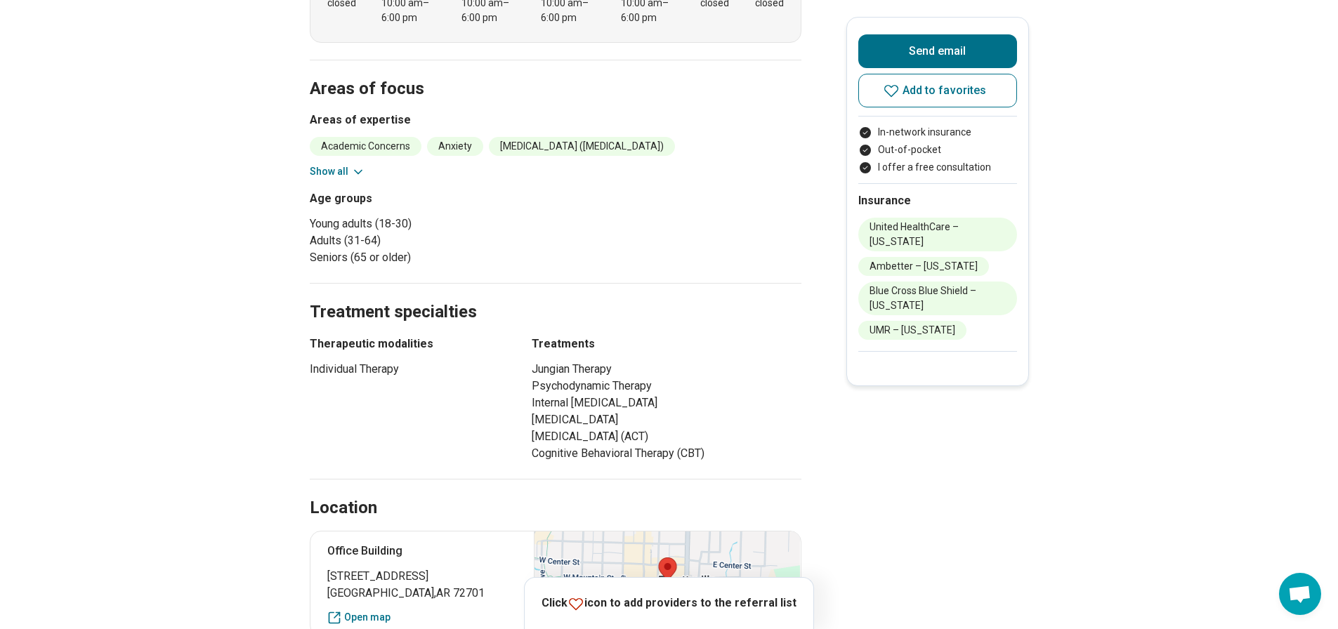
scroll to position [562, 0]
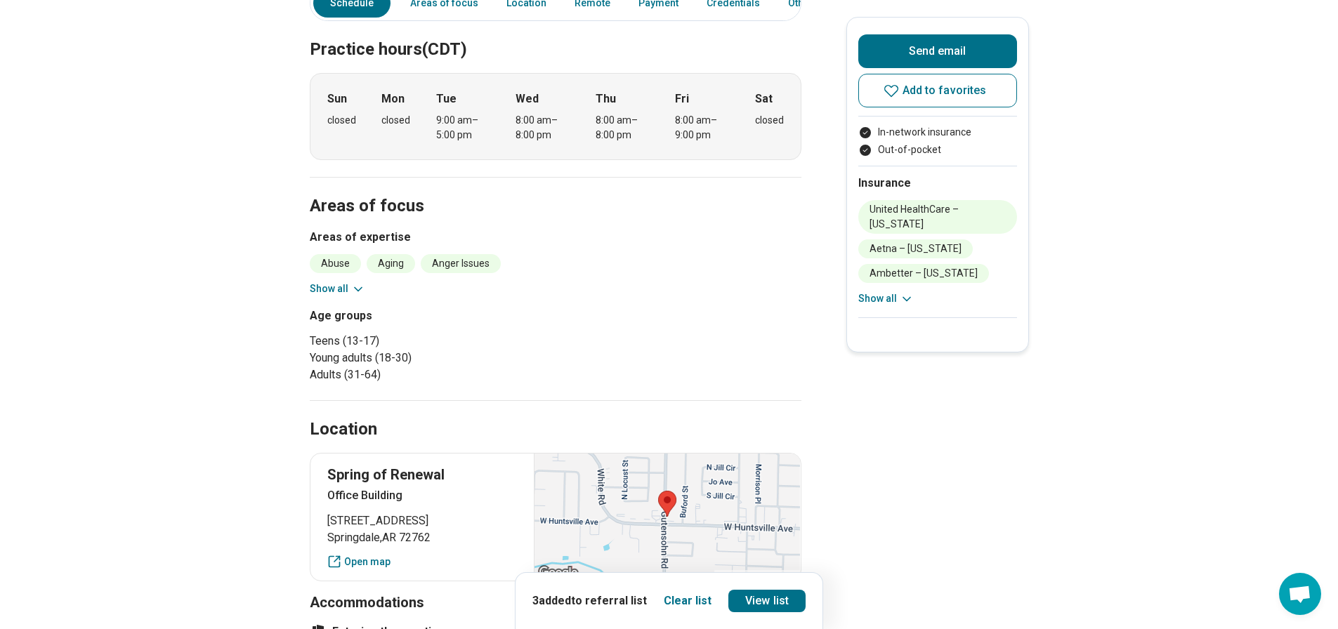
scroll to position [281, 0]
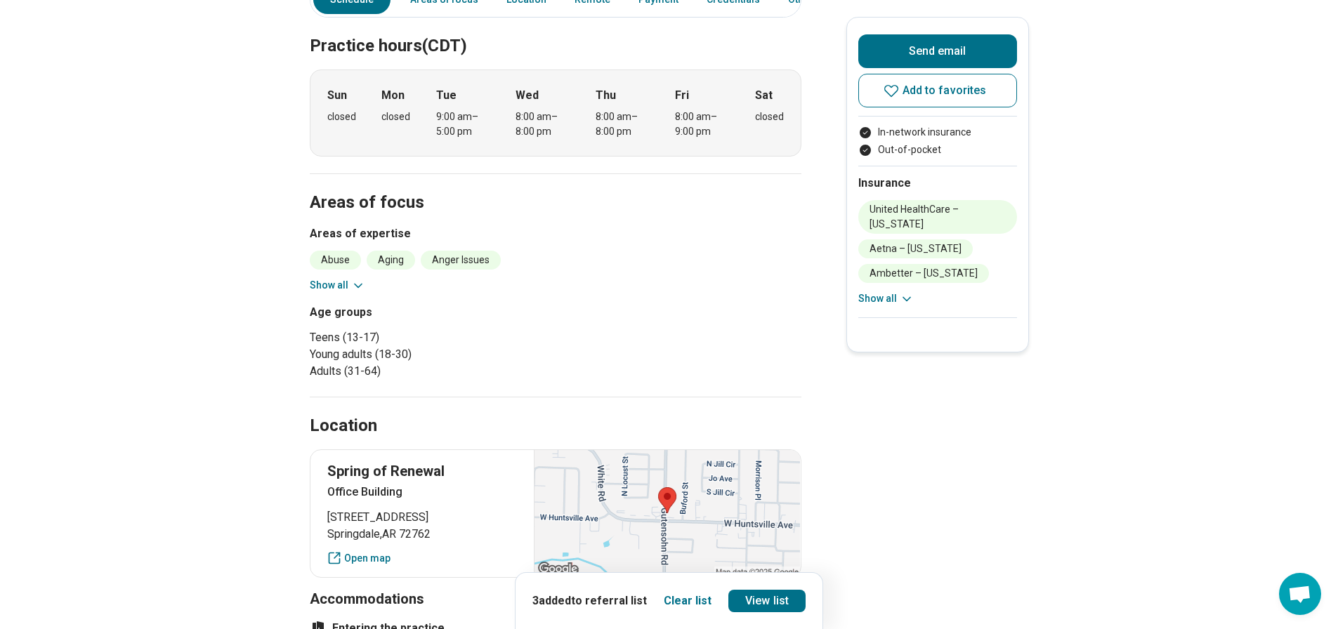
click at [329, 280] on button "Show all" at bounding box center [337, 285] width 55 height 15
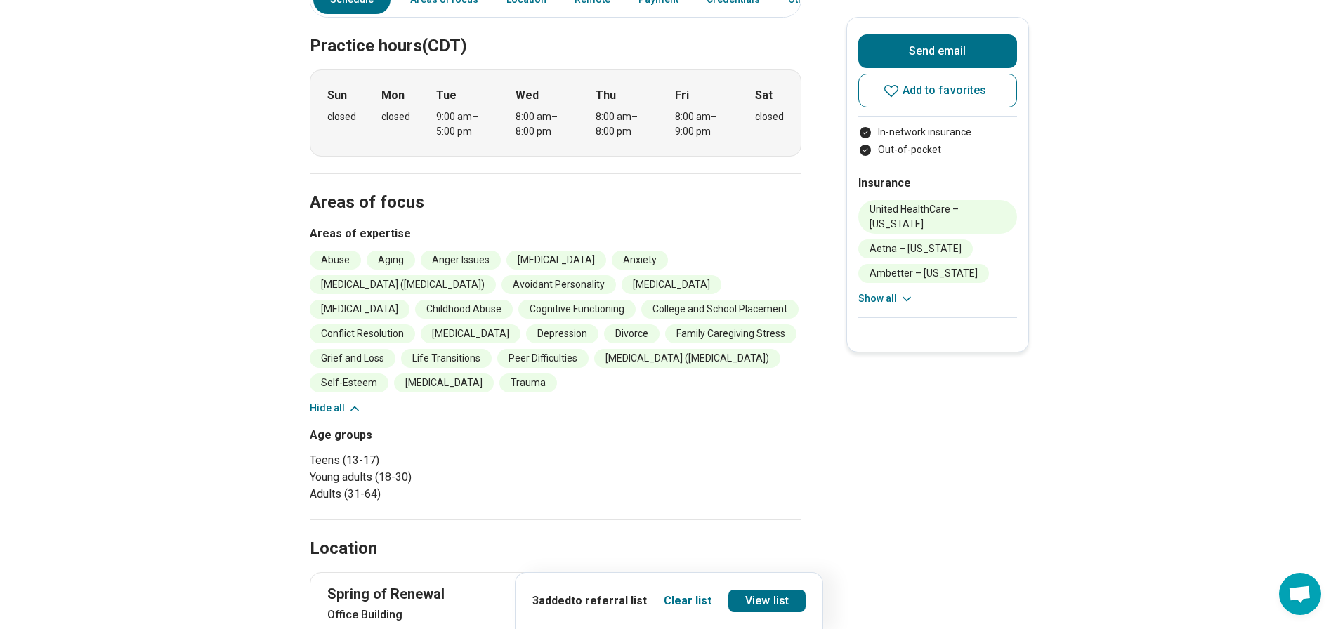
scroll to position [0, 0]
